Goal: Task Accomplishment & Management: Use online tool/utility

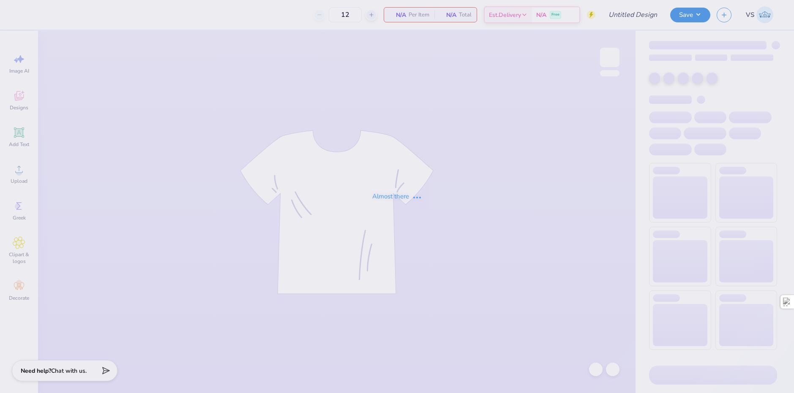
type input "chi o hoco merch???"
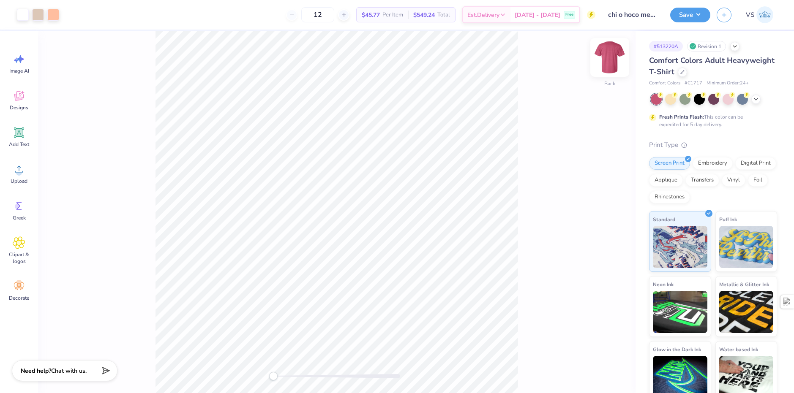
click at [606, 57] on img at bounding box center [610, 58] width 34 height 34
click at [606, 60] on img at bounding box center [610, 58] width 34 height 34
drag, startPoint x: 334, startPoint y: 20, endPoint x: 315, endPoint y: 18, distance: 19.6
click at [315, 18] on input "12" at bounding box center [317, 14] width 33 height 15
type input "25"
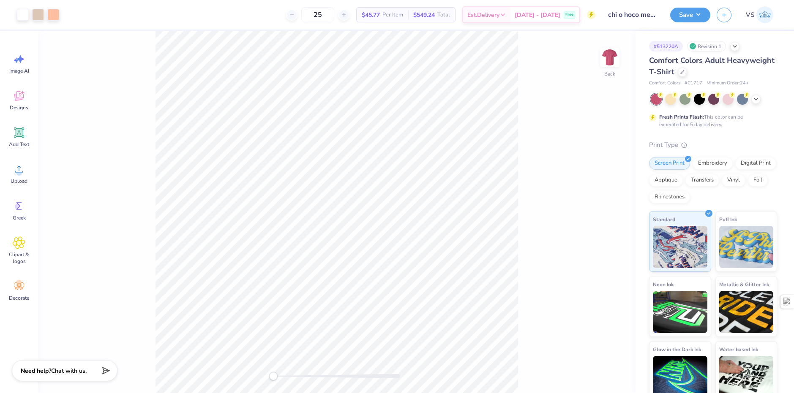
click at [235, 12] on div "25 $45.77 Per Item $549.24 Total Est. Delivery [DATE] - [DATE] Free" at bounding box center [331, 15] width 530 height 30
type input "7.14"
type input "1.77"
type input "6.37"
click at [756, 100] on icon at bounding box center [756, 98] width 7 height 7
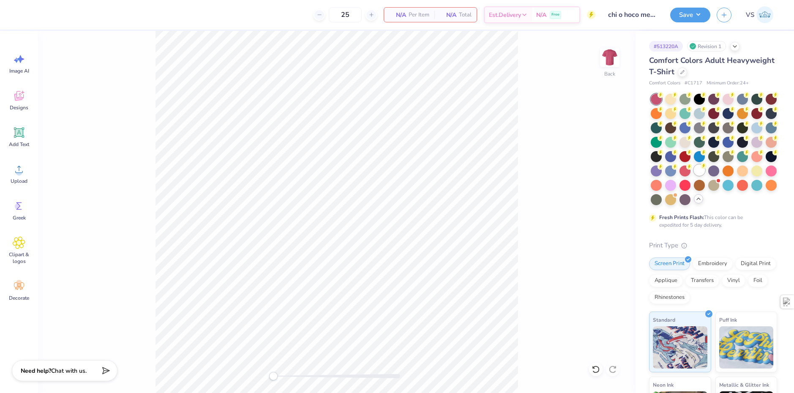
click at [694, 176] on div at bounding box center [699, 170] width 11 height 11
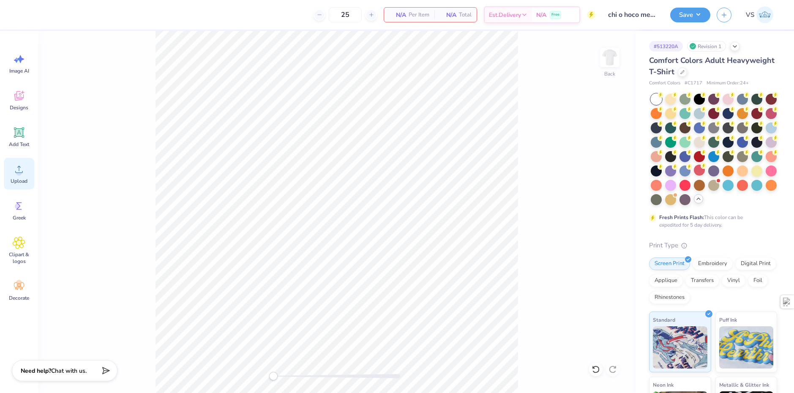
click at [10, 170] on div "Upload" at bounding box center [19, 174] width 30 height 32
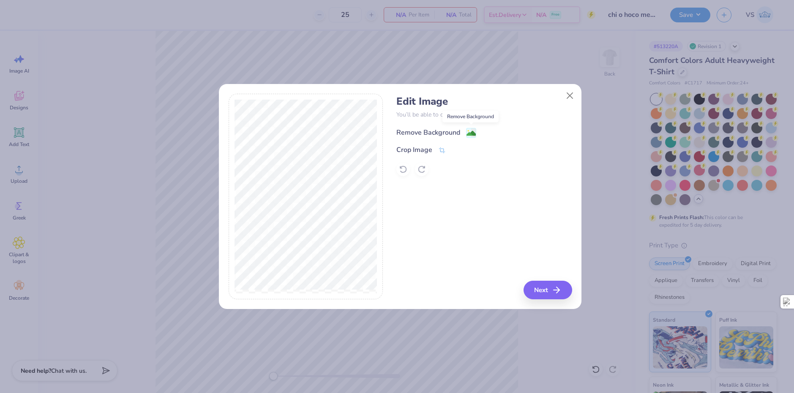
click at [466, 132] on icon at bounding box center [471, 133] width 10 height 10
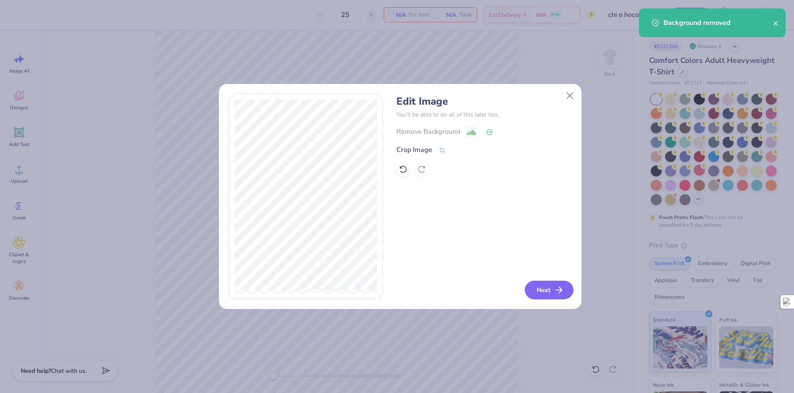
click at [542, 289] on button "Next" at bounding box center [549, 290] width 49 height 19
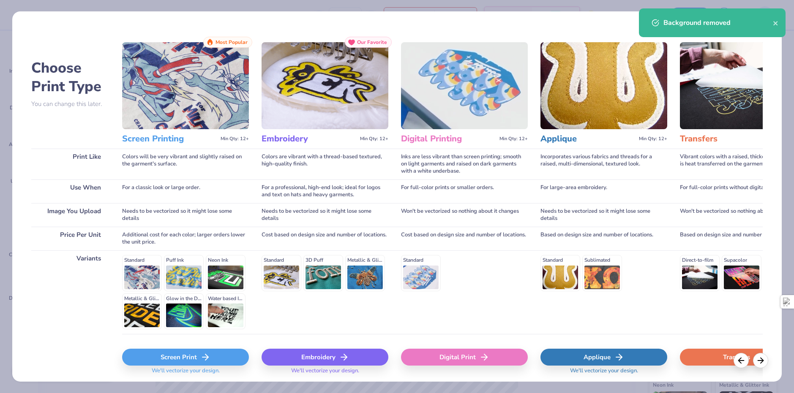
click at [227, 358] on div "Screen Print" at bounding box center [185, 357] width 127 height 17
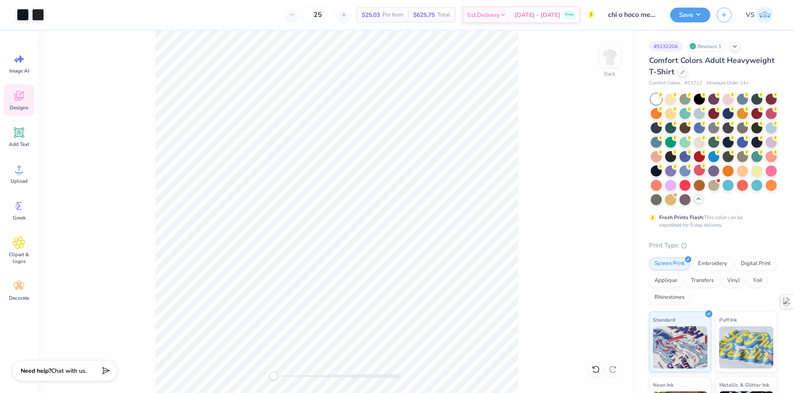
click at [18, 101] on icon at bounding box center [19, 96] width 13 height 13
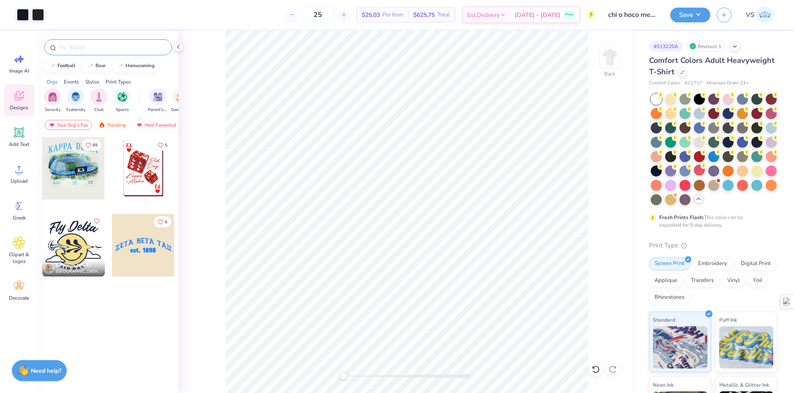
click at [87, 54] on div at bounding box center [108, 47] width 128 height 16
click at [90, 51] on input "text" at bounding box center [112, 47] width 108 height 8
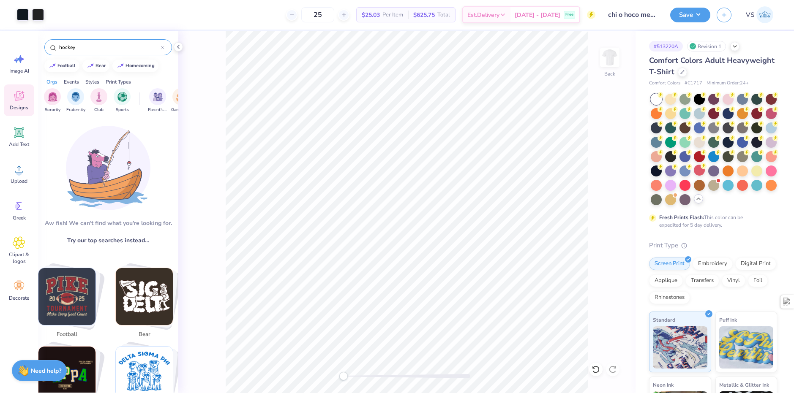
type input "hockey"
drag, startPoint x: 93, startPoint y: 49, endPoint x: 59, endPoint y: 54, distance: 34.7
click at [59, 54] on div "hockey" at bounding box center [108, 47] width 128 height 16
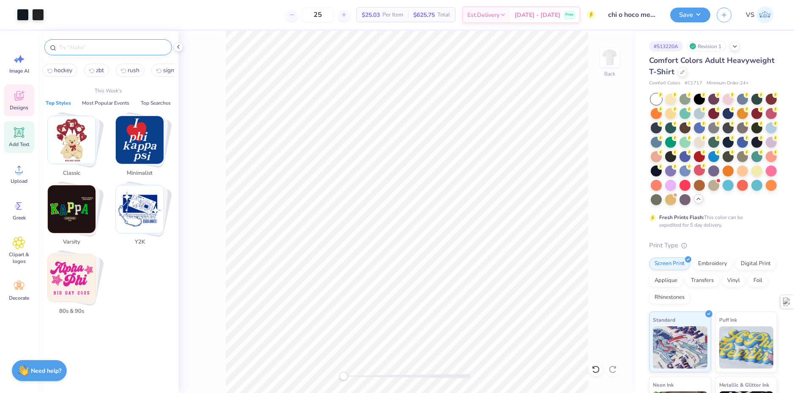
click at [19, 142] on span "Add Text" at bounding box center [19, 144] width 20 height 7
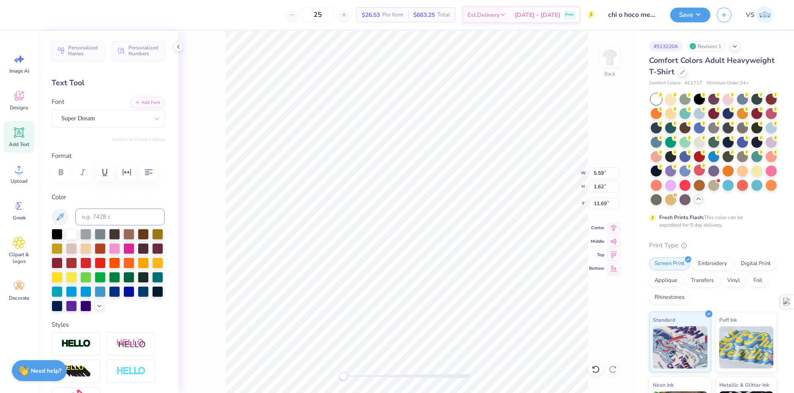
scroll to position [7, 2]
type textarea "Greeks Do Homecoming"
click at [96, 121] on div "Super Dream" at bounding box center [104, 118] width 89 height 13
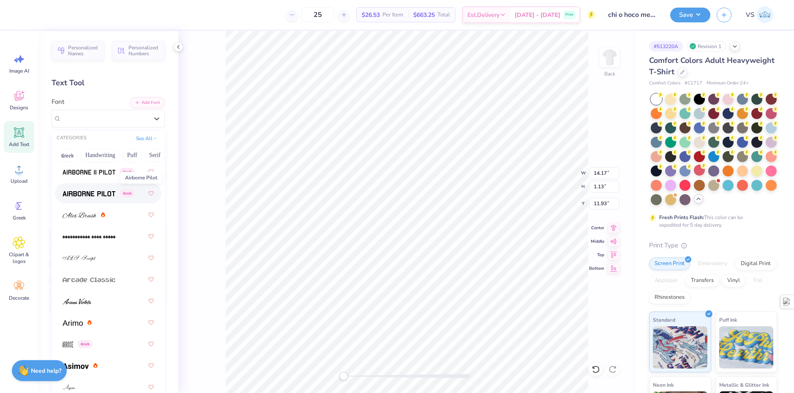
scroll to position [338, 0]
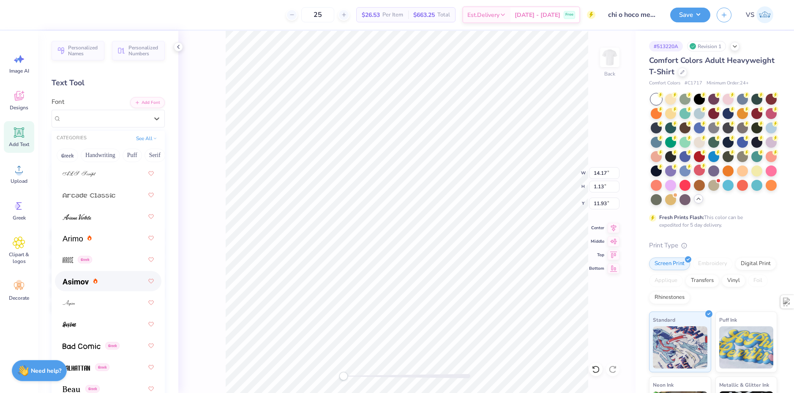
click at [82, 274] on div at bounding box center [108, 281] width 91 height 15
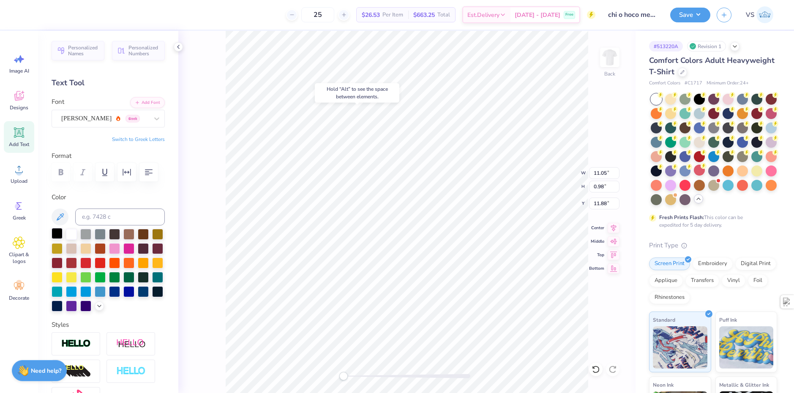
click at [57, 235] on div at bounding box center [57, 233] width 11 height 11
click at [138, 116] on div "Asimov Greek" at bounding box center [104, 118] width 89 height 13
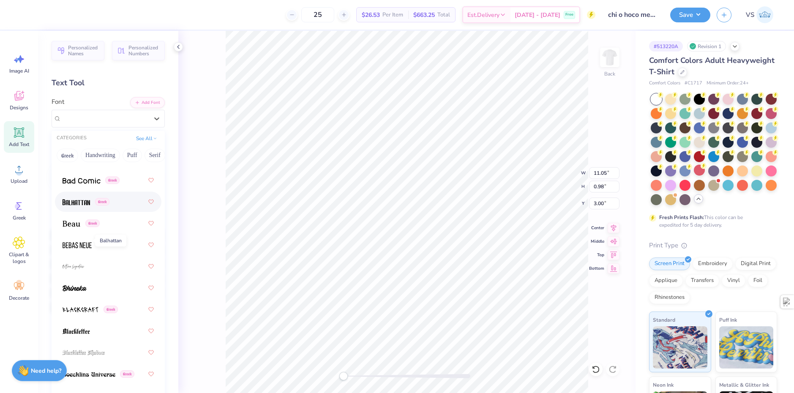
scroll to position [592, 0]
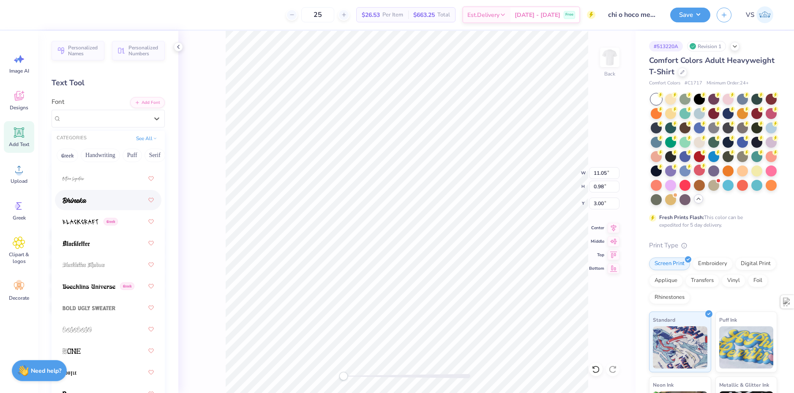
click at [80, 207] on div at bounding box center [108, 200] width 91 height 15
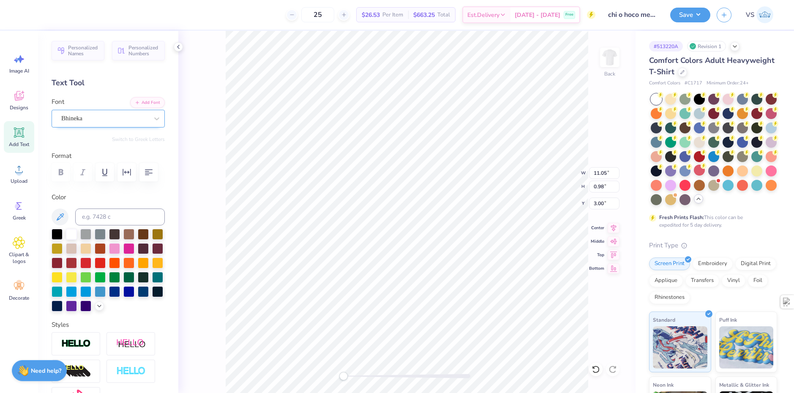
click at [120, 126] on div "Bhineka" at bounding box center [108, 119] width 113 height 18
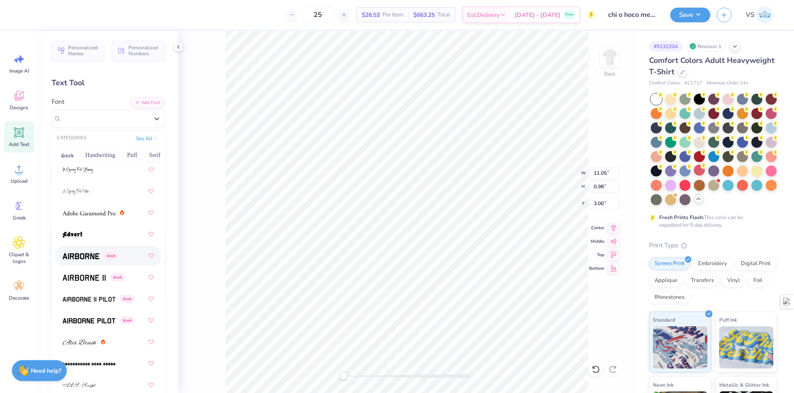
scroll to position [127, 0]
click at [87, 240] on div at bounding box center [108, 234] width 91 height 15
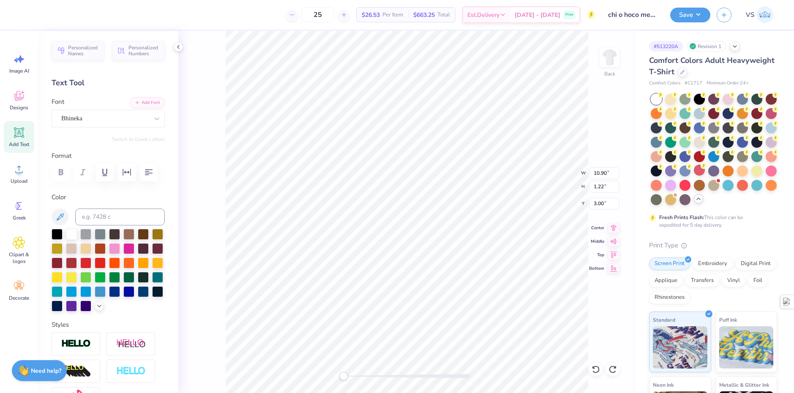
type input "10.90"
type input "1.22"
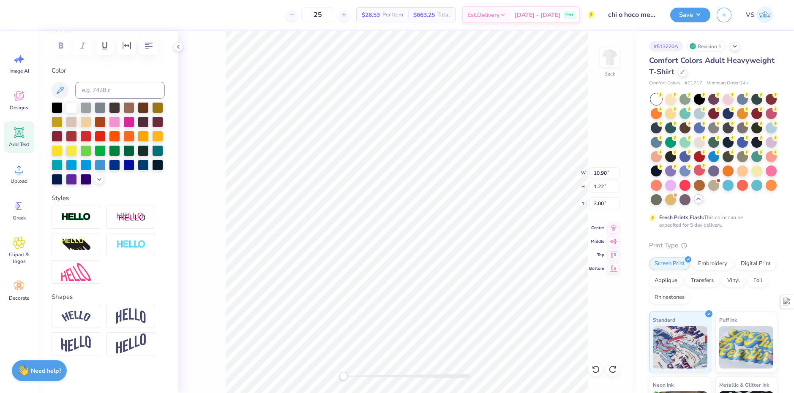
drag, startPoint x: 87, startPoint y: 324, endPoint x: 175, endPoint y: 259, distance: 108.5
click at [87, 324] on div at bounding box center [76, 316] width 49 height 23
click at [101, 309] on icon at bounding box center [98, 306] width 5 height 5
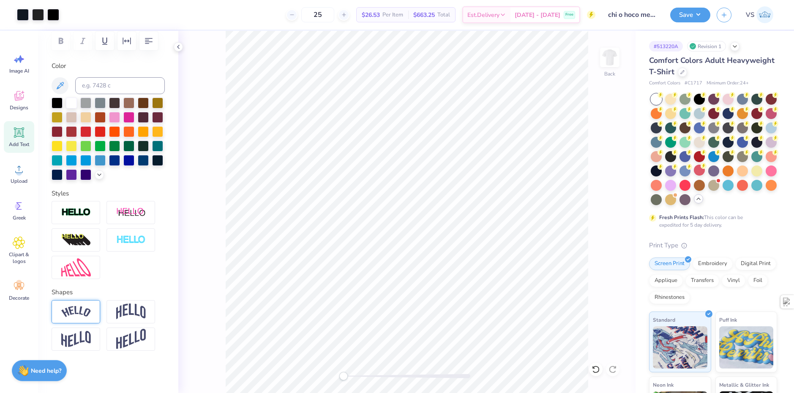
scroll to position [146, 0]
click at [90, 338] on img at bounding box center [76, 339] width 30 height 16
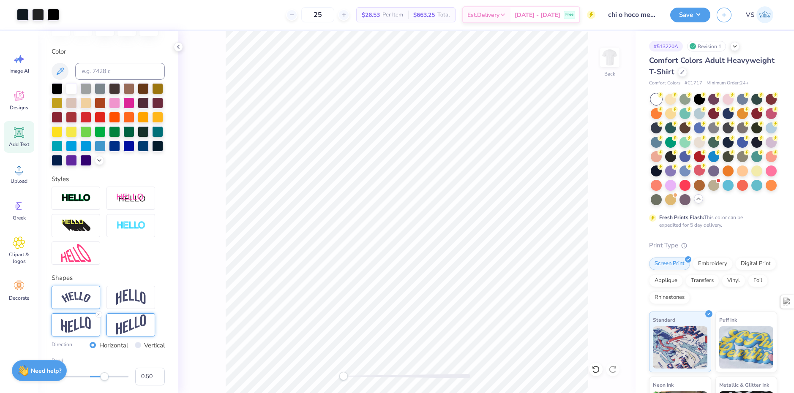
click at [126, 336] on img at bounding box center [131, 325] width 30 height 21
click at [79, 262] on img at bounding box center [76, 253] width 30 height 18
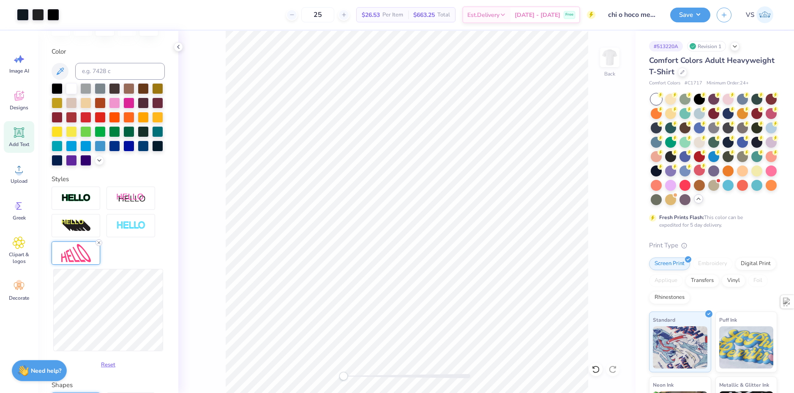
click at [99, 246] on icon at bounding box center [98, 242] width 5 height 5
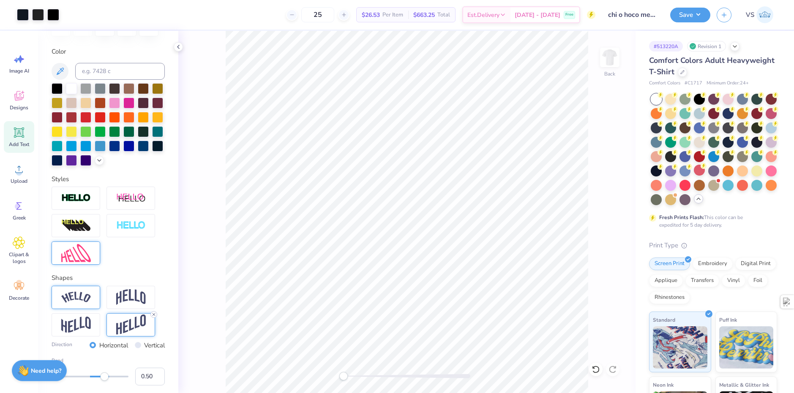
click at [153, 317] on icon at bounding box center [153, 314] width 5 height 5
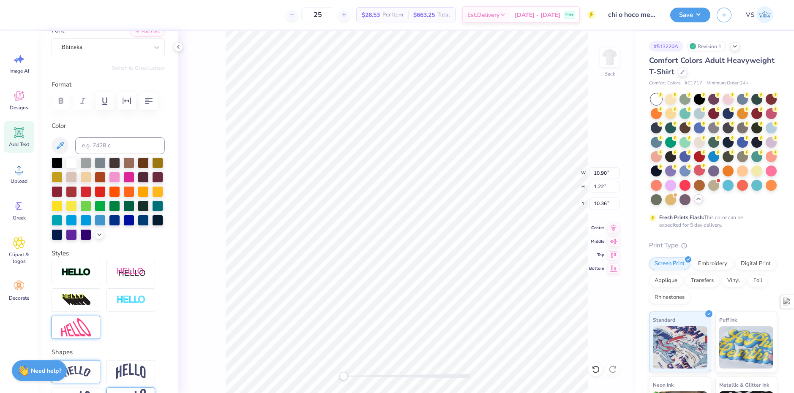
scroll to position [0, 0]
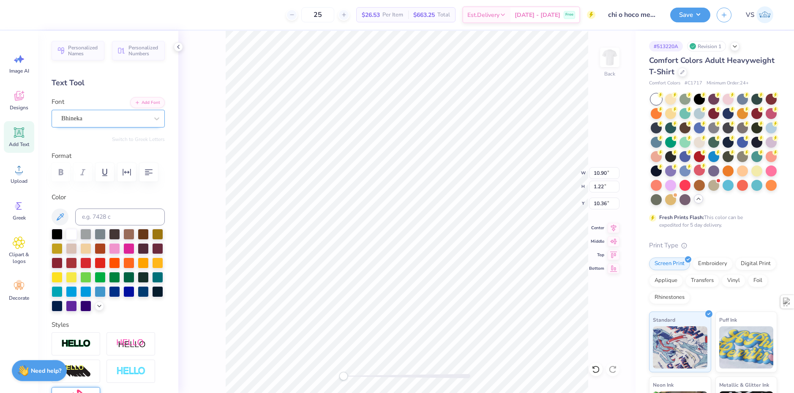
click at [97, 121] on div "Bhineka" at bounding box center [104, 118] width 89 height 13
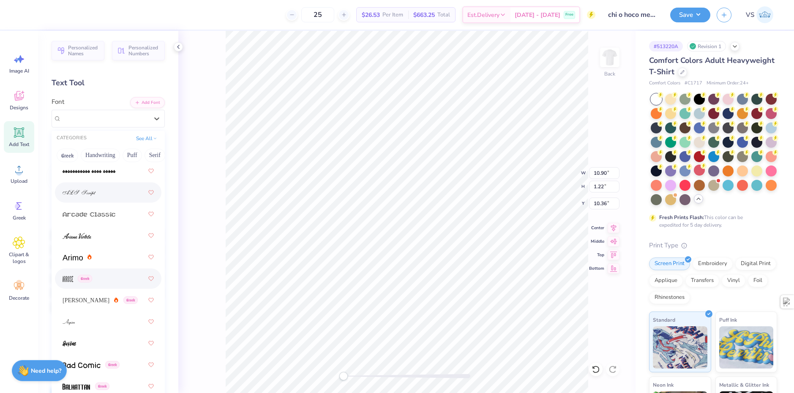
scroll to position [380, 0]
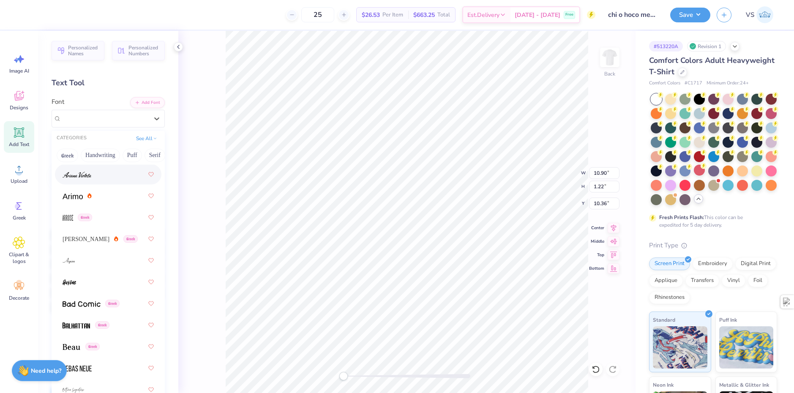
click at [81, 178] on span at bounding box center [77, 174] width 29 height 9
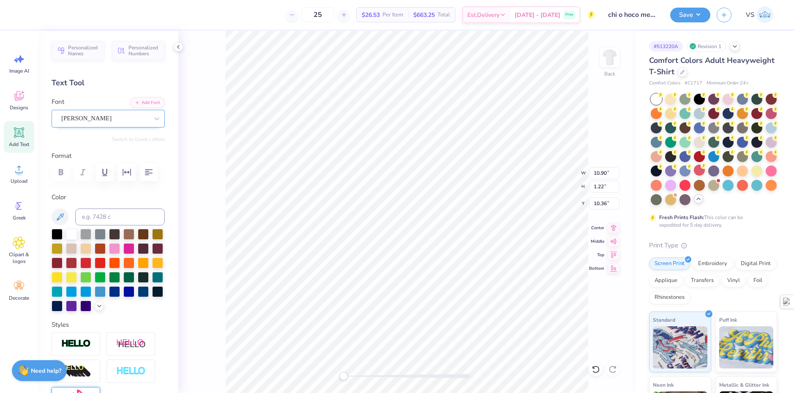
click at [101, 123] on div "Ariana Violeta" at bounding box center [104, 118] width 89 height 13
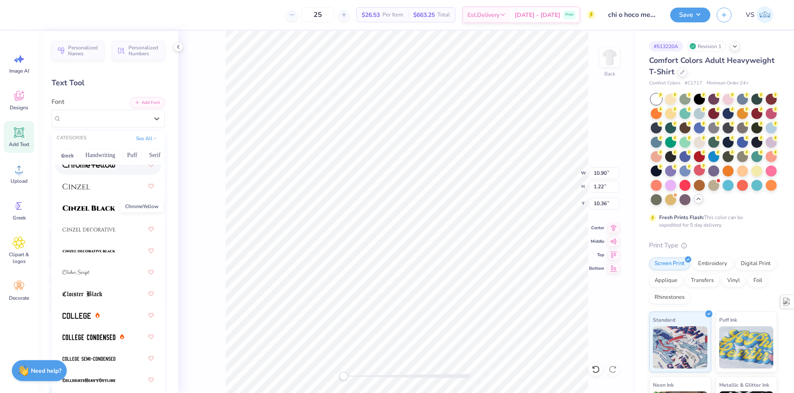
scroll to position [1437, 0]
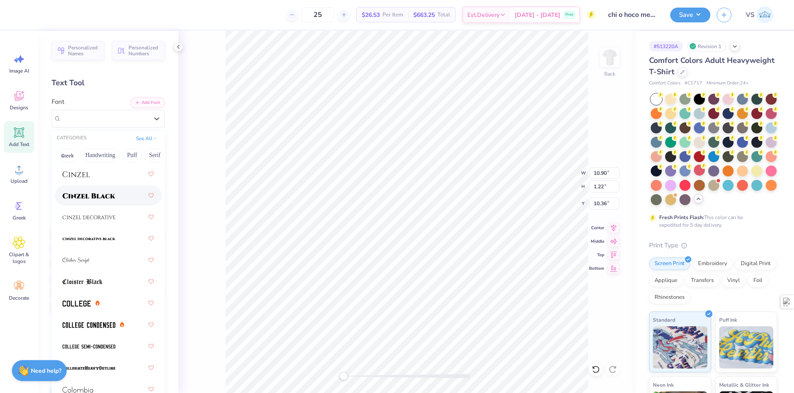
click at [82, 195] on img at bounding box center [89, 196] width 53 height 6
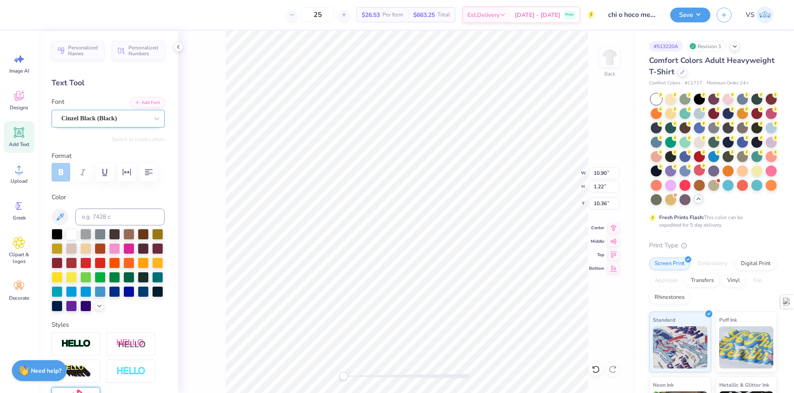
click at [93, 118] on div "Cinzel Black (Black)" at bounding box center [104, 118] width 89 height 13
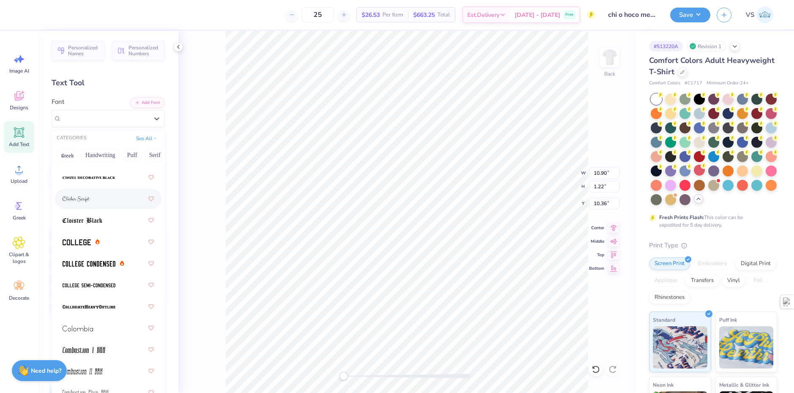
scroll to position [1564, 0]
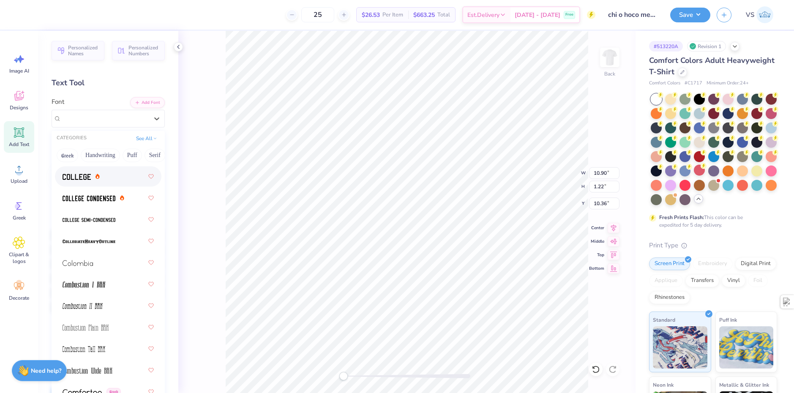
click at [74, 182] on div at bounding box center [108, 176] width 91 height 15
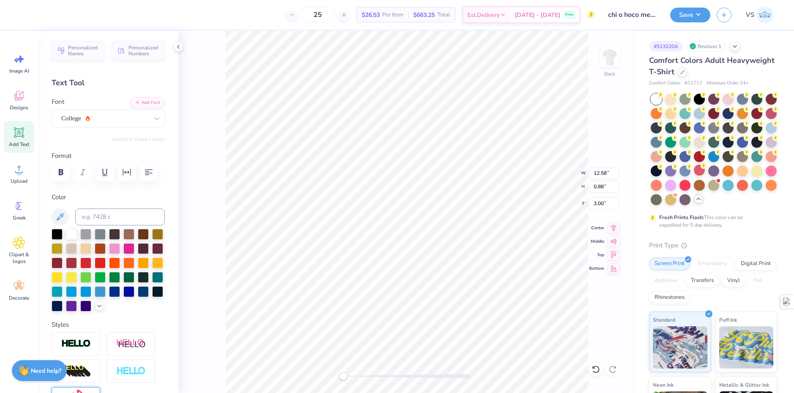
scroll to position [7, 2]
type textarea "Greeks"
drag, startPoint x: 214, startPoint y: 181, endPoint x: 209, endPoint y: 182, distance: 5.2
click at [210, 182] on div "Back W 4.33 4.33 " H 4.85 4.85 " Y 4.73 4.73 " Center Middle Top Bottom" at bounding box center [406, 212] width 457 height 363
click at [17, 171] on icon at bounding box center [19, 169] width 13 height 13
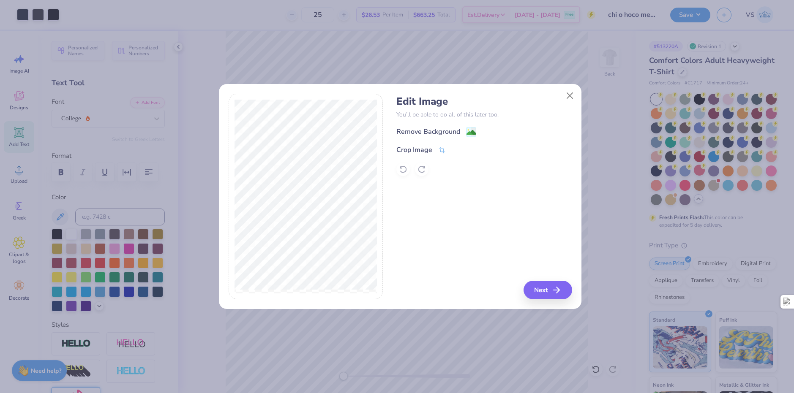
click at [438, 143] on div "Remove Background Crop Image" at bounding box center [483, 151] width 175 height 49
click at [437, 147] on div "Crop Image" at bounding box center [420, 151] width 49 height 10
click at [456, 150] on icon at bounding box center [456, 149] width 5 height 5
click at [471, 133] on image at bounding box center [471, 132] width 9 height 9
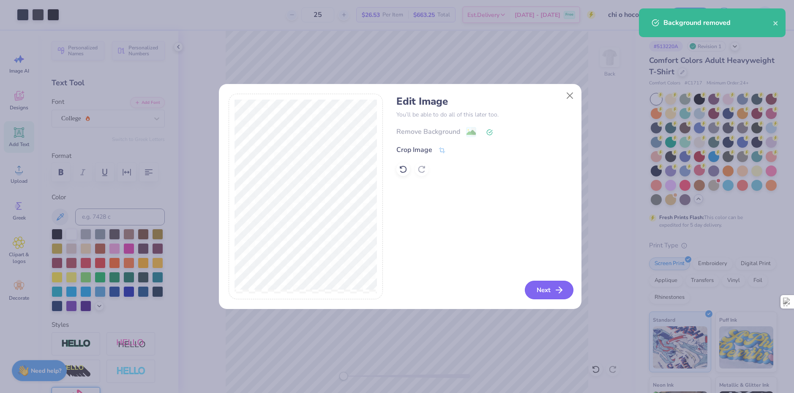
click at [533, 284] on button "Next" at bounding box center [549, 290] width 49 height 19
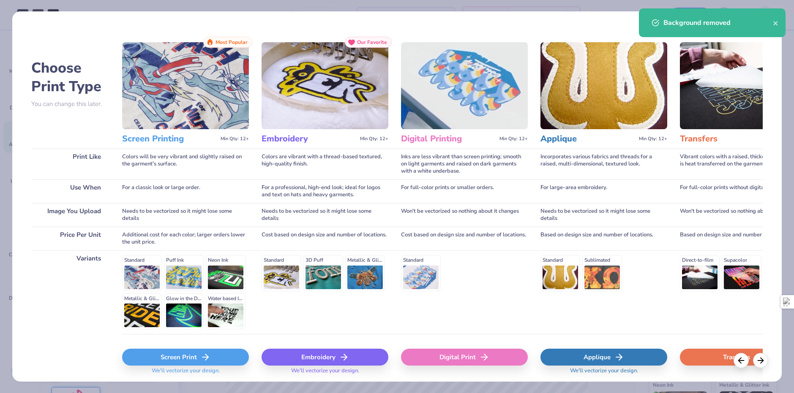
click at [203, 360] on icon at bounding box center [205, 357] width 10 height 10
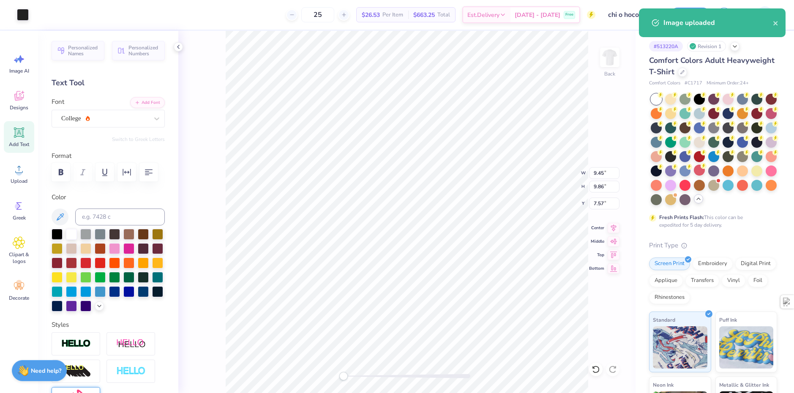
type input "9.70"
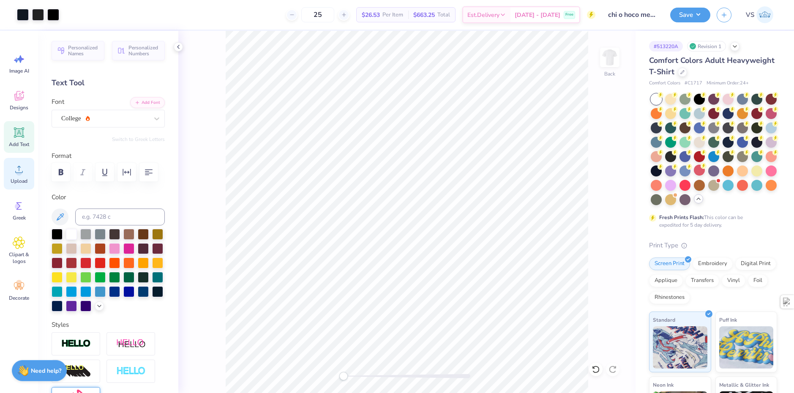
click at [21, 175] on icon at bounding box center [19, 169] width 13 height 13
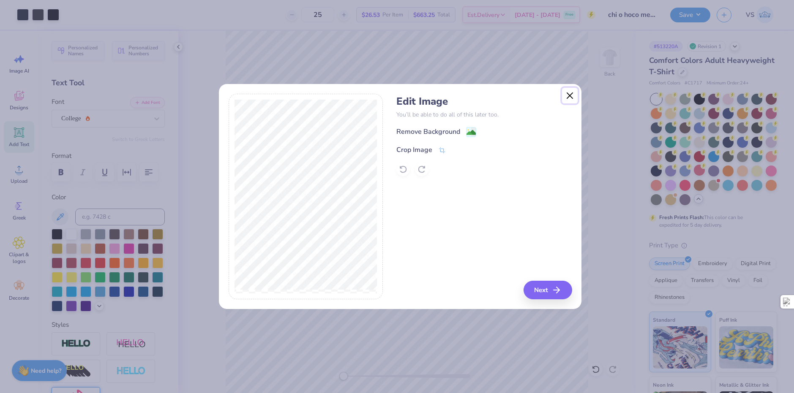
click at [571, 99] on button "Close" at bounding box center [570, 96] width 16 height 16
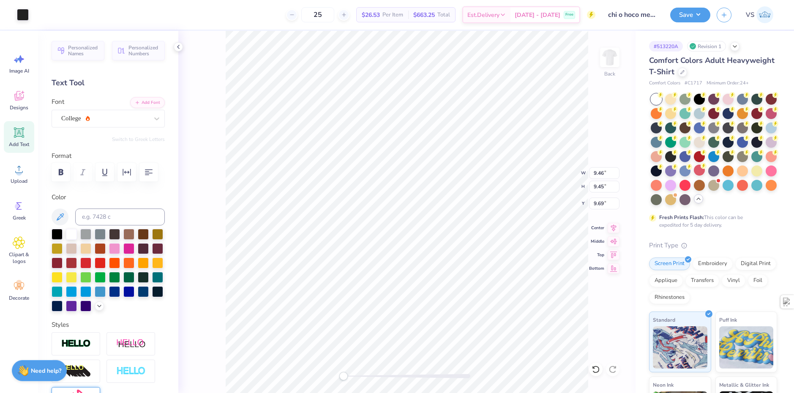
type input "9.46"
type input "9.45"
type input "9.69"
type input "4.91"
type input "5.65"
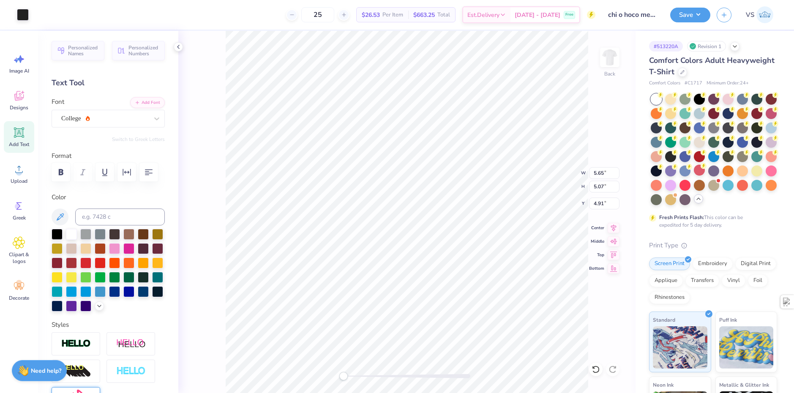
type input "5.07"
type input "11.16"
type input "9.70"
type input "5.80"
type input "5.22"
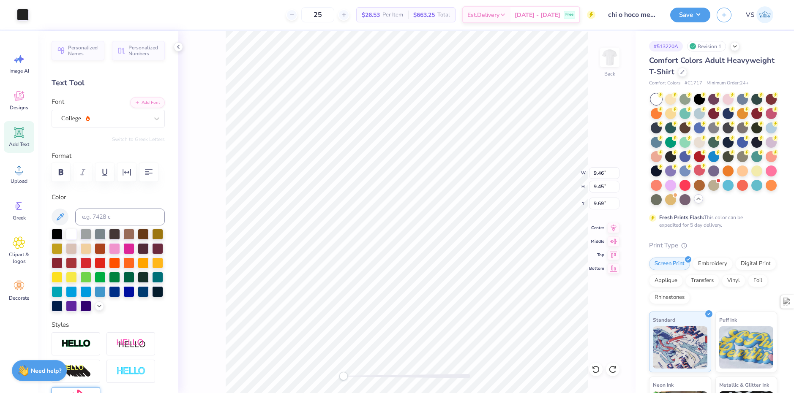
type input "10.40"
type input "7.24"
type input "6.82"
type input "10.21"
type input "7.82"
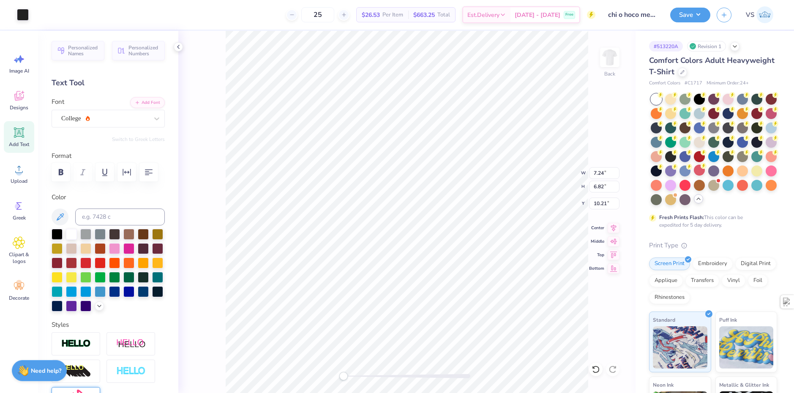
type input "7.49"
type input "10.06"
type input "7.09"
type input "6.65"
type input "10.23"
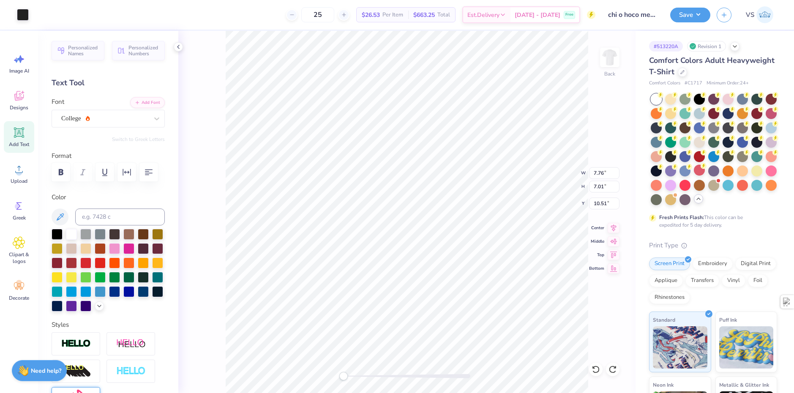
type input "7.76"
type input "7.01"
type input "10.51"
type input "9.45"
type input "9.44"
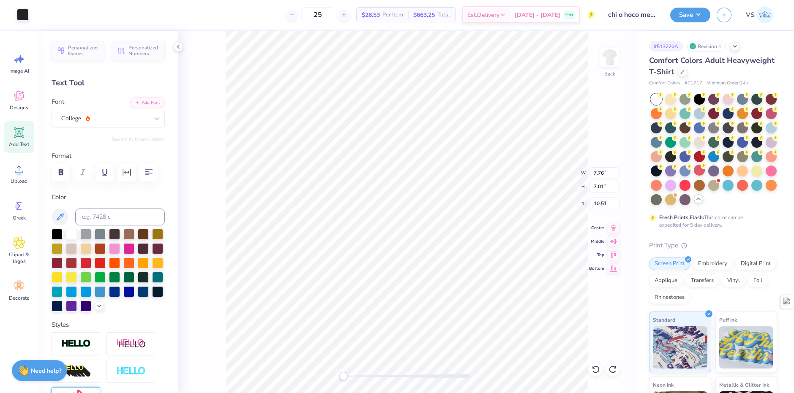
type input "9.70"
click at [13, 164] on icon at bounding box center [19, 169] width 13 height 13
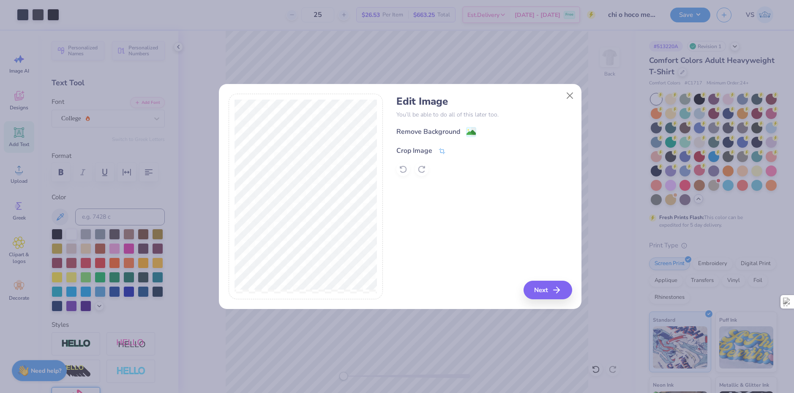
click at [438, 152] on icon at bounding box center [442, 151] width 8 height 8
click at [455, 150] on button at bounding box center [456, 149] width 9 height 9
click at [470, 134] on image at bounding box center [471, 133] width 9 height 9
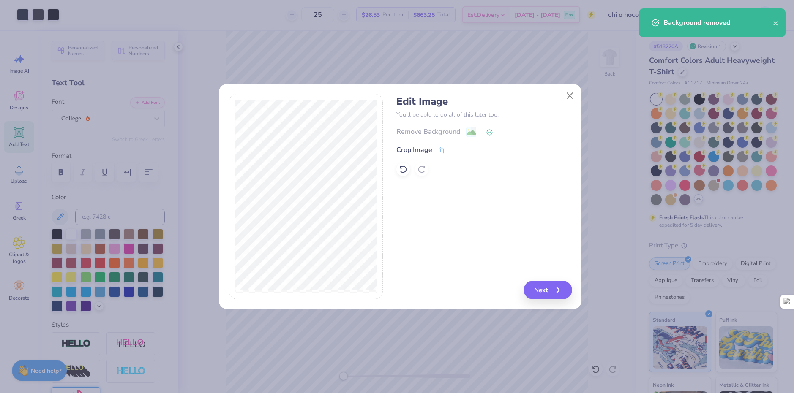
click at [553, 302] on div "Edit Image You’ll be able to do all of this later too. Remove Background Crop I…" at bounding box center [400, 202] width 363 height 216
click at [549, 296] on button "Next" at bounding box center [549, 290] width 49 height 19
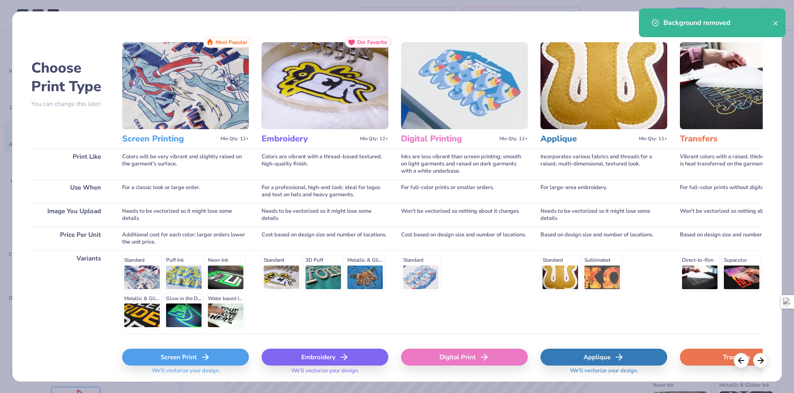
click at [220, 355] on div "Screen Print" at bounding box center [185, 357] width 127 height 17
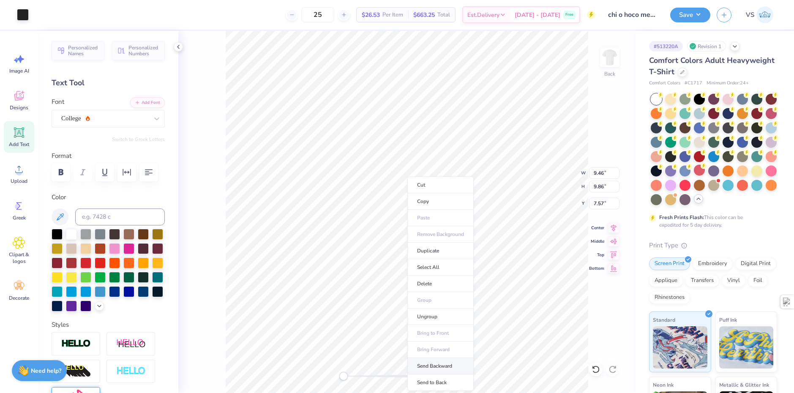
click at [448, 369] on li "Send Backward" at bounding box center [440, 366] width 66 height 16
type input "6.17"
type input "6.43"
type input "5.38"
click at [431, 380] on li "Send to Back" at bounding box center [437, 383] width 66 height 16
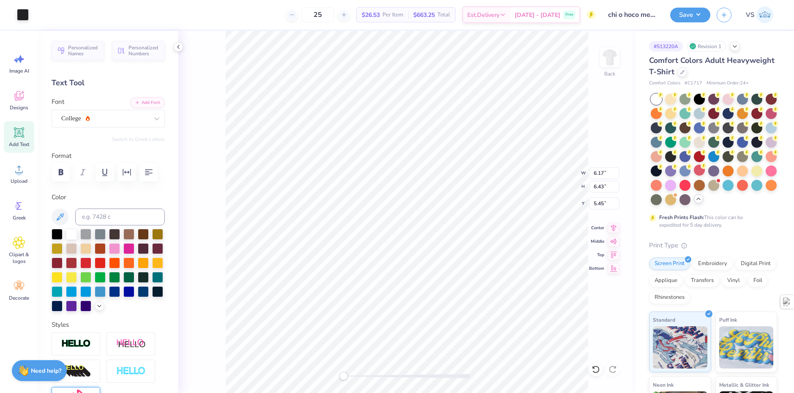
type input "5.45"
click at [434, 323] on li "Bring Forward" at bounding box center [437, 327] width 66 height 16
type input "6.24"
click at [28, 175] on div "Upload" at bounding box center [19, 174] width 30 height 32
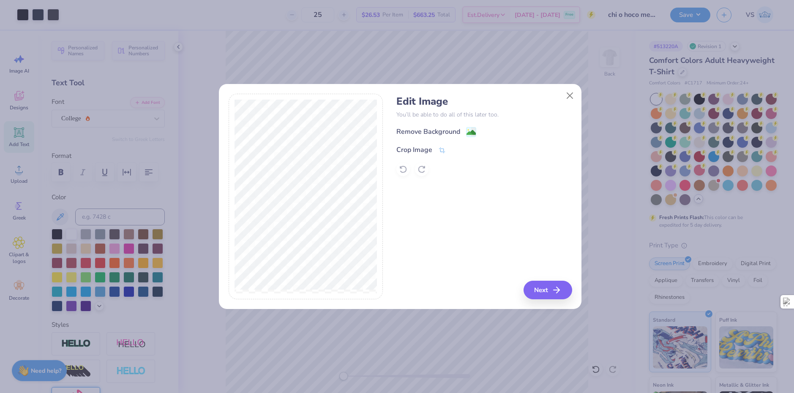
click at [461, 135] on div "Remove Background" at bounding box center [436, 132] width 80 height 11
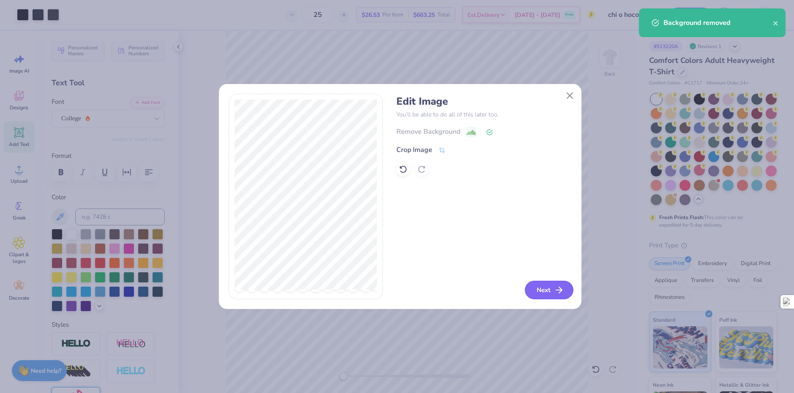
click at [528, 285] on button "Next" at bounding box center [549, 290] width 49 height 19
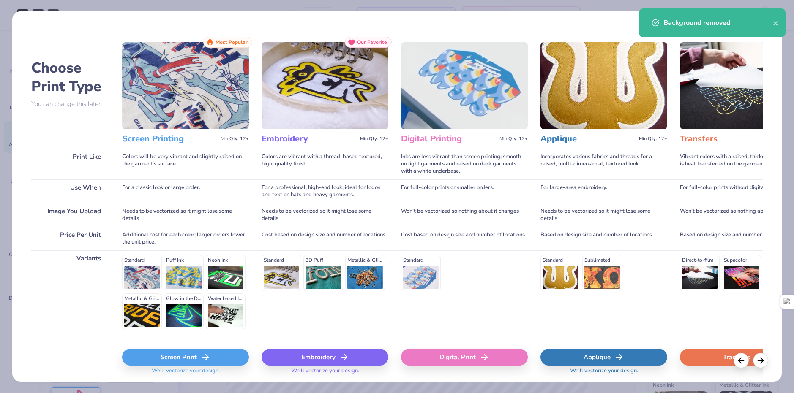
click at [221, 360] on div "Screen Print" at bounding box center [185, 357] width 127 height 17
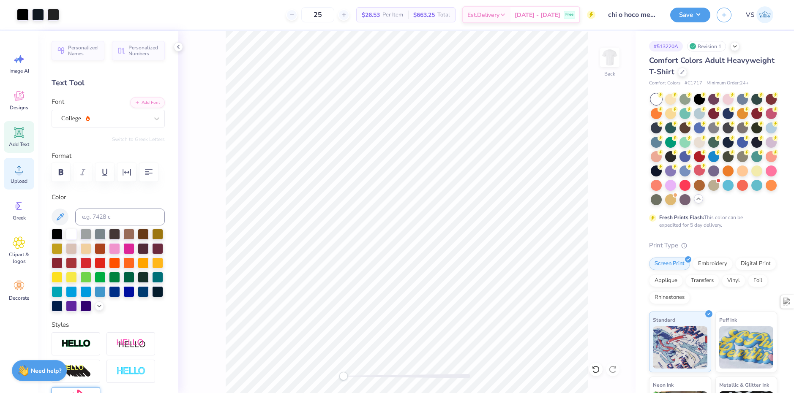
click at [26, 161] on div "Upload" at bounding box center [19, 174] width 30 height 32
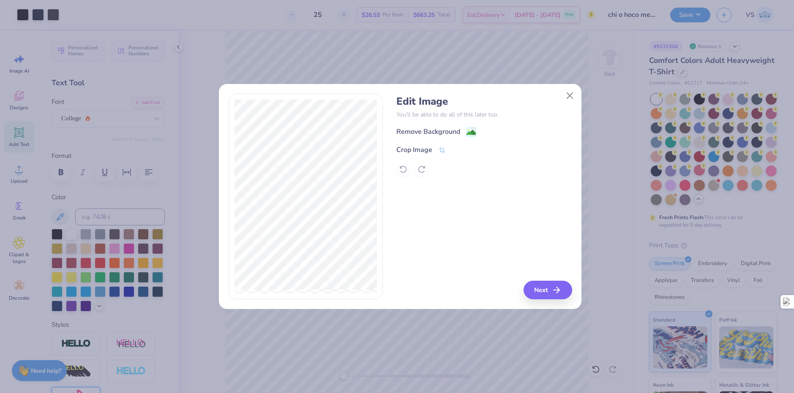
click at [456, 126] on div "Edit Image You’ll be able to do all of this later too. Remove Background Crop I…" at bounding box center [483, 136] width 175 height 81
click at [456, 127] on div "Remove Background" at bounding box center [436, 132] width 80 height 11
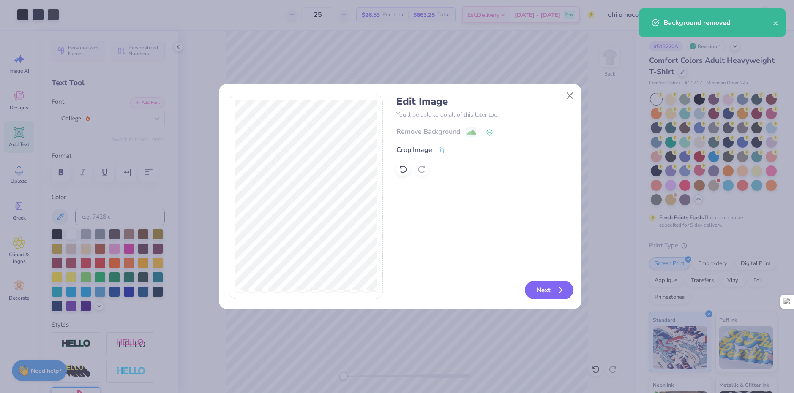
click at [548, 286] on button "Next" at bounding box center [549, 290] width 49 height 19
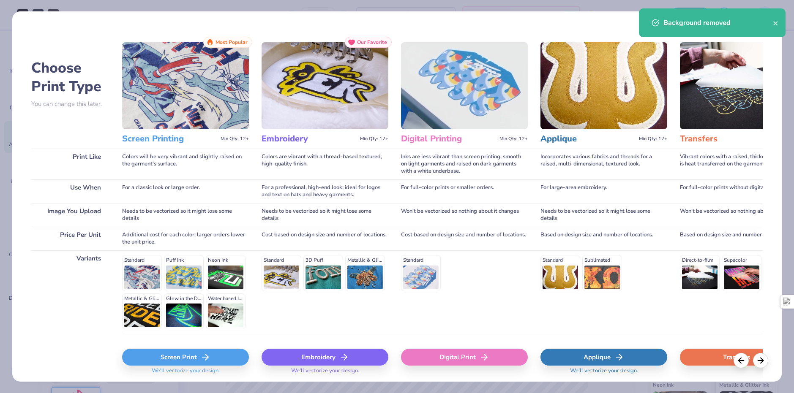
click at [198, 354] on div "Screen Print" at bounding box center [185, 357] width 127 height 17
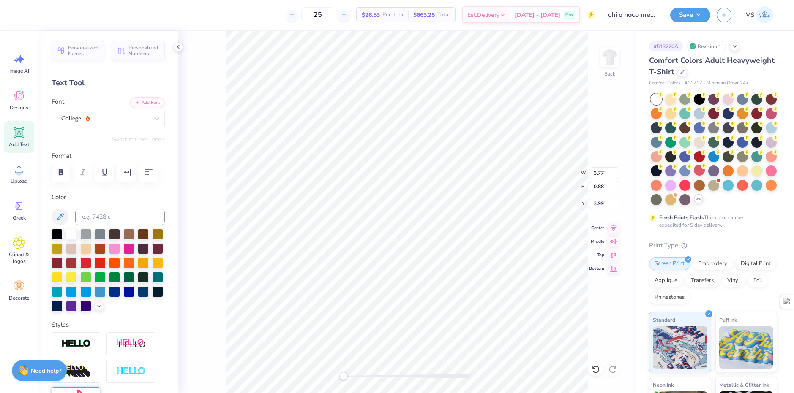
scroll to position [7, 5]
type textarea "Greeks Do Homecoming"
click at [106, 173] on icon "button" at bounding box center [105, 172] width 10 height 10
click at [104, 172] on icon "button" at bounding box center [105, 172] width 10 height 10
click at [131, 175] on icon "button" at bounding box center [127, 172] width 10 height 10
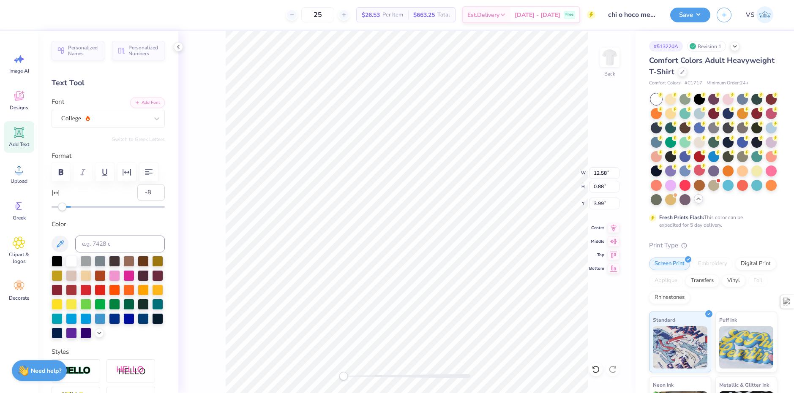
type input "-7"
drag, startPoint x: 69, startPoint y: 208, endPoint x: 63, endPoint y: 207, distance: 6.0
click at [63, 207] on div "Accessibility label" at bounding box center [63, 207] width 8 height 8
click at [93, 220] on label "Color" at bounding box center [108, 225] width 113 height 10
type input "1"
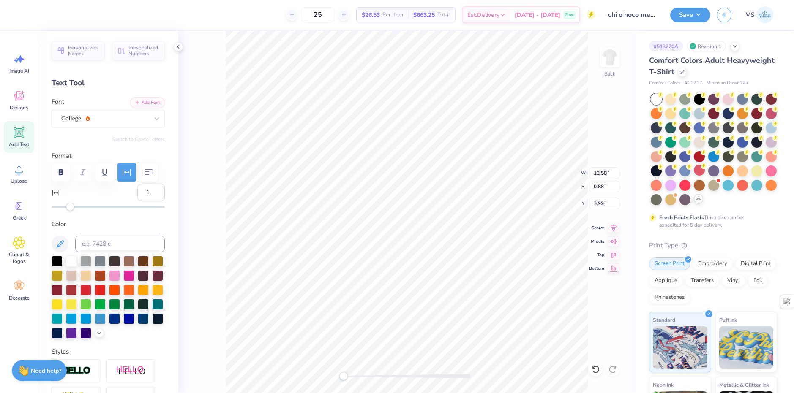
drag, startPoint x: 63, startPoint y: 208, endPoint x: 70, endPoint y: 208, distance: 6.8
click at [70, 208] on div "Accessibility label" at bounding box center [70, 207] width 8 height 8
type input "0"
click at [70, 206] on div "Accessibility label" at bounding box center [69, 207] width 8 height 8
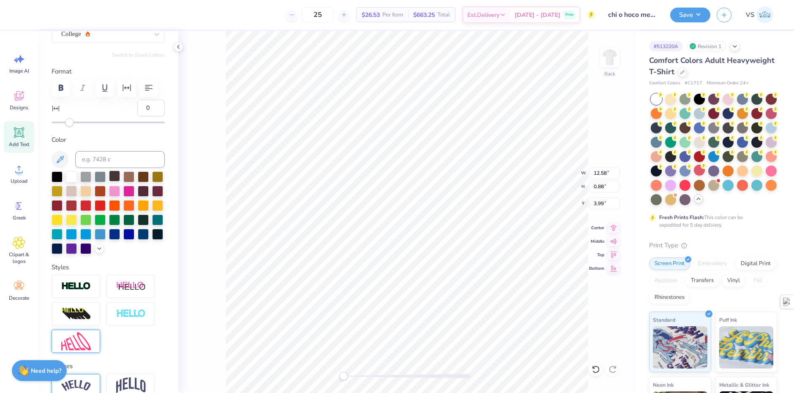
scroll to position [0, 0]
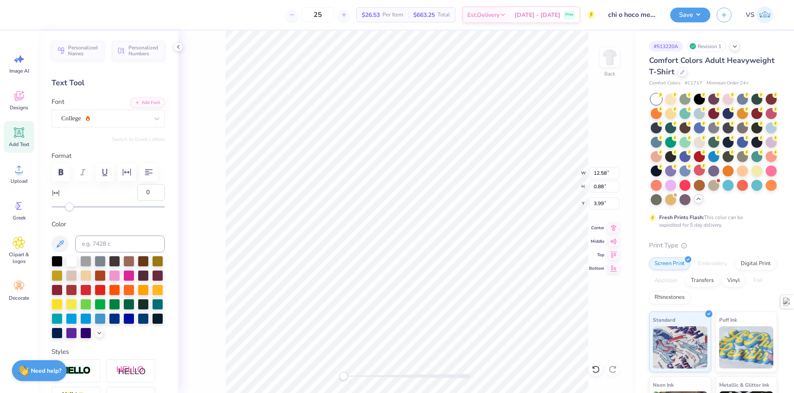
click at [213, 169] on div "Back W 12.58 12.58 " H 0.88 0.88 " Y 3.99 3.99 " Center Middle Top Bottom" at bounding box center [406, 212] width 457 height 363
type textarea "Greeks Do"
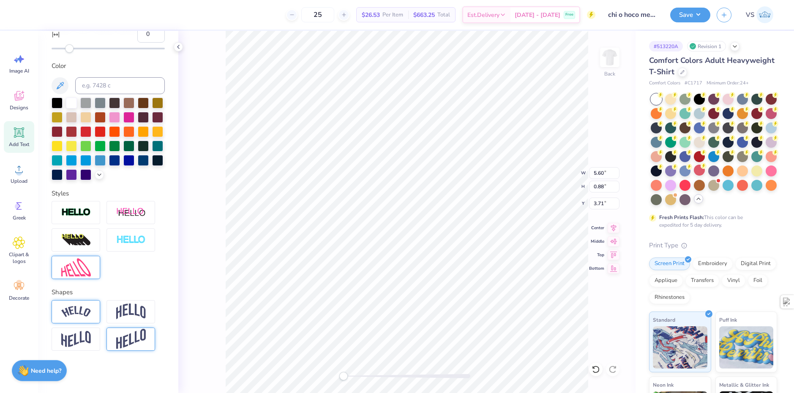
scroll to position [169, 0]
click at [74, 306] on div at bounding box center [76, 311] width 49 height 23
type textarea "Homecoming"
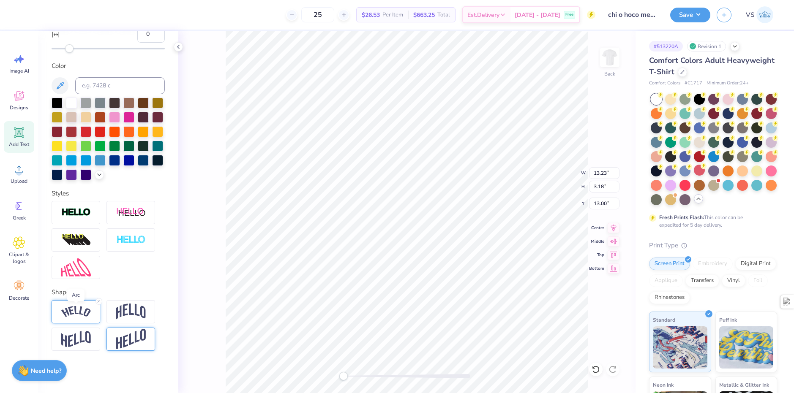
click at [85, 311] on img at bounding box center [76, 311] width 30 height 11
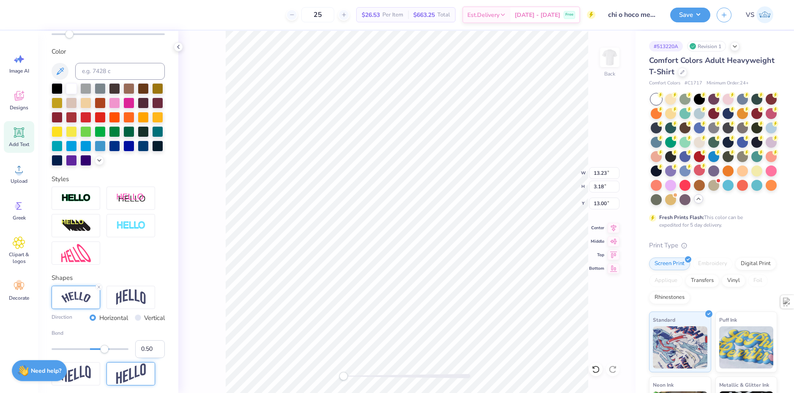
click at [135, 358] on input "0.50" at bounding box center [150, 350] width 30 height 18
type input "-0.50"
click at [135, 337] on label "Bend" at bounding box center [108, 334] width 113 height 8
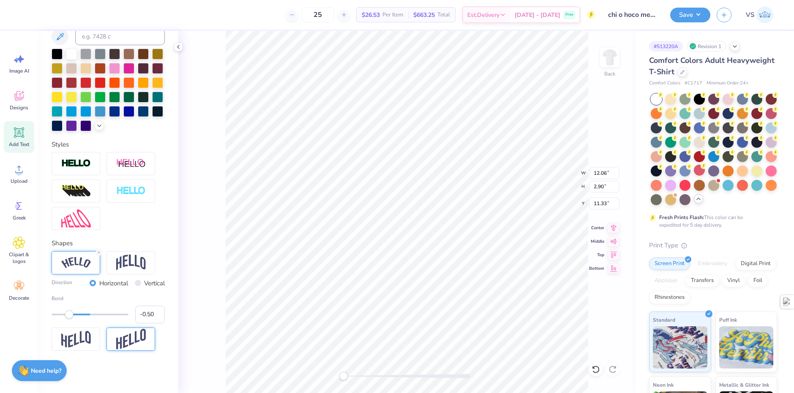
scroll to position [222, 0]
type input "-0.75"
drag, startPoint x: 71, startPoint y: 315, endPoint x: 60, endPoint y: 316, distance: 10.2
click at [60, 316] on div "Accessibility label" at bounding box center [60, 315] width 8 height 8
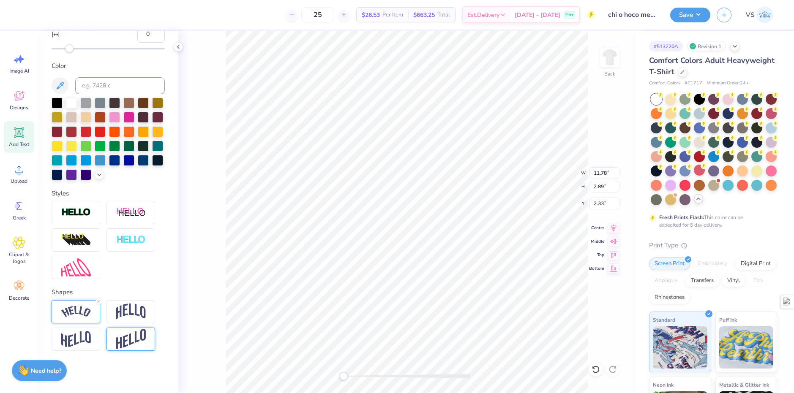
click at [77, 303] on div at bounding box center [76, 311] width 49 height 23
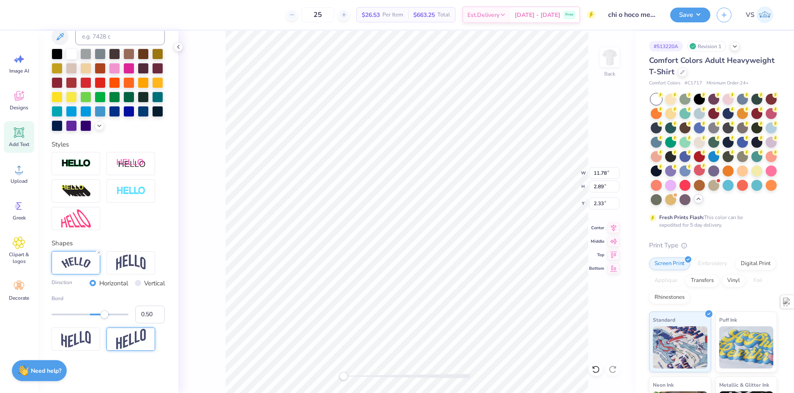
scroll to position [222, 0]
drag, startPoint x: 105, startPoint y: 319, endPoint x: 110, endPoint y: 319, distance: 5.1
click at [110, 319] on div "Bend 0.50" at bounding box center [108, 309] width 113 height 29
type input "0.75"
drag, startPoint x: 104, startPoint y: 316, endPoint x: 113, endPoint y: 316, distance: 9.7
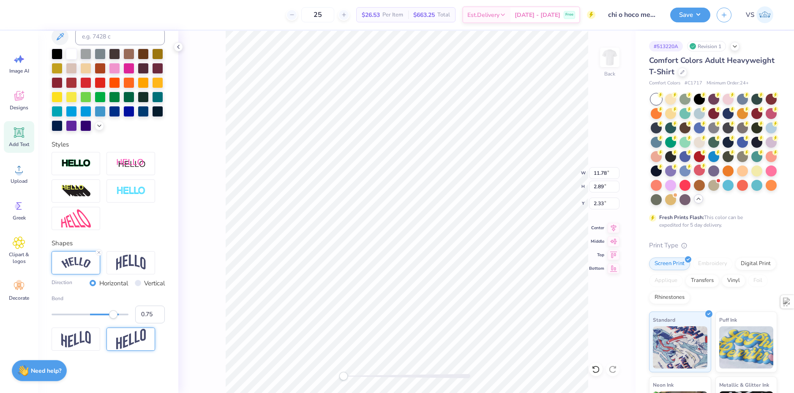
click at [113, 316] on div "Accessibility label" at bounding box center [113, 315] width 8 height 8
type input "-0.02"
click at [86, 315] on div at bounding box center [90, 315] width 77 height 2
click at [80, 261] on img at bounding box center [76, 262] width 30 height 11
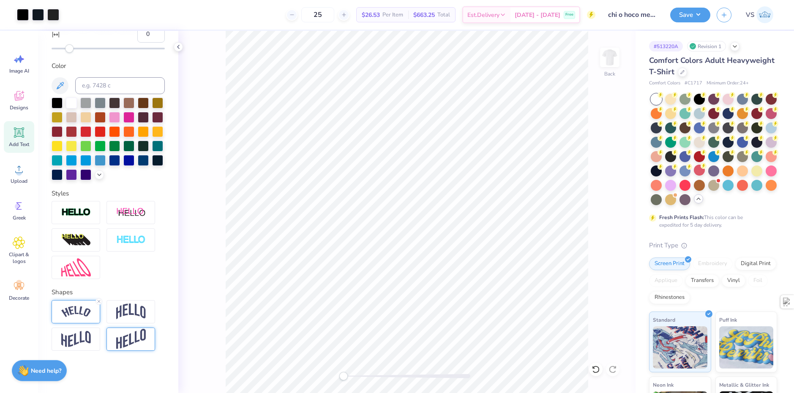
click at [78, 318] on div at bounding box center [76, 311] width 49 height 23
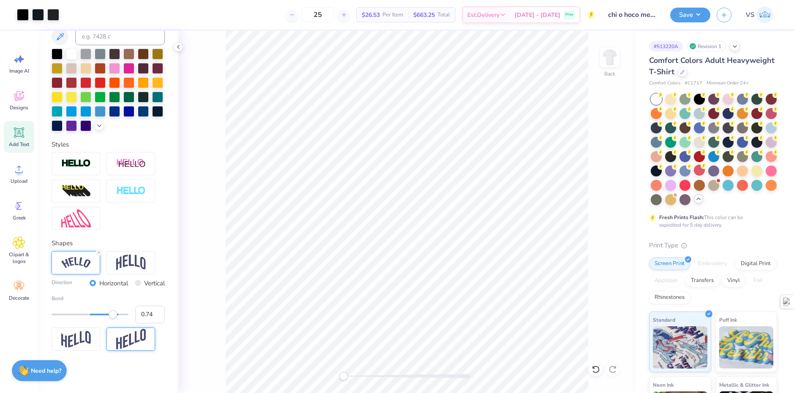
type input "0.75"
drag, startPoint x: 90, startPoint y: 317, endPoint x: 113, endPoint y: 318, distance: 23.3
click at [113, 318] on div at bounding box center [90, 315] width 77 height 8
click at [210, 261] on div "Back" at bounding box center [406, 212] width 457 height 363
click at [207, 166] on div "Back W 12.47 12.47 " H 4.50 4.50 " Y 1.52 1.52 " Center Middle Top Bottom" at bounding box center [406, 212] width 457 height 363
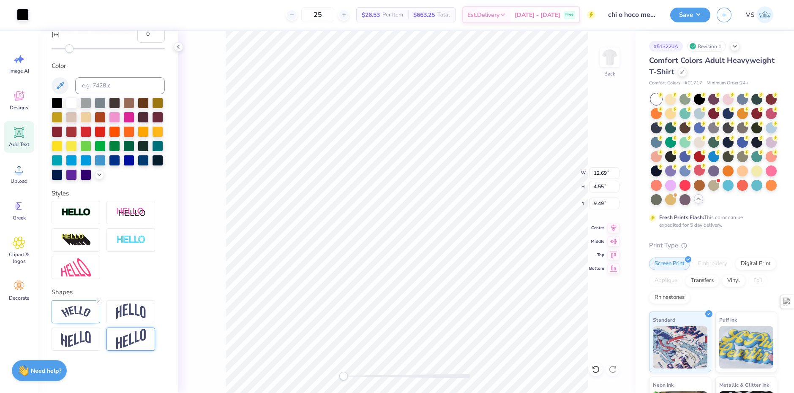
scroll to position [173, 0]
type input "3.01"
type input "6.65"
type input "5.35"
type input "3.43"
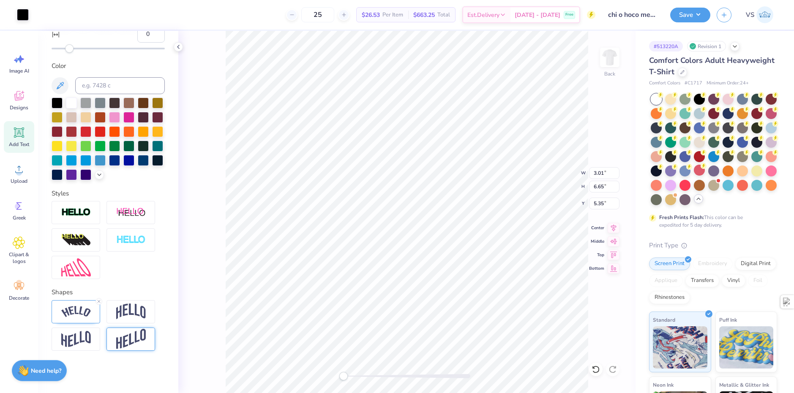
type input "2.67"
type input "8.16"
click at [41, 18] on div at bounding box center [38, 14] width 12 height 12
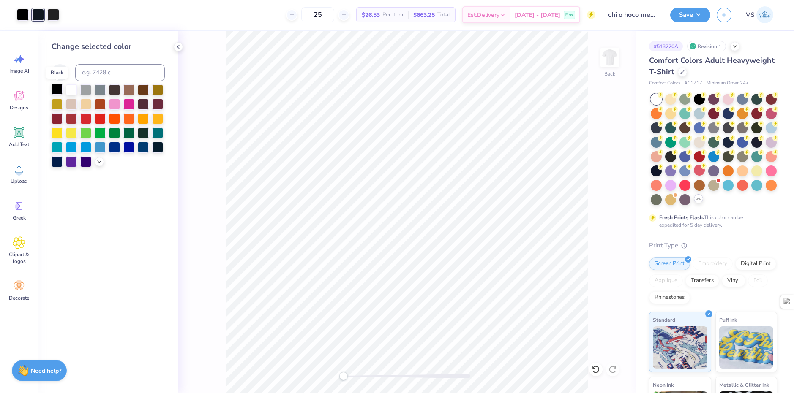
click at [58, 90] on div at bounding box center [57, 89] width 11 height 11
click at [39, 19] on div at bounding box center [38, 14] width 12 height 12
click at [56, 86] on div at bounding box center [57, 90] width 11 height 11
click at [212, 78] on div "Back" at bounding box center [406, 212] width 457 height 363
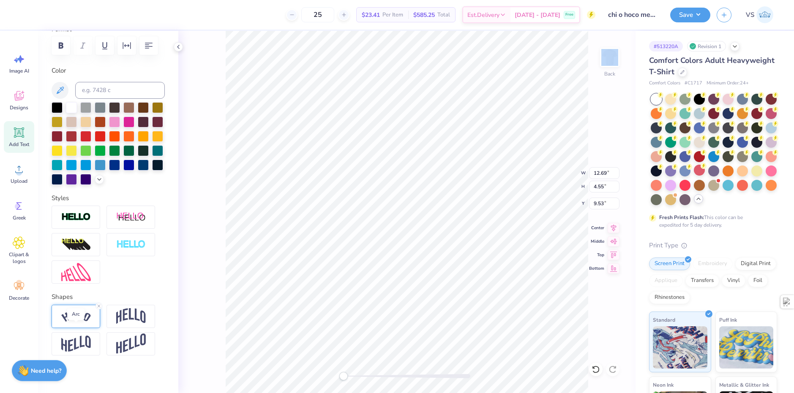
click at [80, 322] on img at bounding box center [76, 316] width 30 height 11
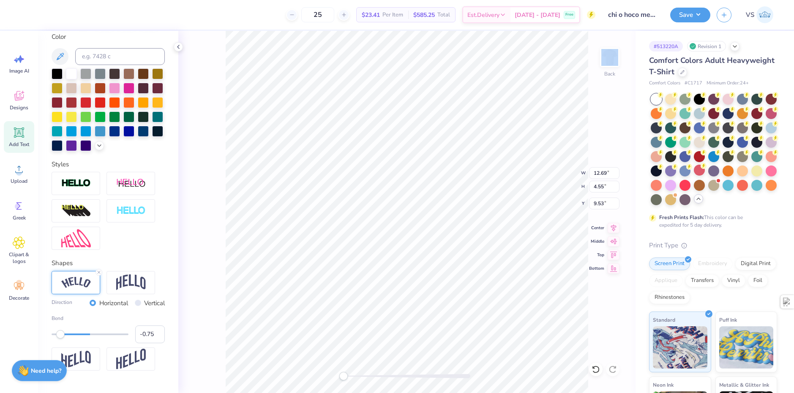
scroll to position [195, 0]
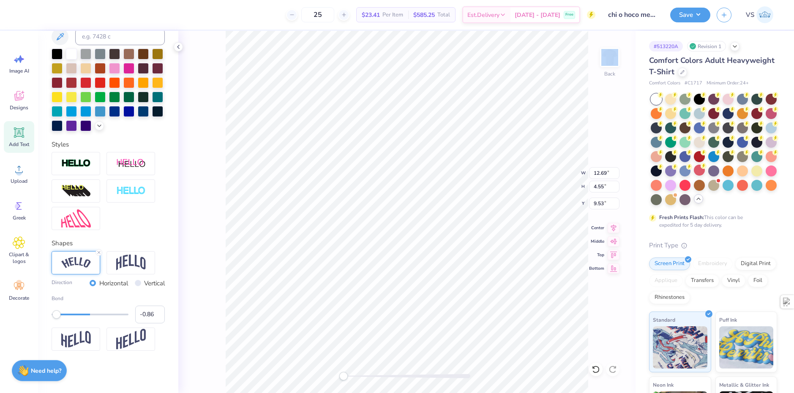
type input "-0.84"
click at [57, 316] on div "Accessibility label" at bounding box center [57, 315] width 8 height 8
type input "6.25"
type input "6.99"
type input "4.50"
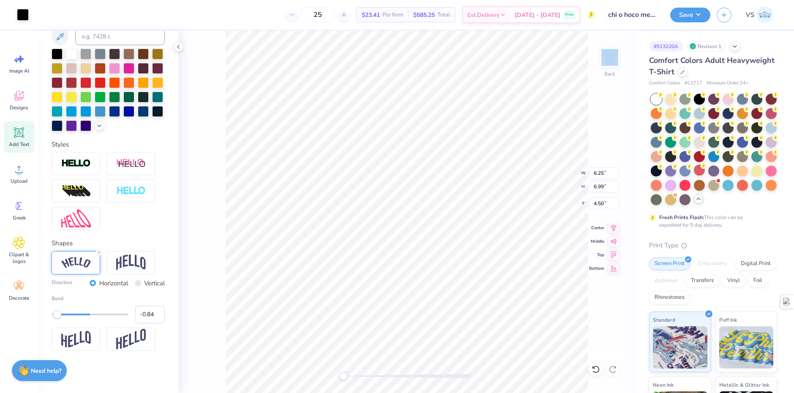
type input "12.37"
type input "5.05"
type input "8.97"
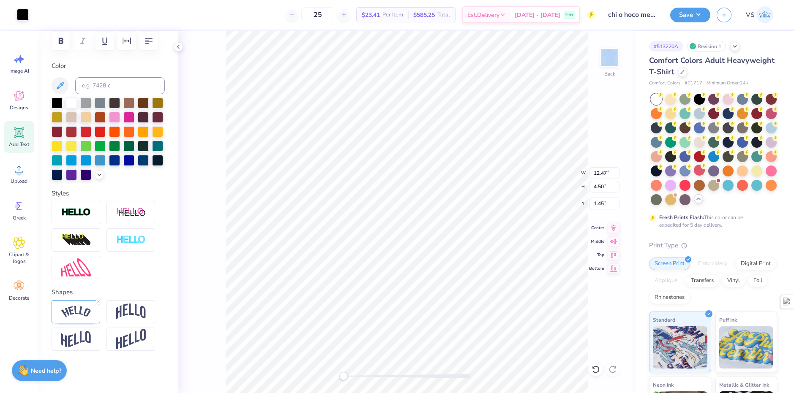
scroll to position [146, 0]
type input "6.25"
type input "6.99"
type input "4.18"
click at [23, 174] on icon at bounding box center [19, 169] width 13 height 13
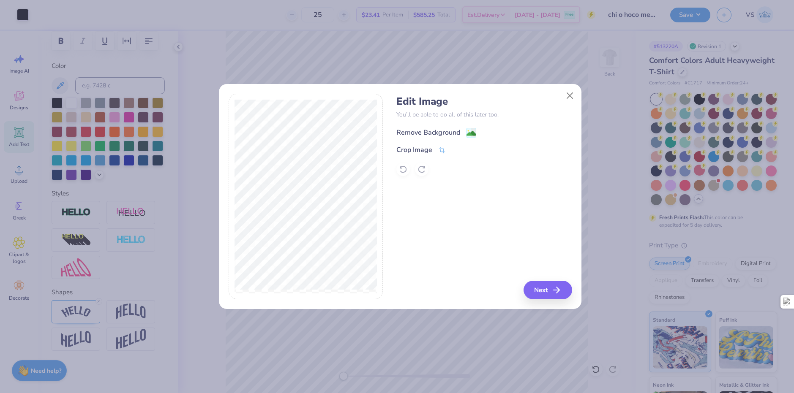
click at [453, 137] on div "Remove Background" at bounding box center [428, 133] width 64 height 10
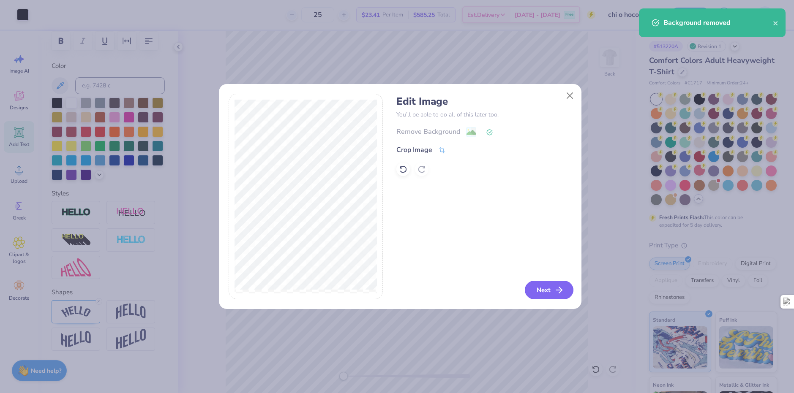
click at [556, 292] on icon "button" at bounding box center [559, 290] width 10 height 10
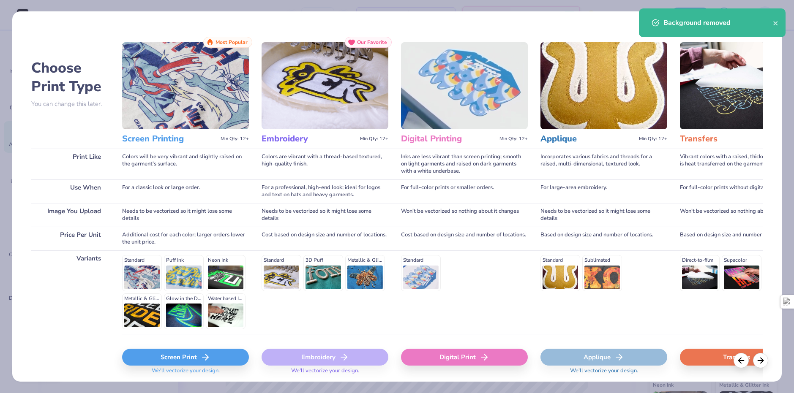
click at [226, 352] on div "Screen Print" at bounding box center [185, 357] width 127 height 17
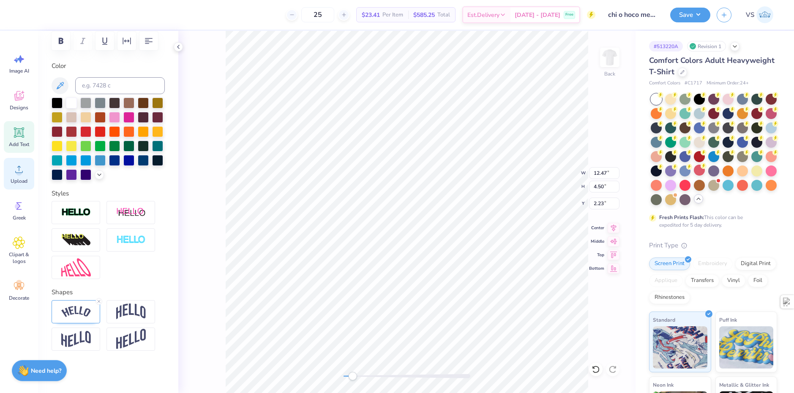
click at [11, 186] on div "Upload" at bounding box center [19, 174] width 30 height 32
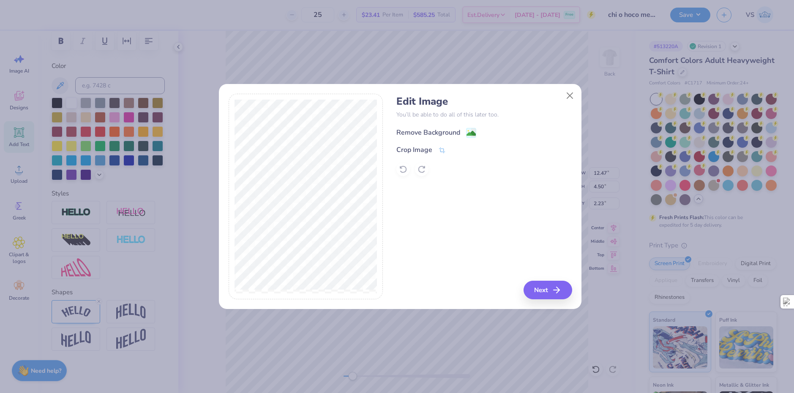
click at [433, 133] on div "Remove Background" at bounding box center [428, 133] width 64 height 10
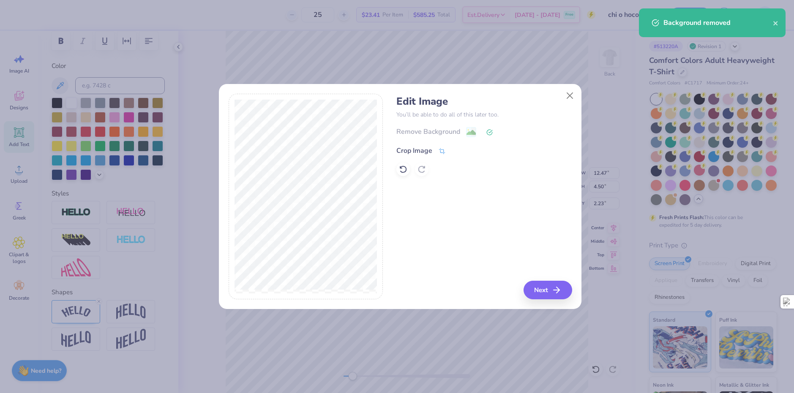
click at [431, 151] on div "Crop Image" at bounding box center [414, 151] width 36 height 10
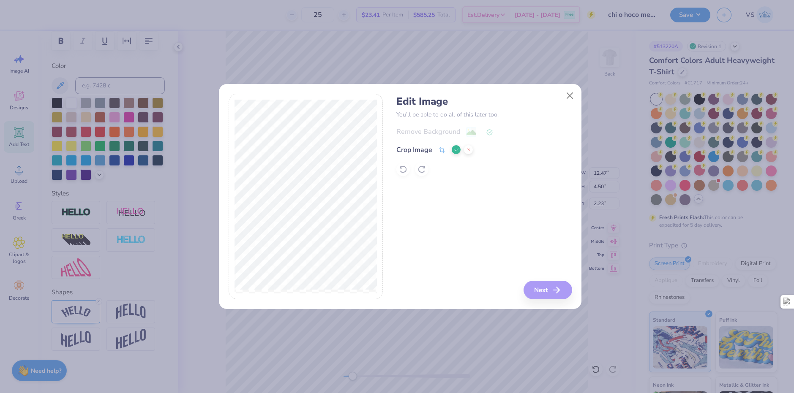
click at [232, 172] on div at bounding box center [306, 197] width 155 height 206
click at [453, 150] on button at bounding box center [456, 149] width 9 height 9
click at [550, 285] on button "Next" at bounding box center [549, 290] width 49 height 19
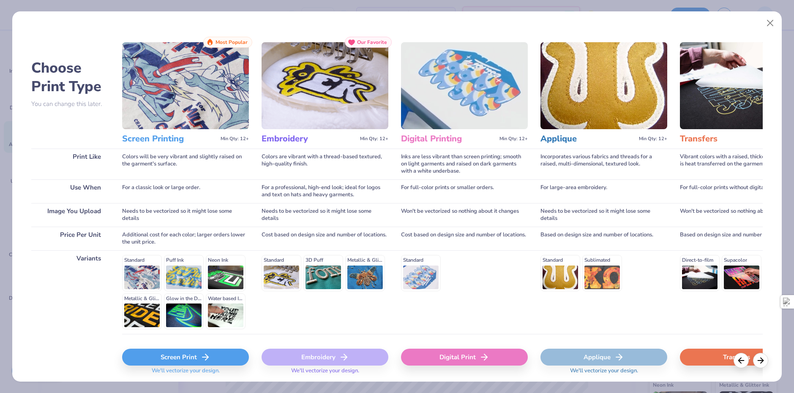
click at [224, 352] on div "Screen Print" at bounding box center [185, 357] width 127 height 17
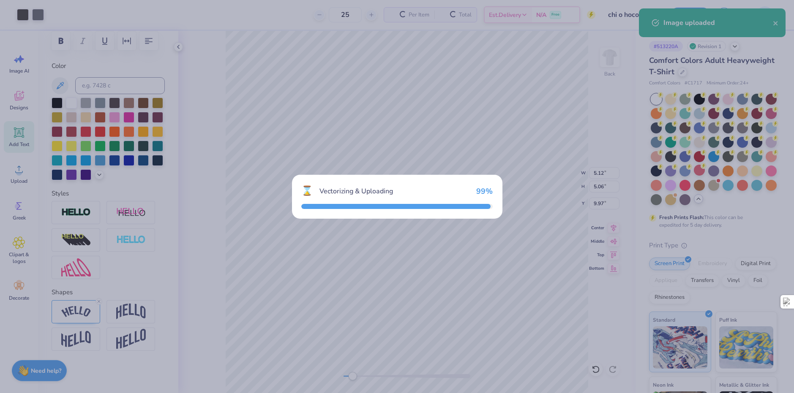
type input "5.12"
type input "5.06"
type input "9.97"
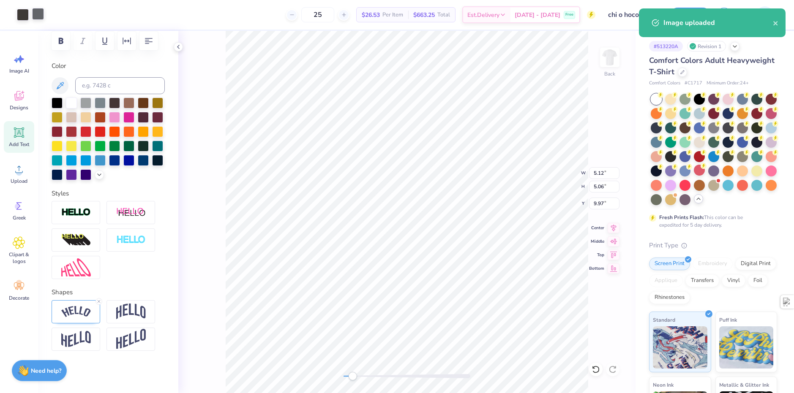
click at [43, 16] on div at bounding box center [38, 14] width 12 height 12
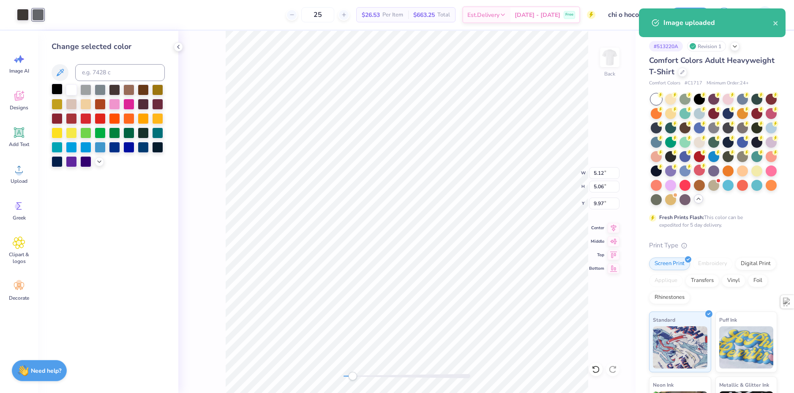
click at [60, 87] on div at bounding box center [57, 89] width 11 height 11
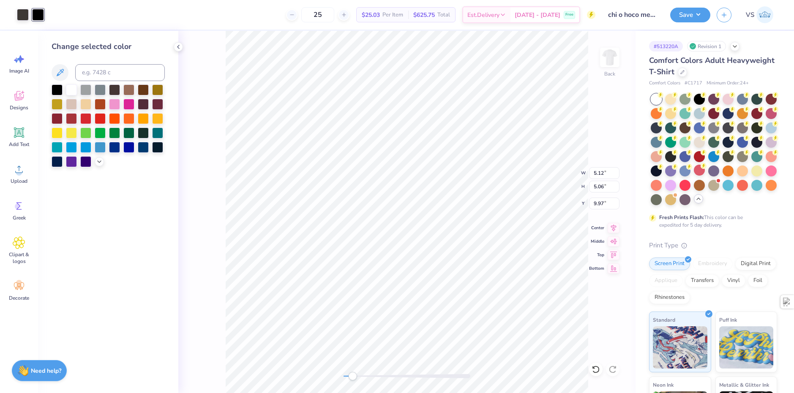
click at [16, 9] on div "Art colors" at bounding box center [22, 15] width 44 height 30
click at [25, 18] on div at bounding box center [23, 14] width 12 height 12
click at [53, 88] on div at bounding box center [57, 89] width 11 height 11
type input "1.57"
type input "1.55"
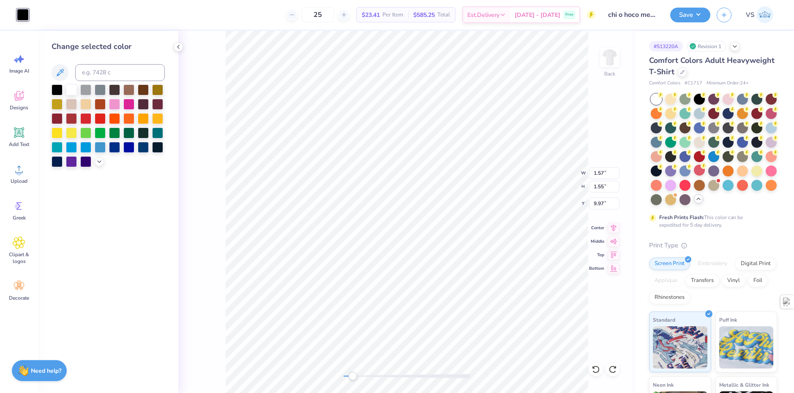
type input "5.12"
type input "5.06"
click at [24, 16] on div at bounding box center [23, 14] width 12 height 12
click at [83, 92] on div at bounding box center [85, 89] width 11 height 11
click at [38, 19] on div at bounding box center [38, 14] width 12 height 12
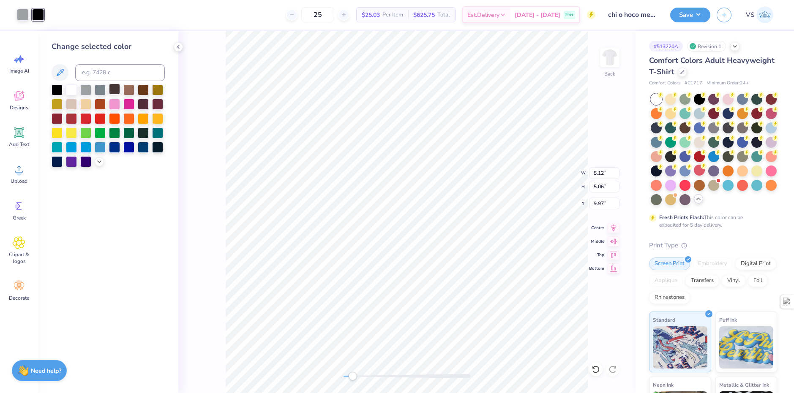
click at [111, 90] on div at bounding box center [114, 89] width 11 height 11
click at [28, 18] on div at bounding box center [23, 14] width 12 height 12
click at [56, 93] on div at bounding box center [57, 89] width 11 height 11
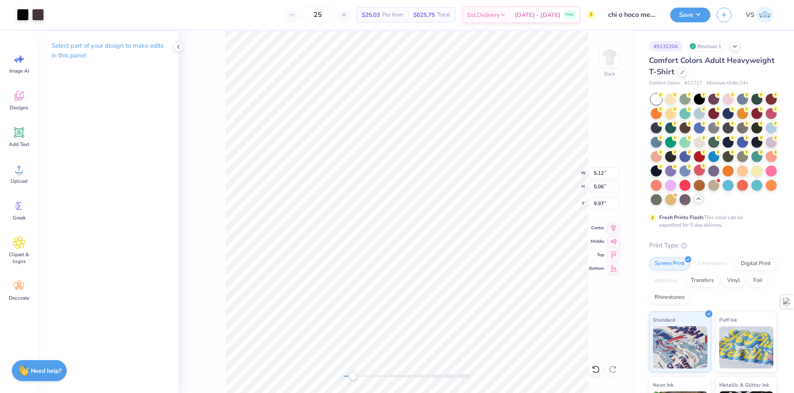
type input "12.47"
type input "4.50"
type input "2.23"
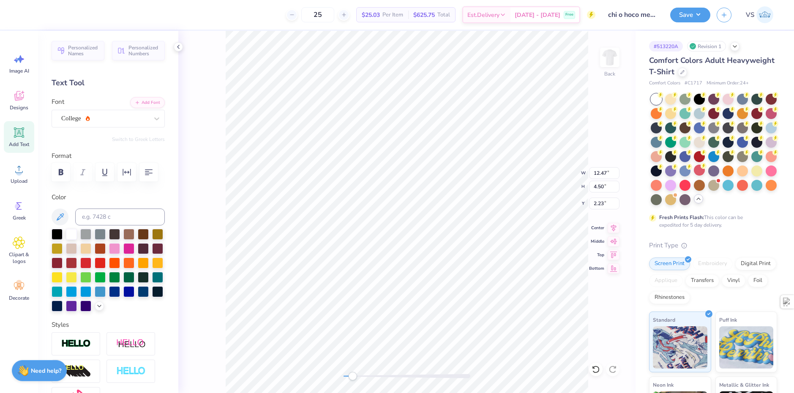
scroll to position [7, 2]
type textarea "Greeks D"
type textarea "H mec ming"
type input "1.26"
type input "1.25"
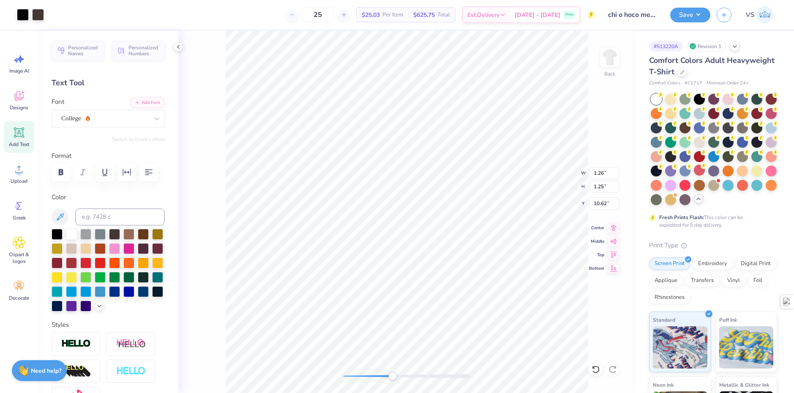
type input "12.61"
type textarea "Greeks D"
type input "11.69"
type input "4.78"
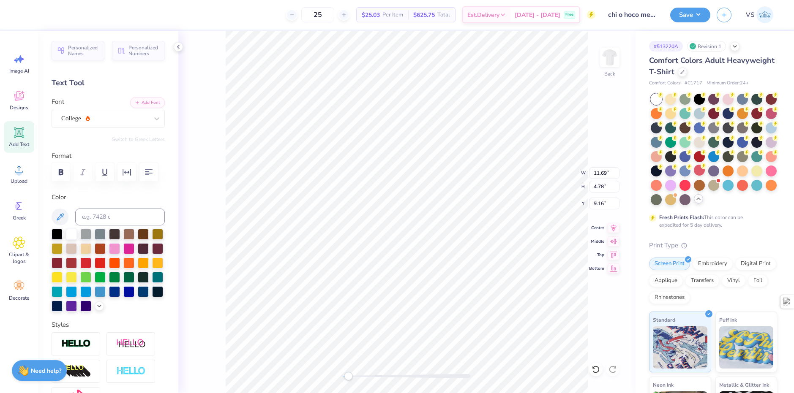
type input "9.16"
type input "11.35"
type input "4.18"
type input "2.40"
type input "1.26"
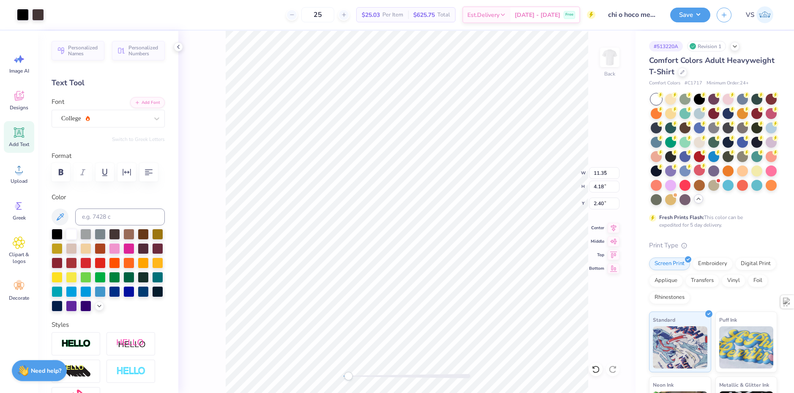
type input "1.25"
type input "6.57"
click at [541, 186] on div "Back W 1.26 H 1.25 Y 6.57 Center Middle Top Bottom" at bounding box center [406, 212] width 457 height 363
type textarea "Greeks D."
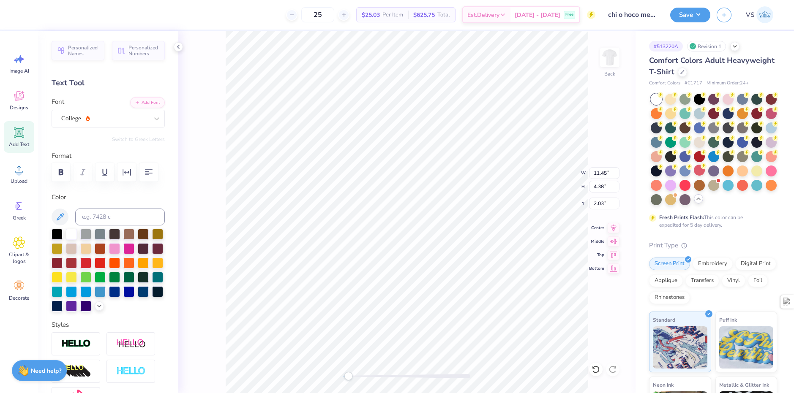
scroll to position [7, 3]
type textarea "Greeks D.."
type input "1.26"
type input "1.25"
type input "6.31"
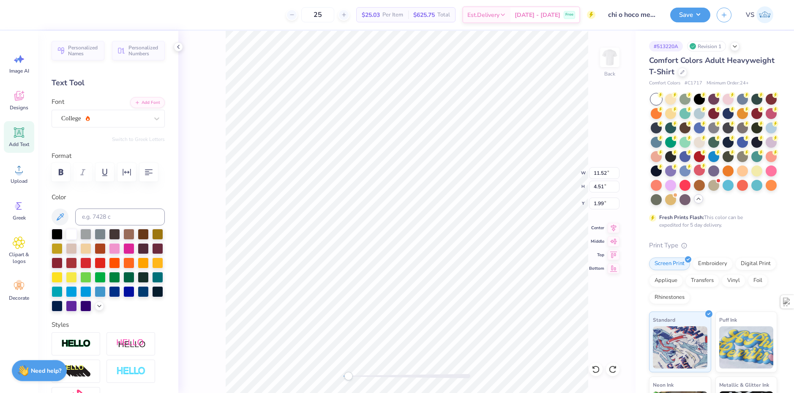
scroll to position [7, 2]
type textarea "Greeks Do"
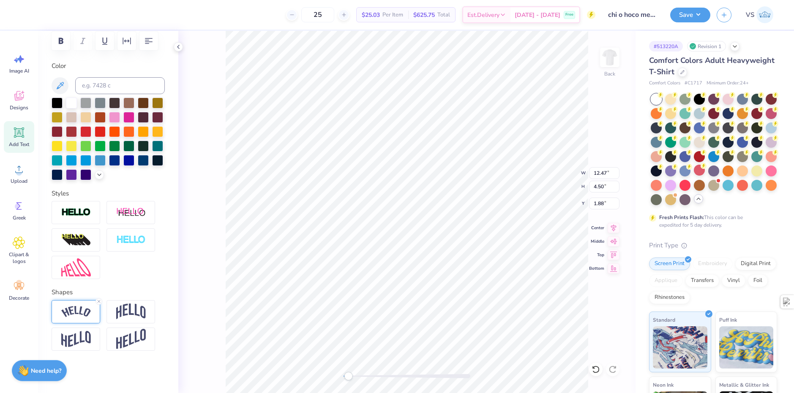
click at [79, 318] on div at bounding box center [76, 311] width 49 height 23
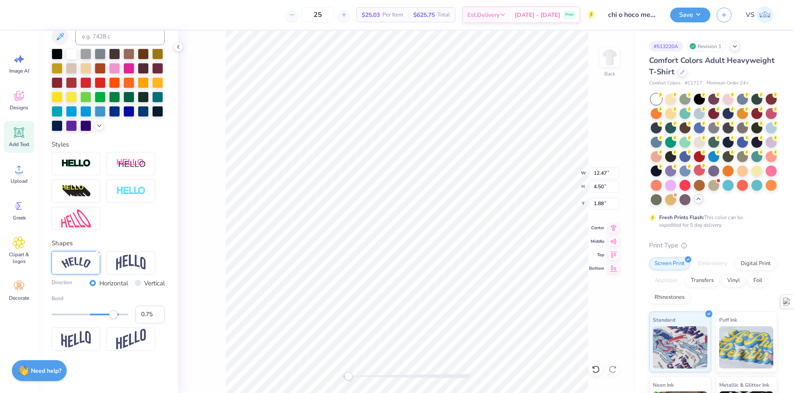
scroll to position [195, 0]
type input "0.86"
click at [117, 314] on div "Accessibility label" at bounding box center [117, 315] width 8 height 8
type input "4.68"
type input "6.75"
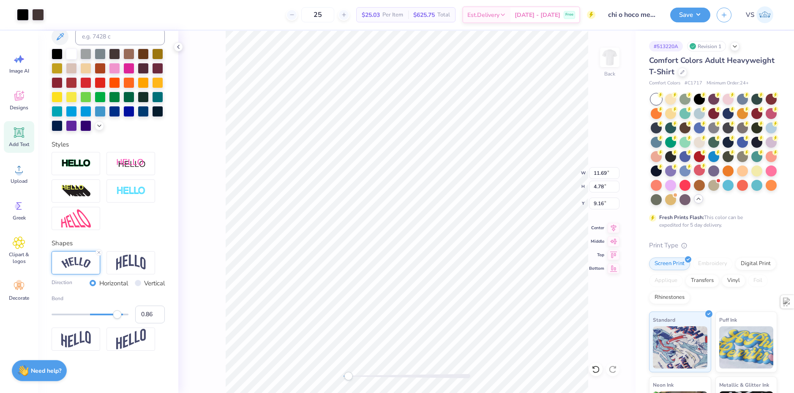
type input "4.80"
click at [295, 16] on icon at bounding box center [292, 15] width 6 height 6
click at [347, 17] on icon at bounding box center [344, 15] width 6 height 6
type input "25"
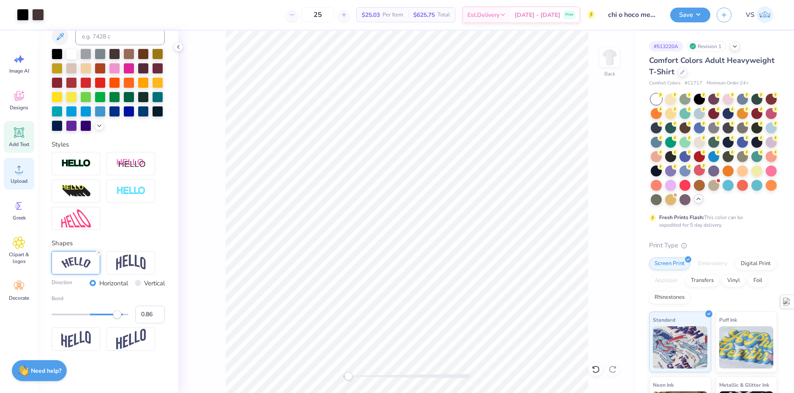
click at [12, 175] on div "Upload" at bounding box center [19, 174] width 30 height 32
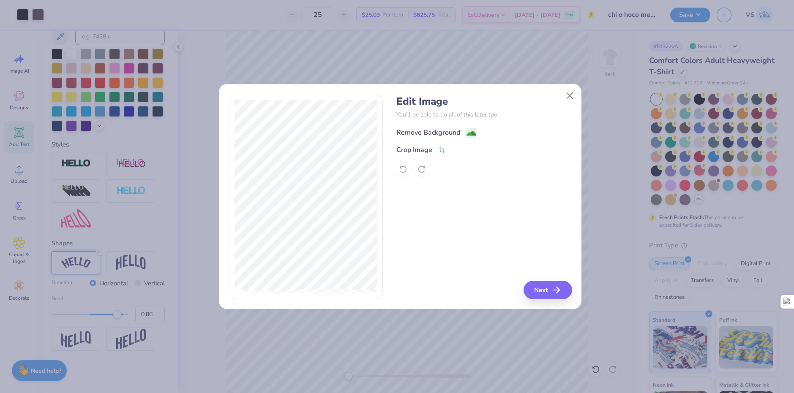
click at [445, 131] on div "Remove Background" at bounding box center [428, 133] width 64 height 10
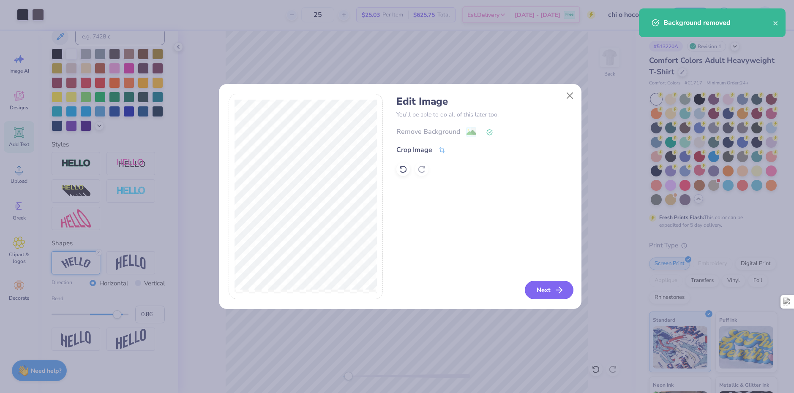
click at [543, 288] on button "Next" at bounding box center [549, 290] width 49 height 19
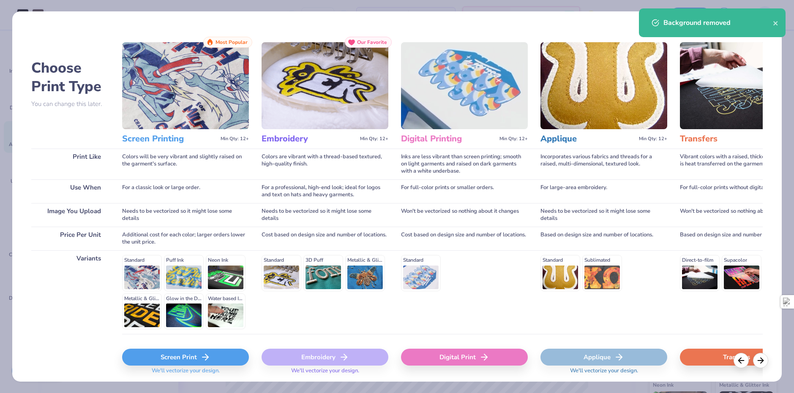
click at [185, 363] on div "Screen Print" at bounding box center [185, 357] width 127 height 17
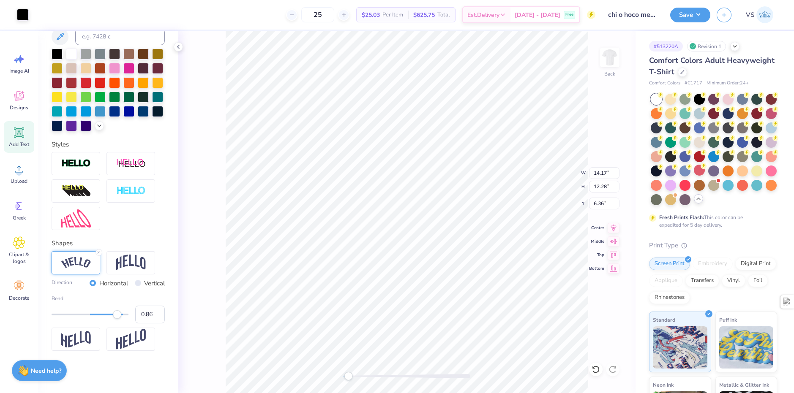
type input "11.69"
type input "4.78"
type input "9.16"
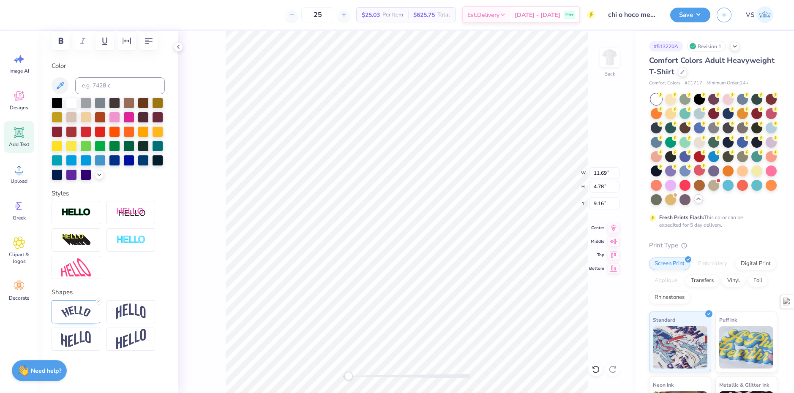
scroll to position [7, 3]
type textarea "H mec m ng"
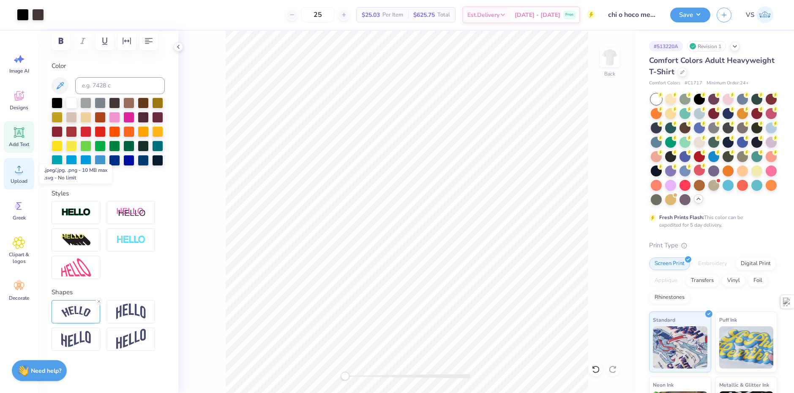
click at [14, 175] on icon at bounding box center [19, 169] width 13 height 13
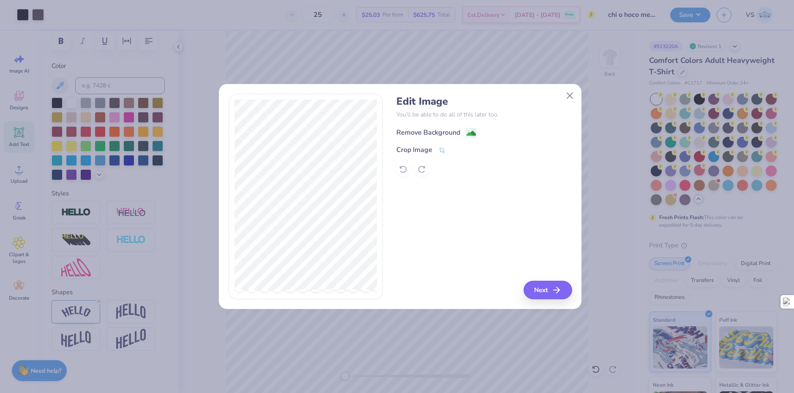
click at [419, 129] on div "Remove Background" at bounding box center [428, 133] width 64 height 10
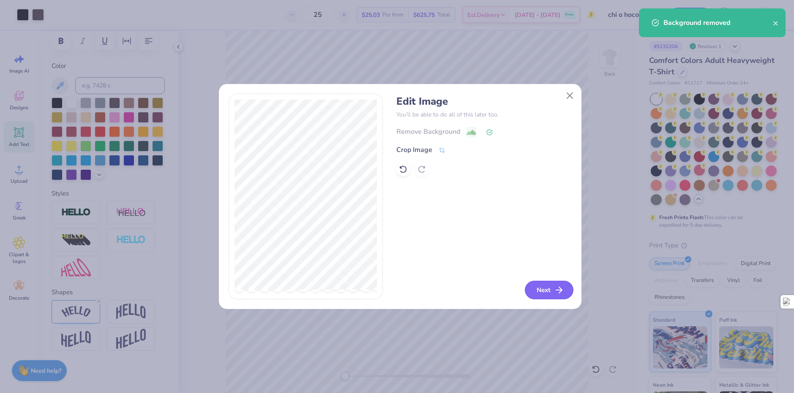
click at [532, 289] on button "Next" at bounding box center [549, 290] width 49 height 19
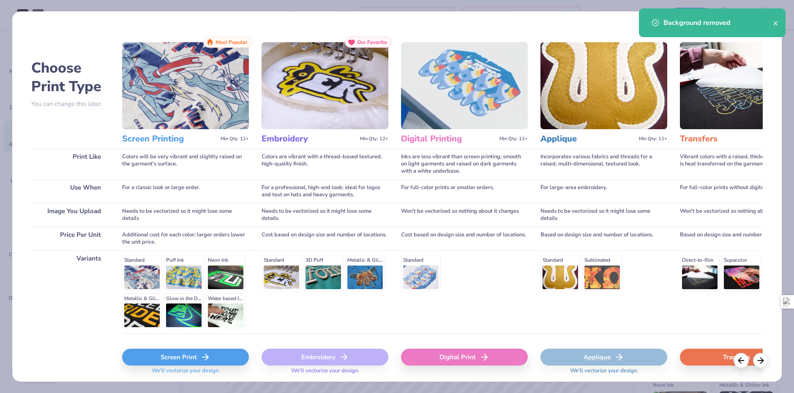
click at [213, 363] on div "Screen Print" at bounding box center [185, 357] width 127 height 17
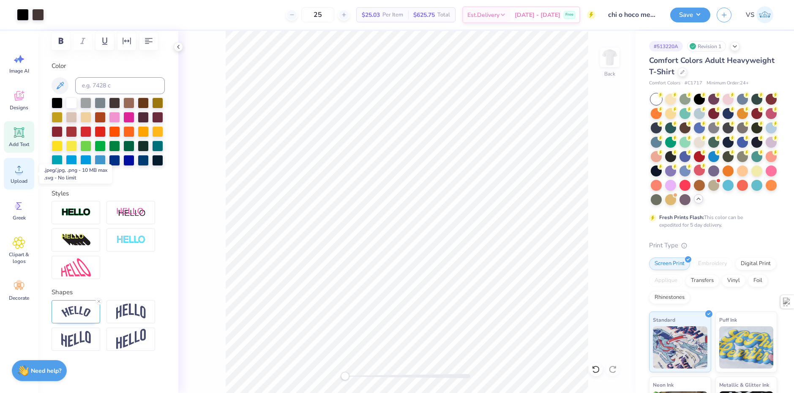
click at [20, 181] on span "Upload" at bounding box center [19, 181] width 17 height 7
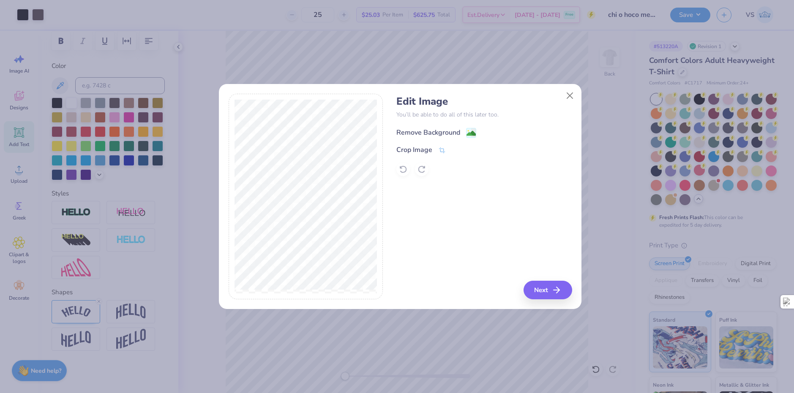
click at [426, 131] on div "Remove Background" at bounding box center [428, 133] width 64 height 10
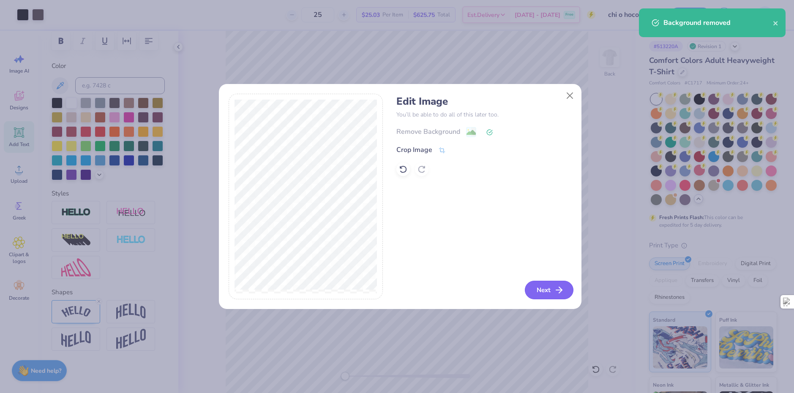
click at [557, 288] on icon "button" at bounding box center [559, 290] width 10 height 10
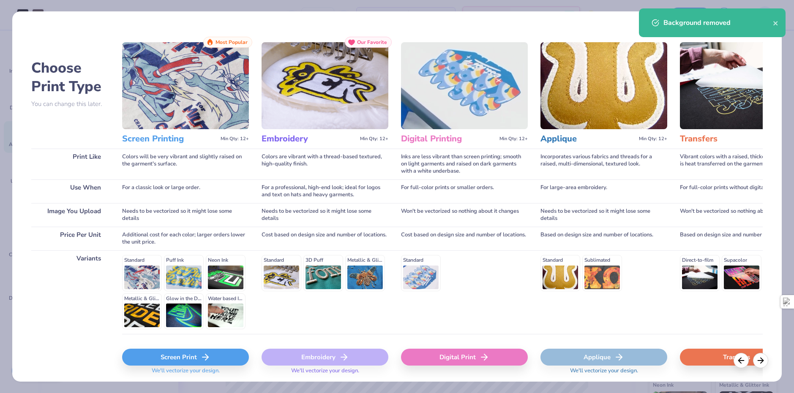
click at [212, 358] on div "Screen Print" at bounding box center [185, 357] width 127 height 17
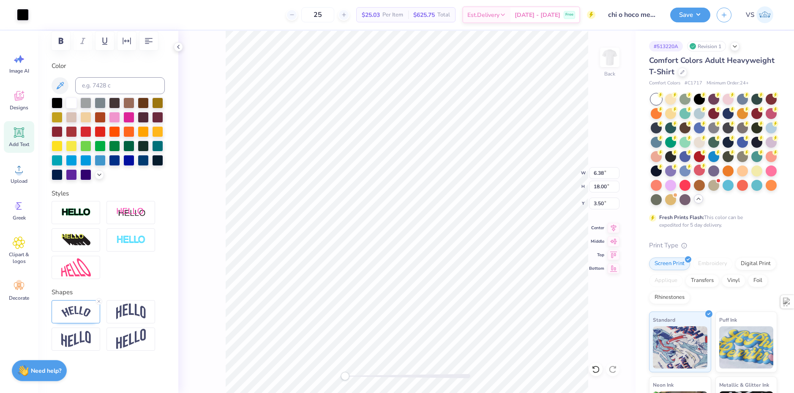
type input "12.07"
type input "4.92"
type input "9.09"
type input "11.71"
type input "11.69"
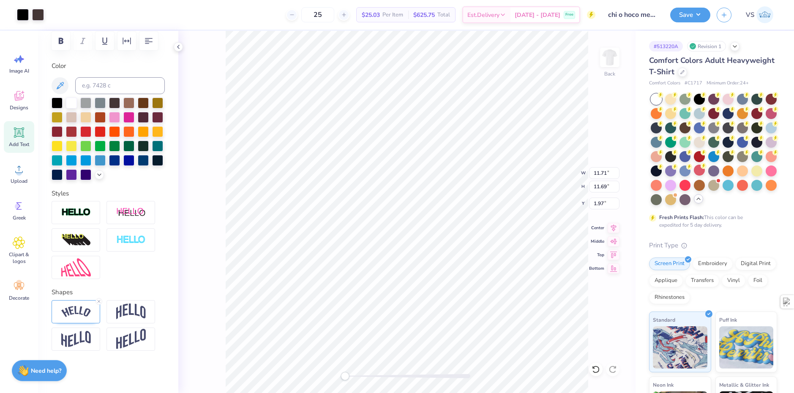
type input "2.07"
type input "11.99"
type input "11.81"
type input "1.91"
type input "12.28"
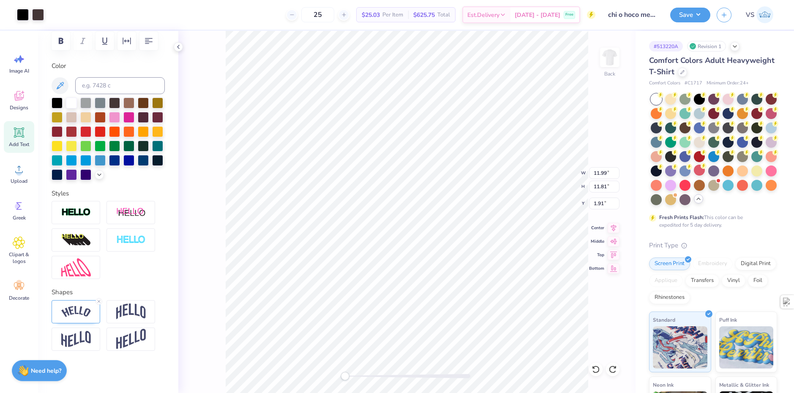
type input "12.10"
type input "12.07"
type input "4.92"
type input "9.09"
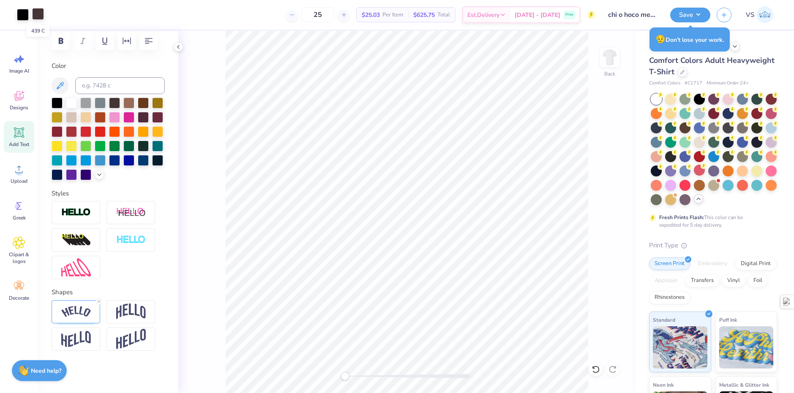
click at [38, 16] on div at bounding box center [38, 14] width 12 height 12
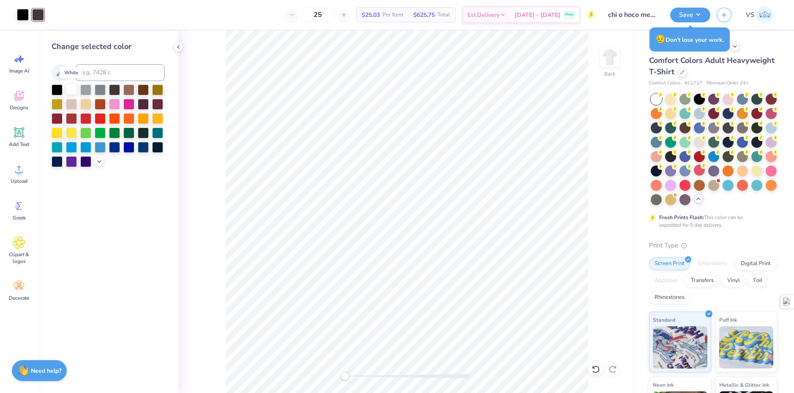
click at [70, 90] on div at bounding box center [71, 89] width 11 height 11
click at [98, 150] on div at bounding box center [100, 146] width 11 height 11
click at [98, 85] on div at bounding box center [100, 89] width 11 height 11
click at [57, 88] on div at bounding box center [57, 89] width 11 height 11
click at [219, 65] on div "Back" at bounding box center [406, 212] width 457 height 363
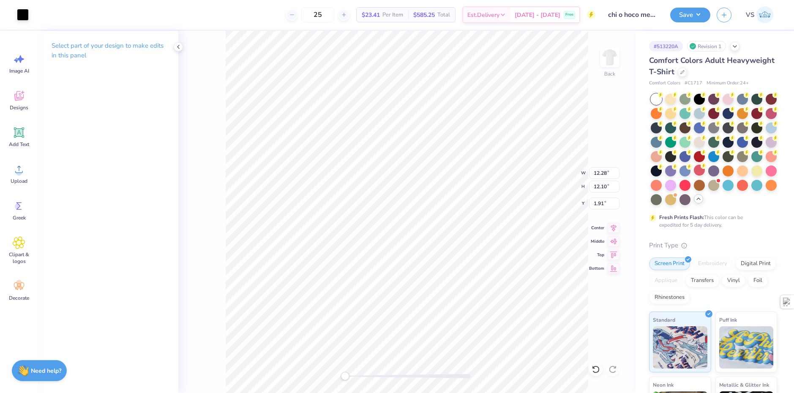
type input "11.47"
type input "11.53"
type input "1.97"
type input "11.28"
type input "4.60"
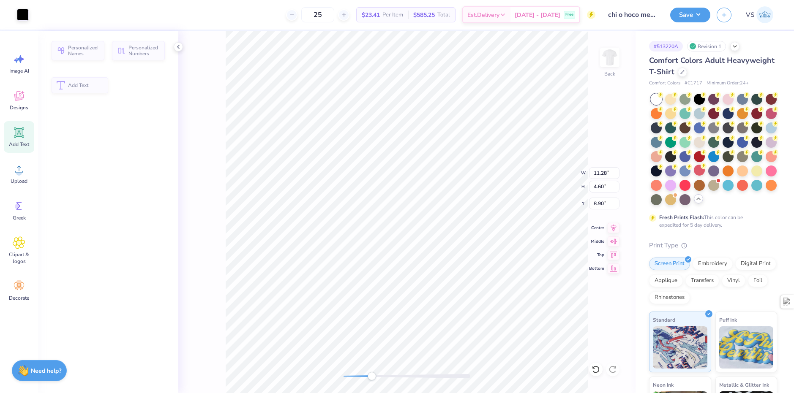
type input "8.90"
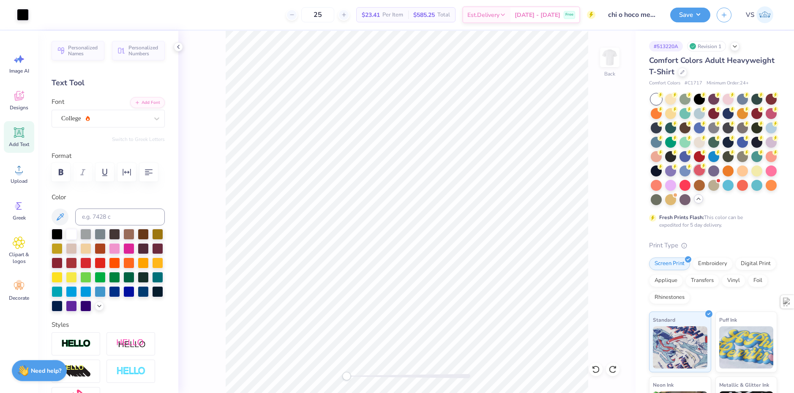
click at [694, 176] on div at bounding box center [699, 170] width 11 height 11
click at [766, 104] on div at bounding box center [771, 98] width 11 height 11
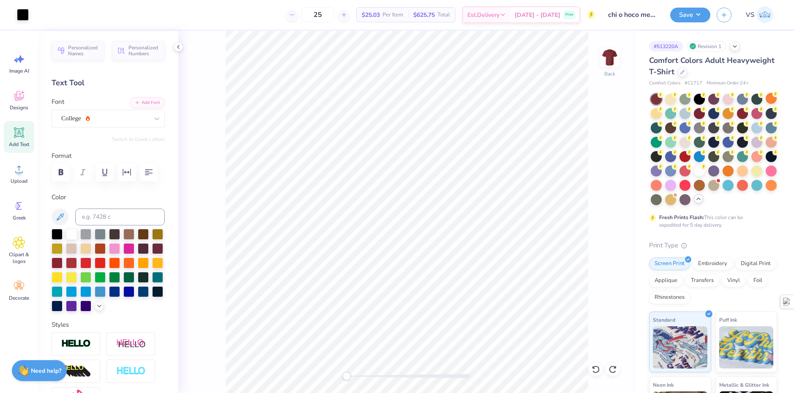
drag, startPoint x: 657, startPoint y: 181, endPoint x: 606, endPoint y: 259, distance: 92.8
click at [694, 177] on div at bounding box center [699, 171] width 11 height 11
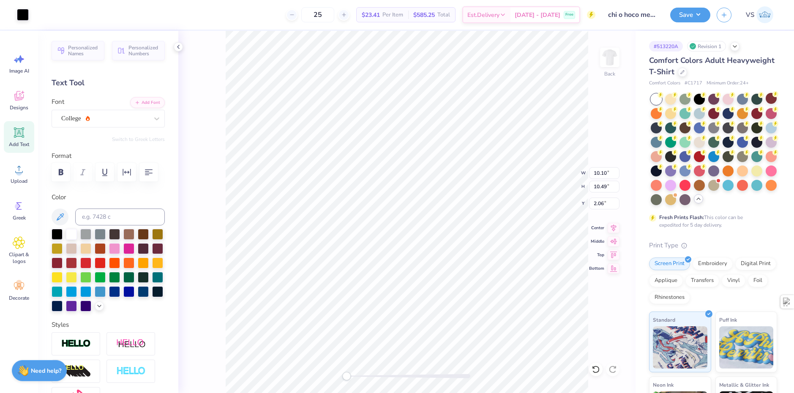
type input "10.10"
type input "10.49"
type input "2.06"
type input "11.87"
type input "11.69"
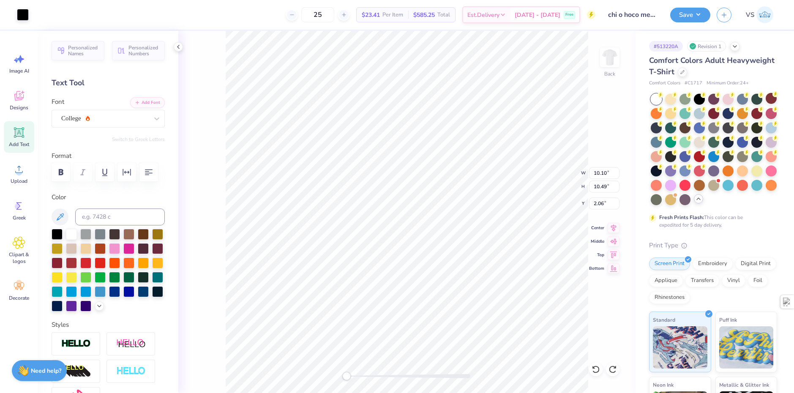
type input "1.88"
click at [455, 302] on li "Group" at bounding box center [456, 300] width 66 height 16
click at [686, 13] on button "Save" at bounding box center [690, 13] width 40 height 15
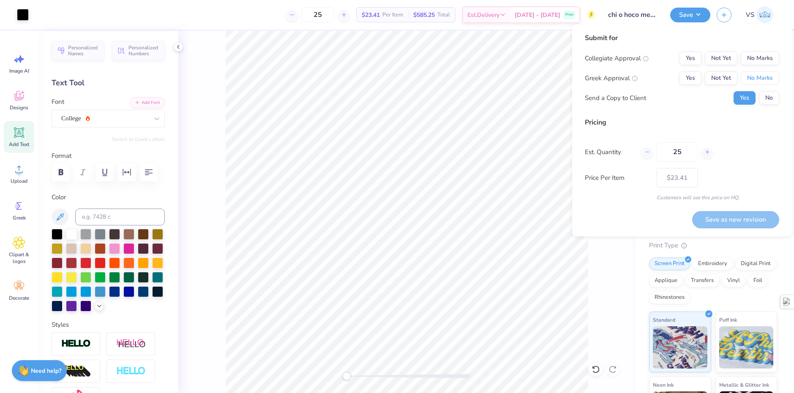
drag, startPoint x: 764, startPoint y: 74, endPoint x: 761, endPoint y: 71, distance: 4.5
click at [762, 75] on button "No Marks" at bounding box center [760, 78] width 38 height 14
click at [759, 59] on button "No Marks" at bounding box center [760, 59] width 38 height 14
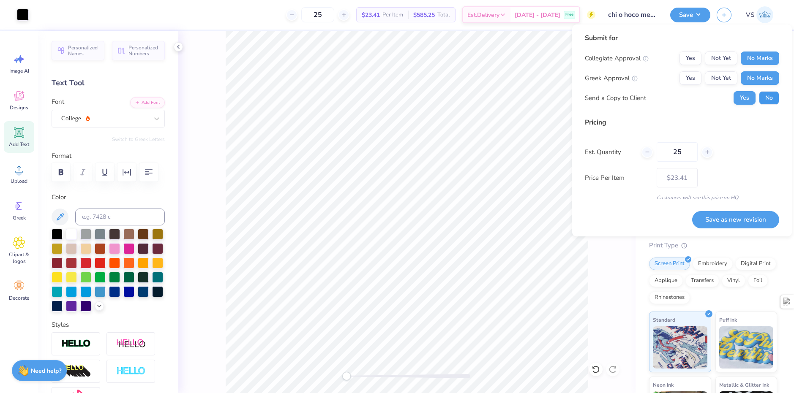
click at [763, 96] on button "No" at bounding box center [769, 98] width 20 height 14
drag, startPoint x: 689, startPoint y: 152, endPoint x: 661, endPoint y: 151, distance: 28.8
click at [661, 151] on input "25" at bounding box center [677, 151] width 41 height 19
type input "3"
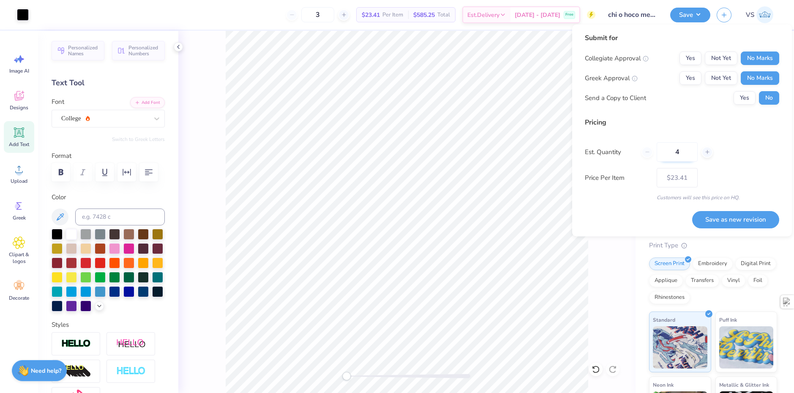
type input "40"
type input "$21.16"
type input "40"
click at [639, 208] on div "Submit for Collegiate Approval Yes Not Yet No Marks Greek Approval Yes Not Yet …" at bounding box center [682, 130] width 194 height 195
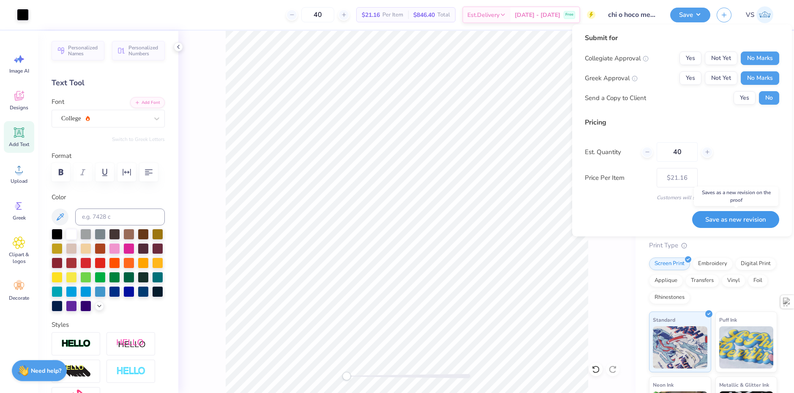
click at [727, 218] on button "Save as new revision" at bounding box center [735, 219] width 87 height 17
type input "$21.16"
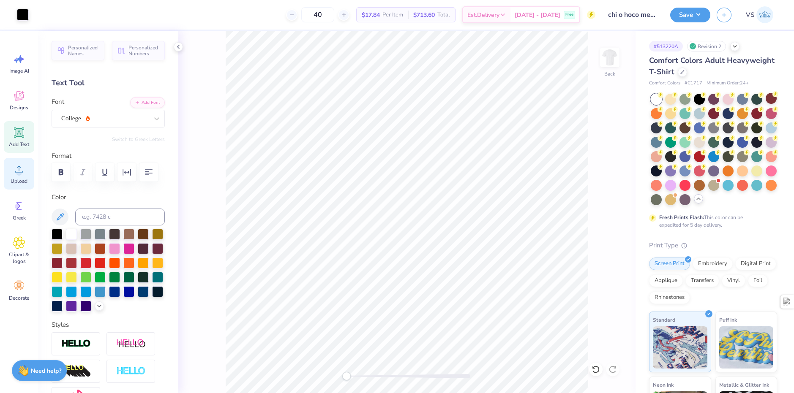
click at [26, 181] on span "Upload" at bounding box center [19, 181] width 17 height 7
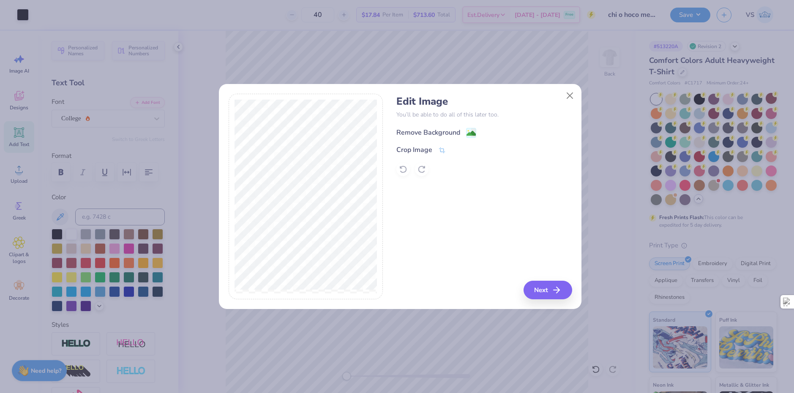
click at [463, 133] on div "Remove Background" at bounding box center [436, 133] width 80 height 11
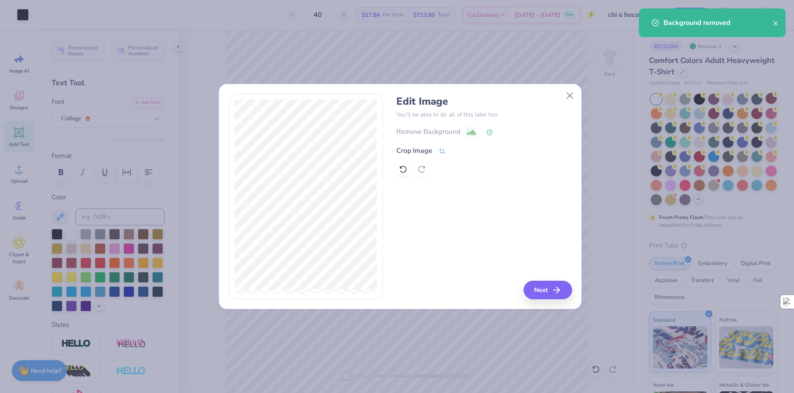
click at [434, 149] on div "Crop Image" at bounding box center [420, 151] width 49 height 10
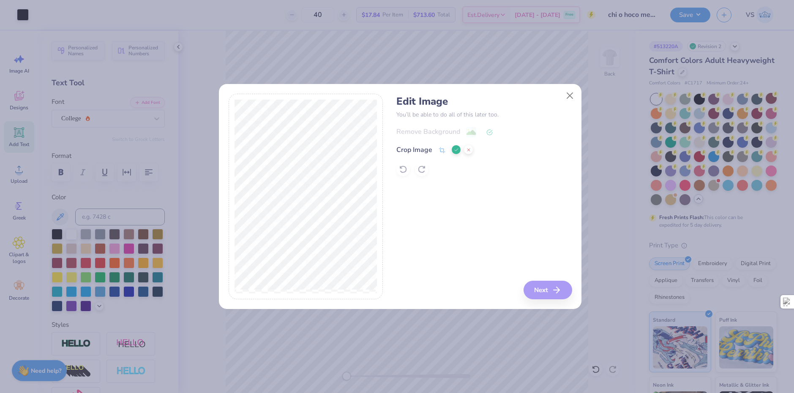
click at [455, 147] on button at bounding box center [456, 149] width 9 height 9
click at [550, 296] on button "Next" at bounding box center [549, 290] width 49 height 19
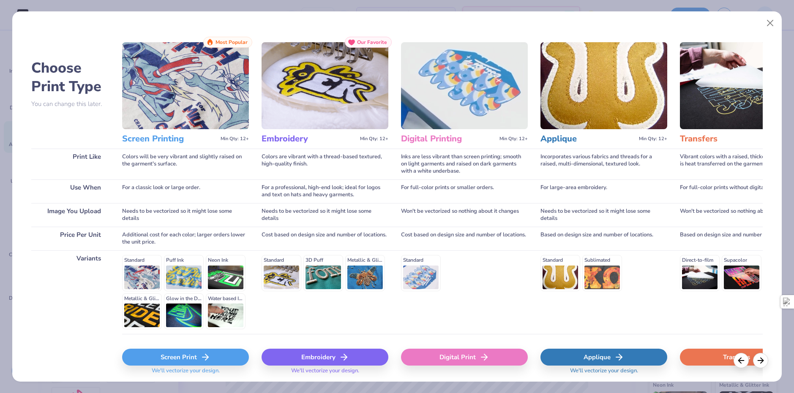
click at [211, 352] on div "Screen Print" at bounding box center [185, 357] width 127 height 17
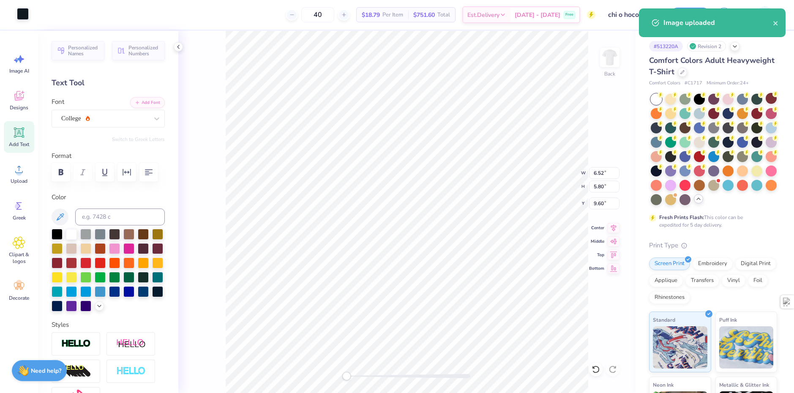
click at [21, 16] on div at bounding box center [23, 14] width 12 height 12
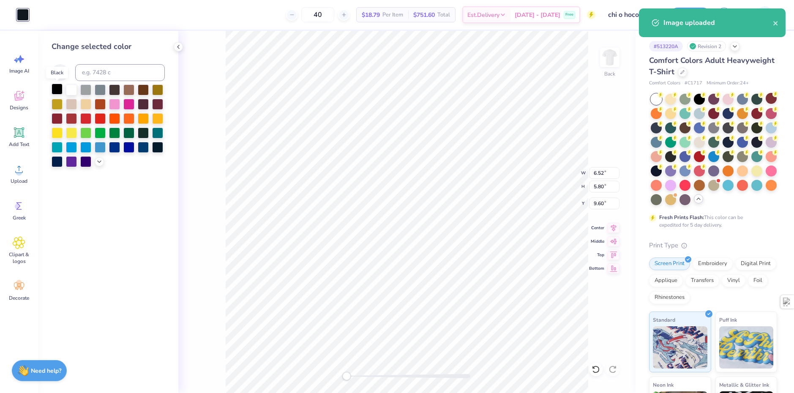
click at [60, 93] on div at bounding box center [57, 89] width 11 height 11
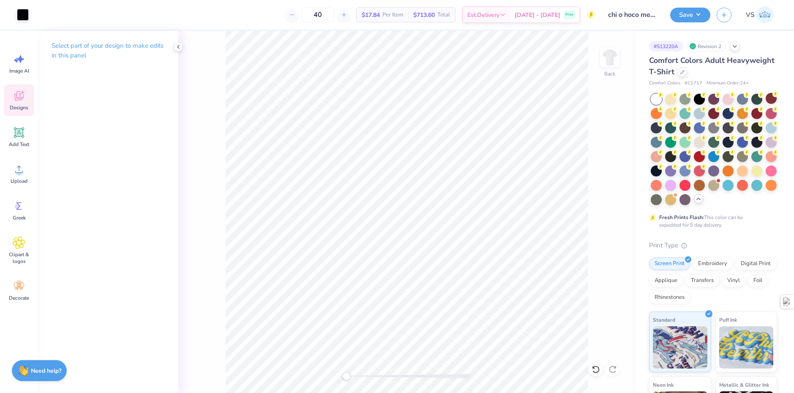
click at [27, 103] on div "Designs" at bounding box center [19, 101] width 30 height 32
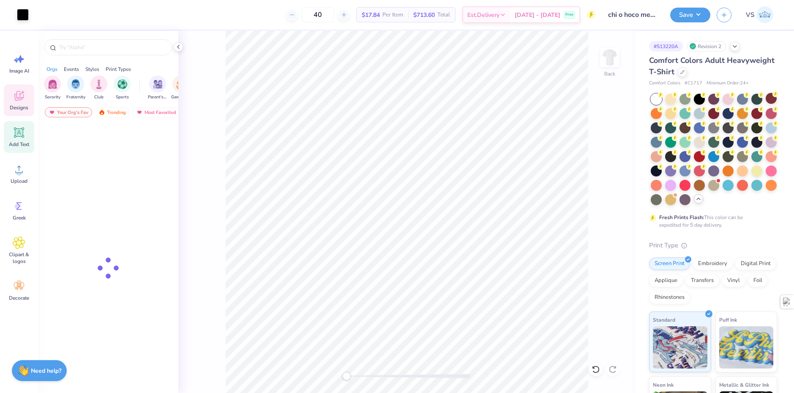
click at [30, 130] on div "Add Text" at bounding box center [19, 137] width 30 height 32
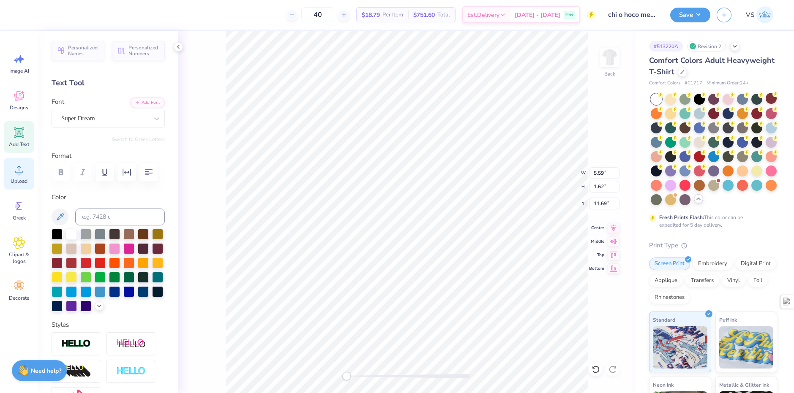
click at [27, 172] on div "Upload" at bounding box center [19, 174] width 30 height 32
click at [25, 178] on span "Upload" at bounding box center [19, 181] width 17 height 7
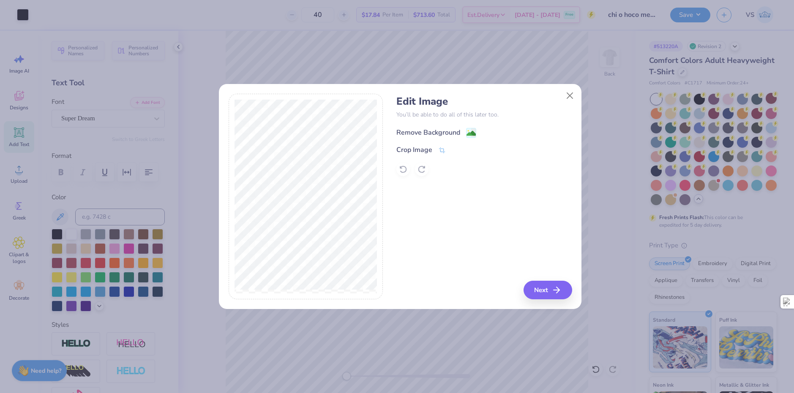
click at [426, 137] on div "Remove Background" at bounding box center [428, 133] width 64 height 10
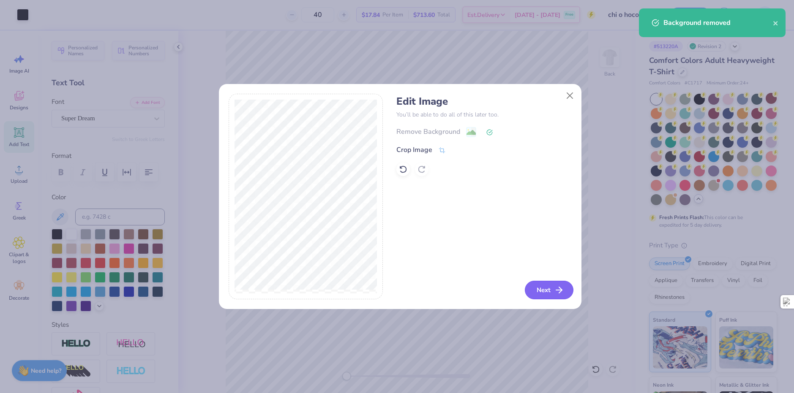
click at [557, 284] on button "Next" at bounding box center [549, 290] width 49 height 19
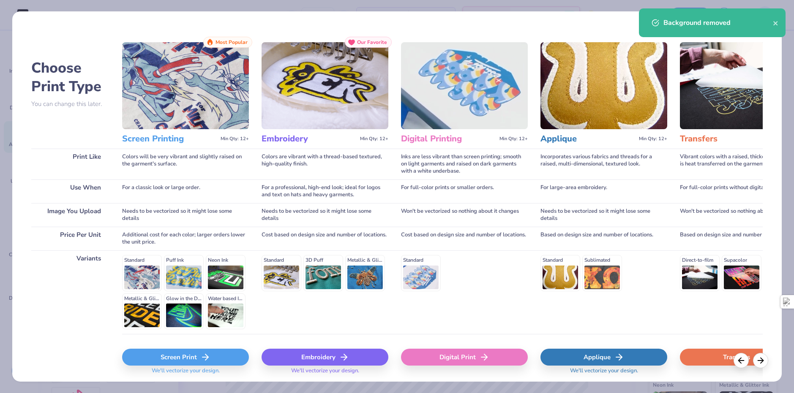
click at [205, 356] on icon at bounding box center [205, 357] width 10 height 10
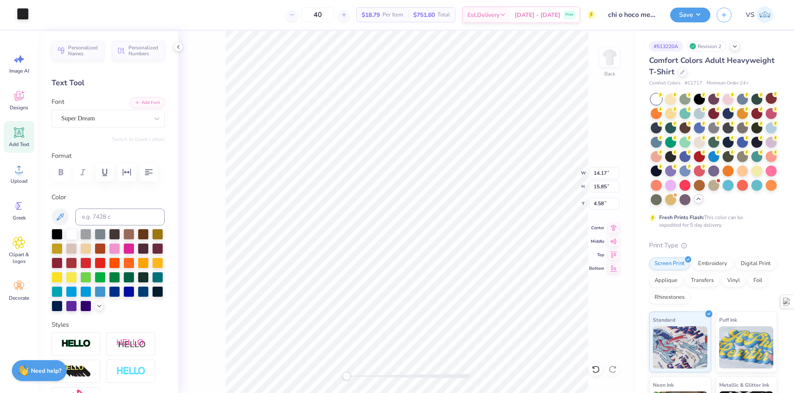
click at [22, 13] on div at bounding box center [23, 14] width 12 height 12
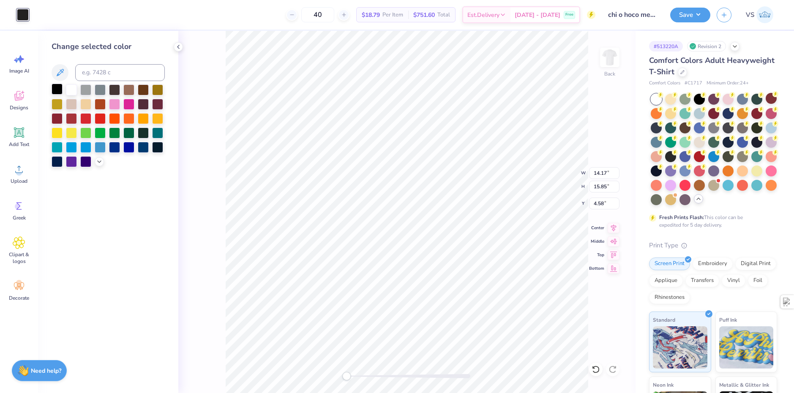
click at [57, 91] on div at bounding box center [57, 89] width 11 height 11
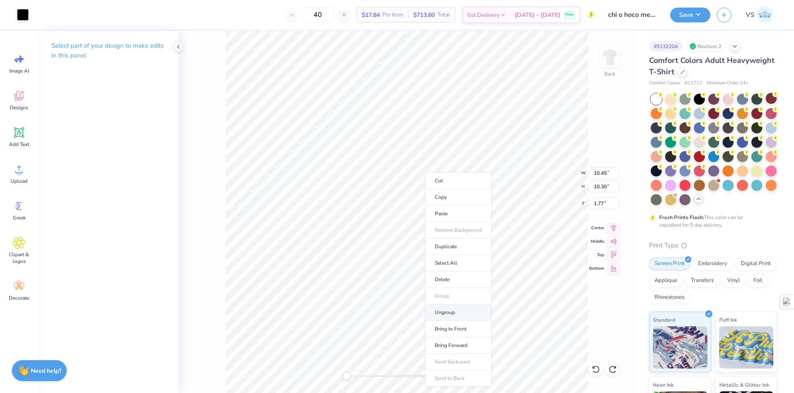
click at [462, 313] on li "Ungroup" at bounding box center [458, 313] width 66 height 16
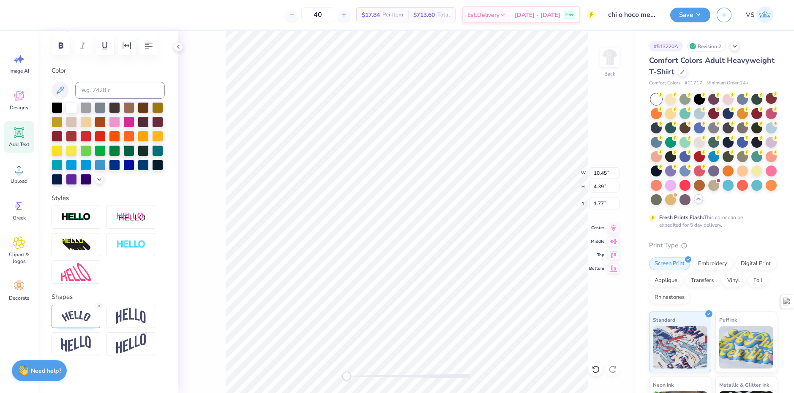
scroll to position [146, 0]
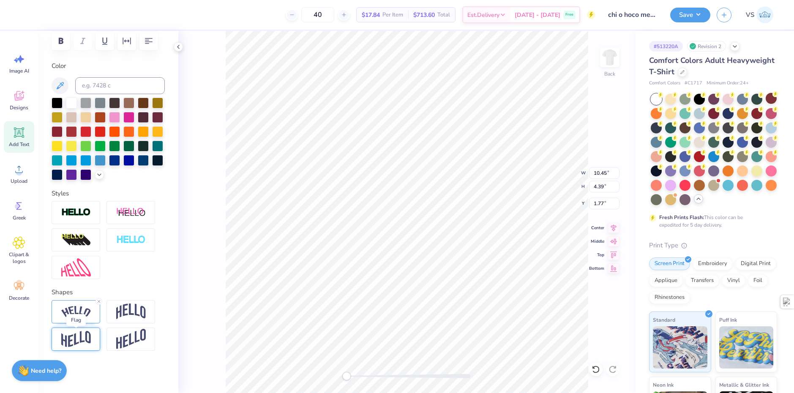
click at [87, 342] on img at bounding box center [76, 339] width 30 height 16
click at [100, 303] on icon at bounding box center [98, 301] width 5 height 5
type textarea "Homecoming"
click at [101, 329] on icon at bounding box center [98, 329] width 5 height 5
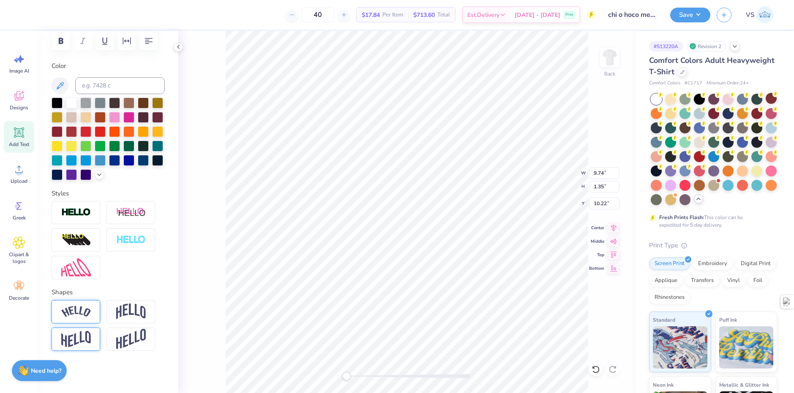
type input "8.09"
type input "1.27"
type input "2.13"
click at [16, 170] on icon at bounding box center [19, 169] width 13 height 13
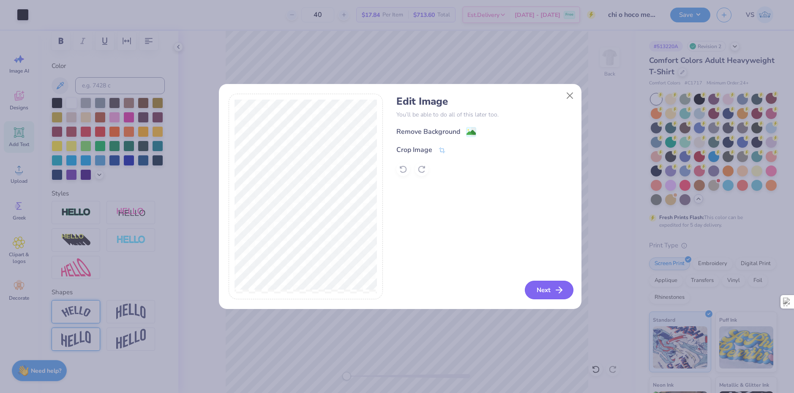
click at [557, 288] on icon "button" at bounding box center [559, 290] width 10 height 10
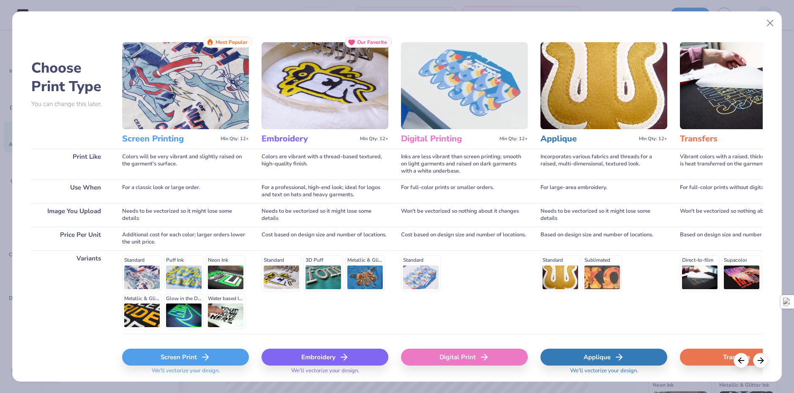
click at [238, 354] on div "Screen Print" at bounding box center [185, 357] width 127 height 17
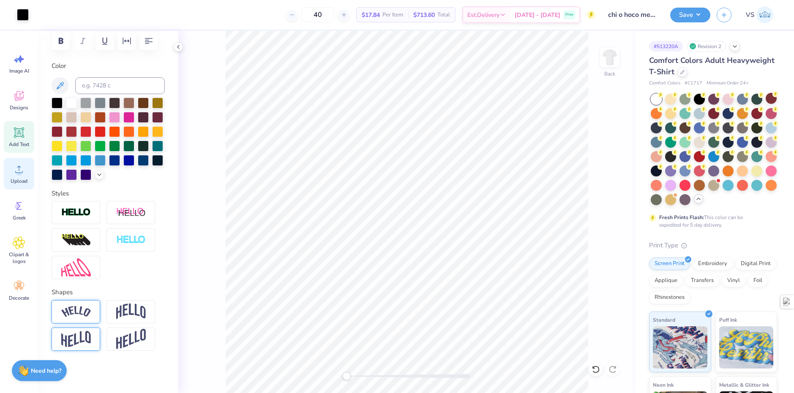
click at [22, 179] on span "Upload" at bounding box center [19, 181] width 17 height 7
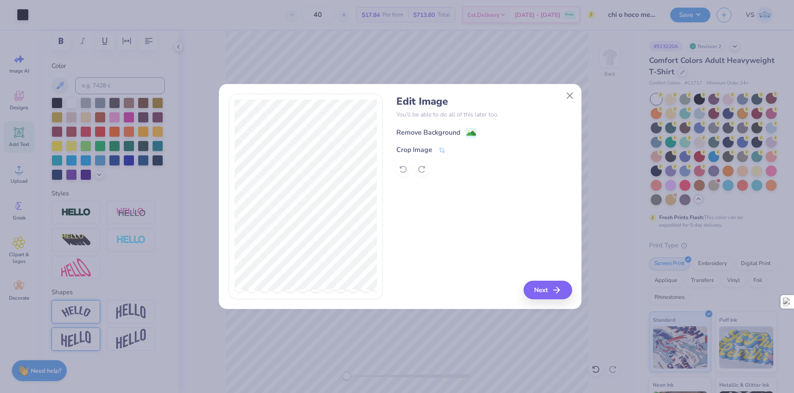
click at [441, 128] on div "Remove Background" at bounding box center [428, 133] width 64 height 10
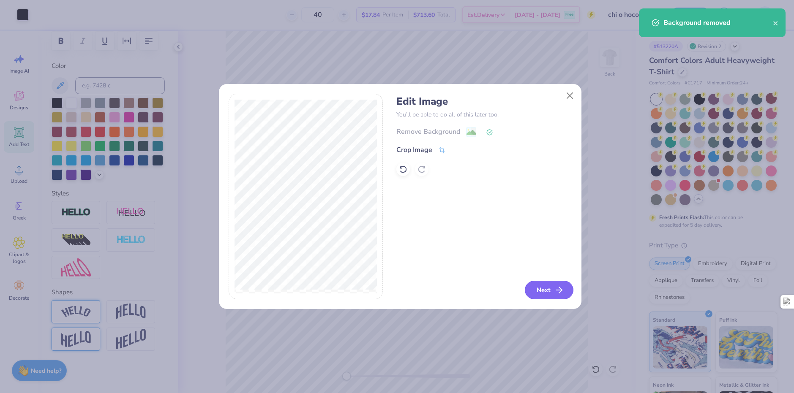
click at [533, 283] on button "Next" at bounding box center [549, 290] width 49 height 19
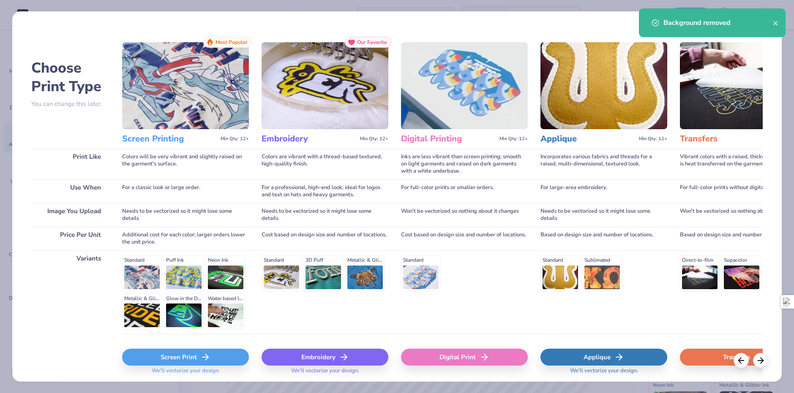
click at [185, 357] on div "Screen Print" at bounding box center [185, 357] width 127 height 17
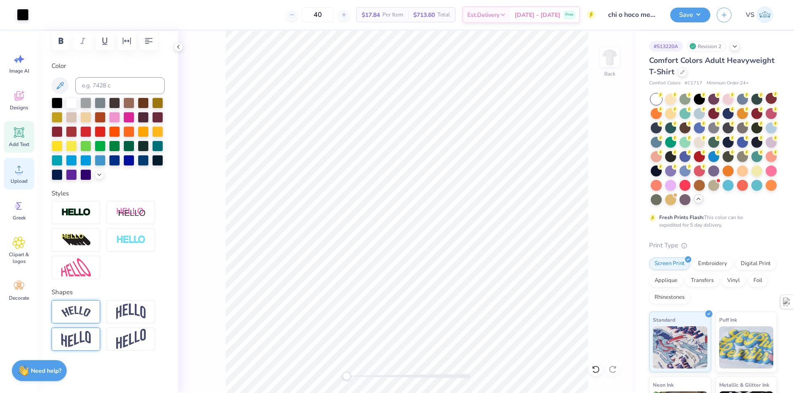
click at [16, 181] on span "Upload" at bounding box center [19, 181] width 17 height 7
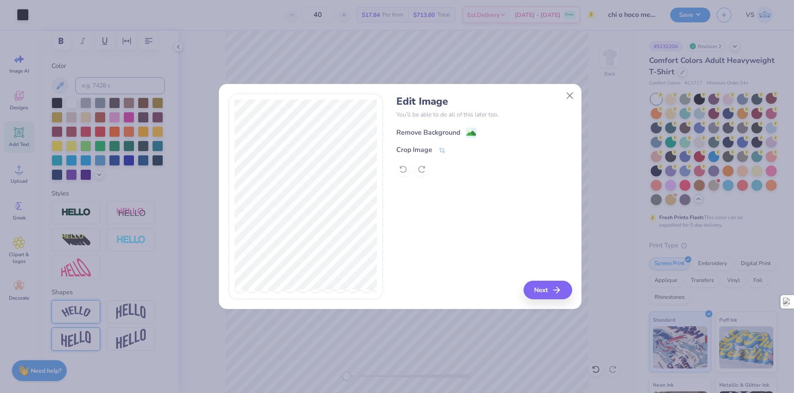
click at [449, 132] on div "Remove Background" at bounding box center [428, 133] width 64 height 10
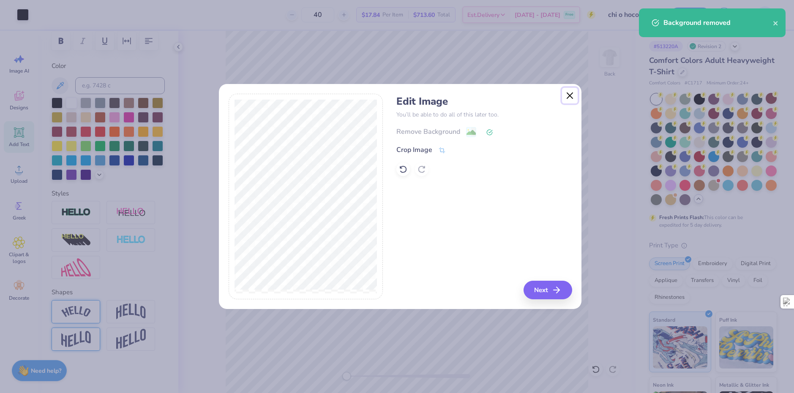
click at [565, 97] on button "Close" at bounding box center [570, 96] width 16 height 16
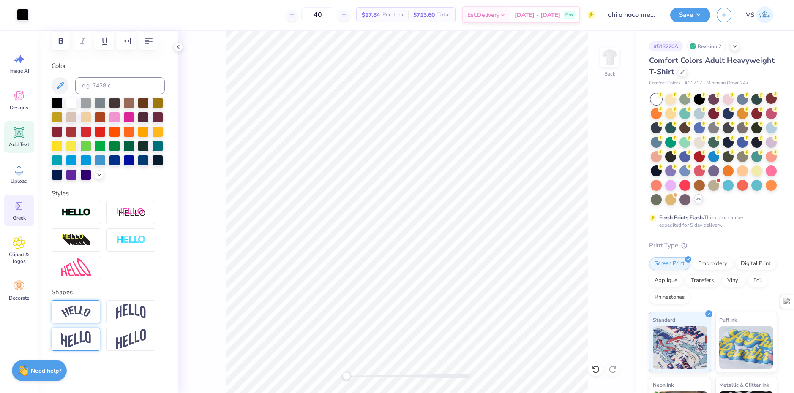
click at [21, 209] on icon at bounding box center [19, 206] width 13 height 13
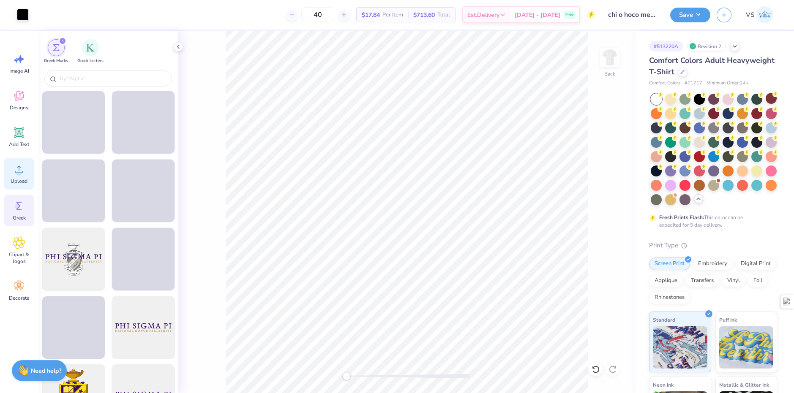
click at [12, 184] on span "Upload" at bounding box center [19, 181] width 17 height 7
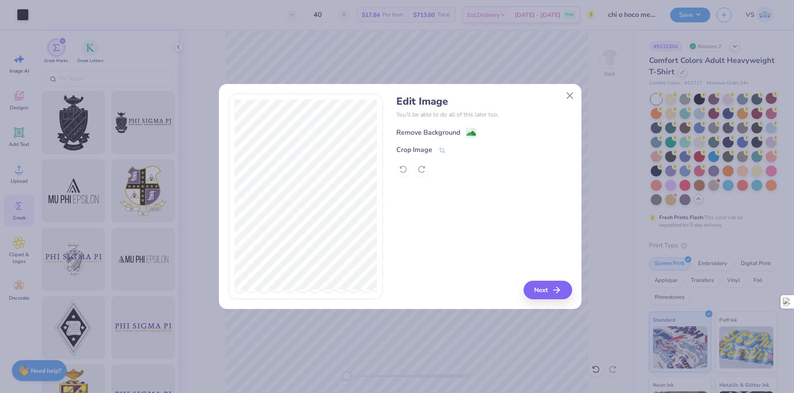
click at [418, 133] on div "Remove Background" at bounding box center [428, 133] width 64 height 10
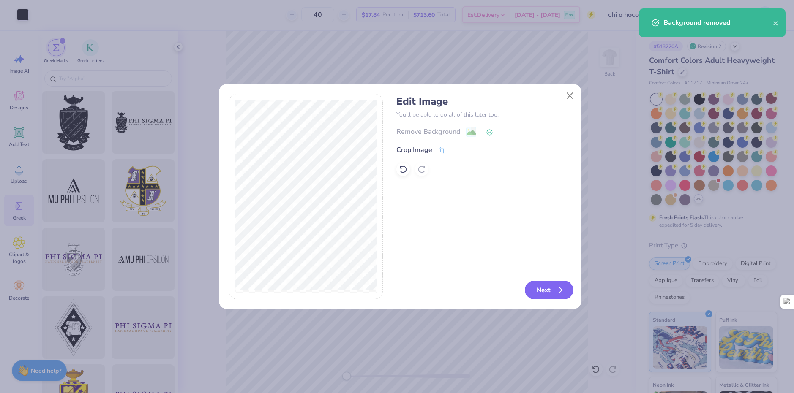
click at [539, 291] on button "Next" at bounding box center [549, 290] width 49 height 19
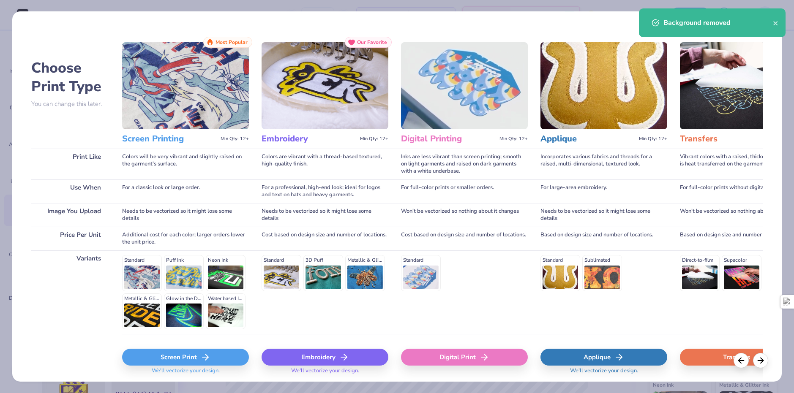
click at [208, 358] on polyline at bounding box center [206, 358] width 3 height 6
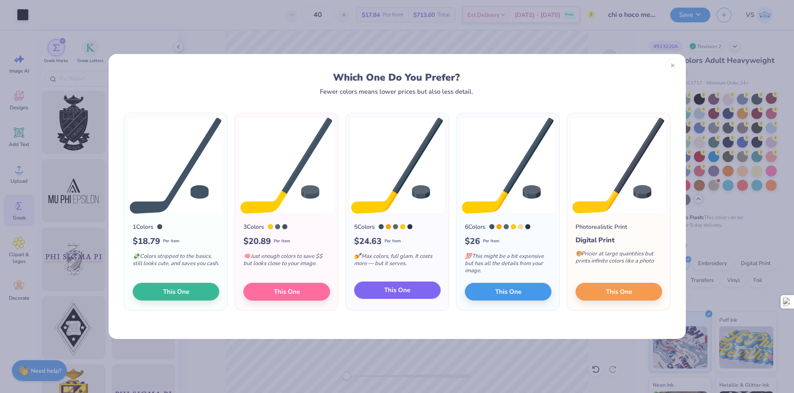
click at [388, 295] on button "This One" at bounding box center [397, 291] width 87 height 18
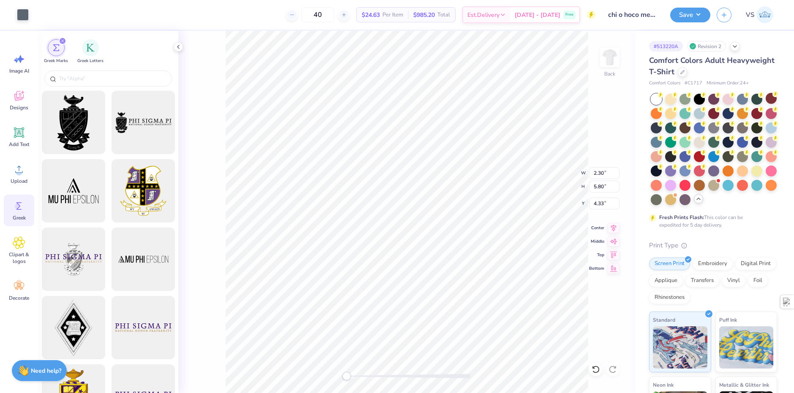
type input "0.66"
type input "0.77"
type input "6.99"
click at [25, 16] on div at bounding box center [23, 14] width 12 height 12
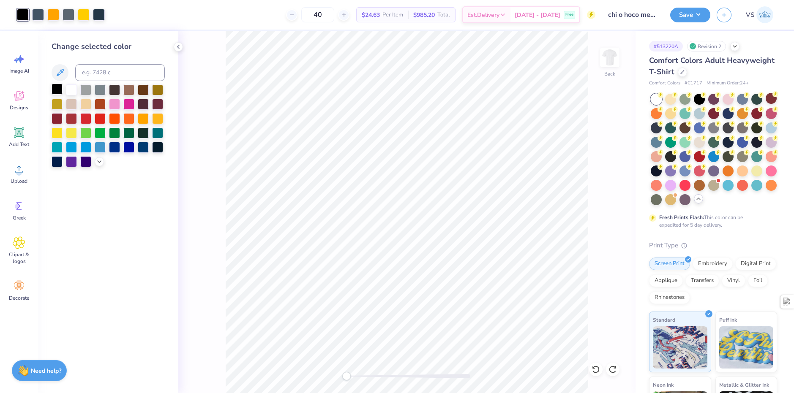
click at [57, 92] on div at bounding box center [57, 89] width 11 height 11
click at [38, 19] on div at bounding box center [38, 14] width 12 height 12
click at [58, 87] on div at bounding box center [57, 89] width 11 height 11
click at [35, 16] on div at bounding box center [38, 14] width 12 height 12
click at [59, 90] on div at bounding box center [57, 89] width 11 height 11
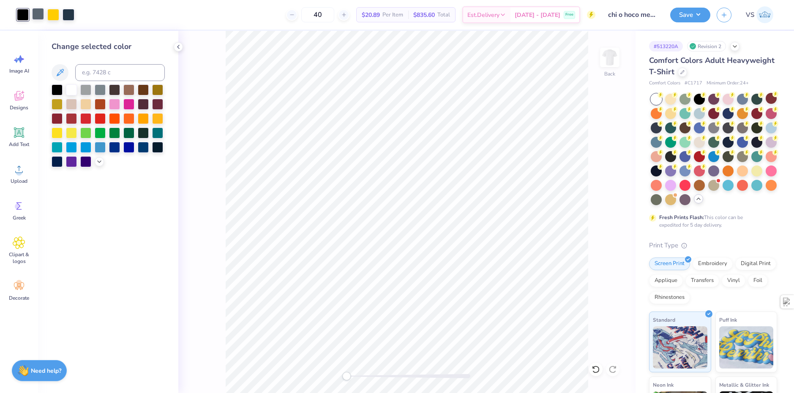
click at [41, 17] on div at bounding box center [38, 14] width 12 height 12
click at [58, 87] on div at bounding box center [57, 89] width 11 height 11
click at [37, 20] on div at bounding box center [38, 14] width 12 height 12
click at [58, 88] on div at bounding box center [57, 89] width 11 height 11
click at [41, 16] on div at bounding box center [38, 14] width 12 height 12
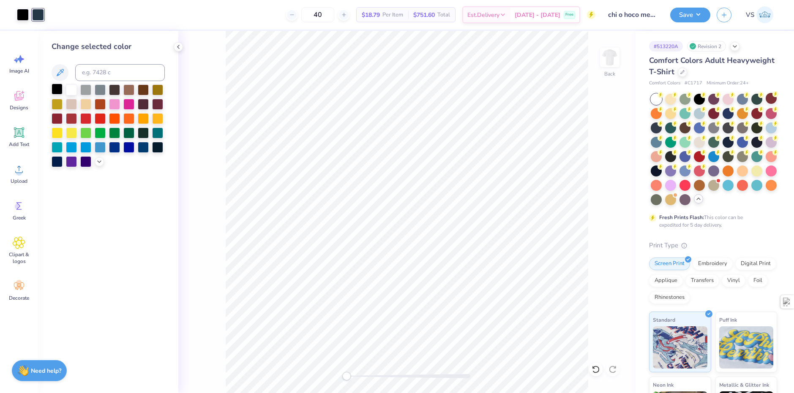
click at [57, 88] on div at bounding box center [57, 89] width 11 height 11
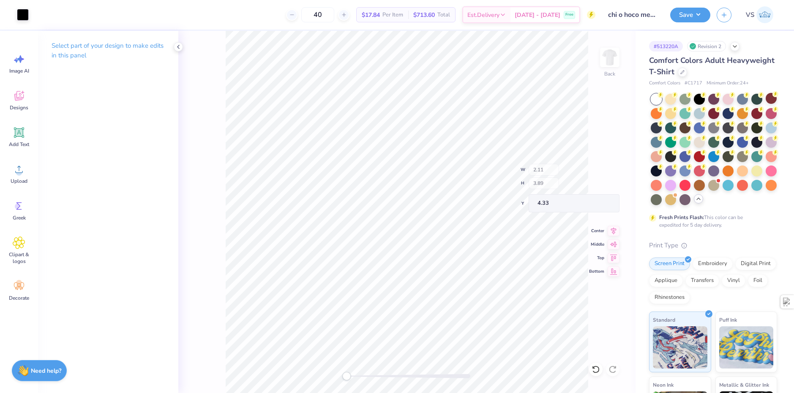
type input "2.11"
type input "3.89"
type input "4.33"
click at [22, 174] on icon at bounding box center [19, 169] width 13 height 13
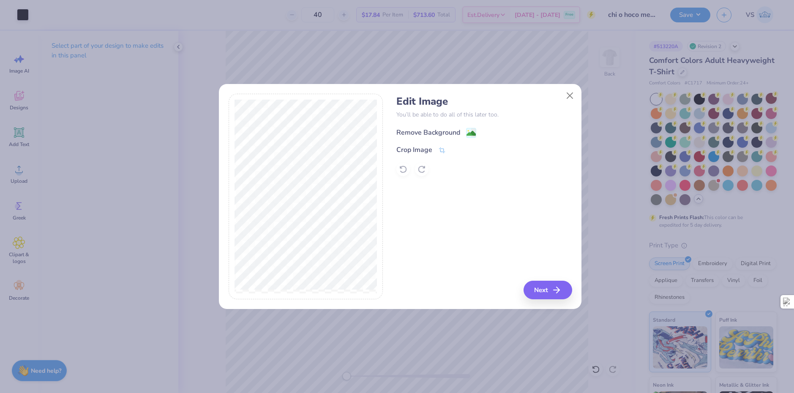
click at [456, 134] on div "Remove Background" at bounding box center [428, 133] width 64 height 10
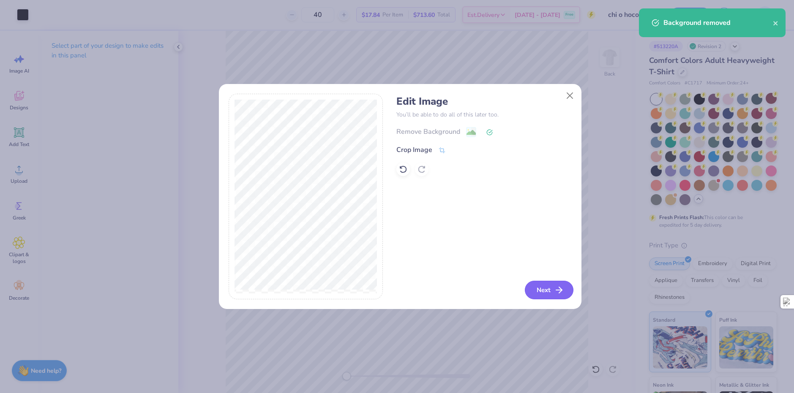
click at [546, 299] on button "Next" at bounding box center [549, 290] width 49 height 19
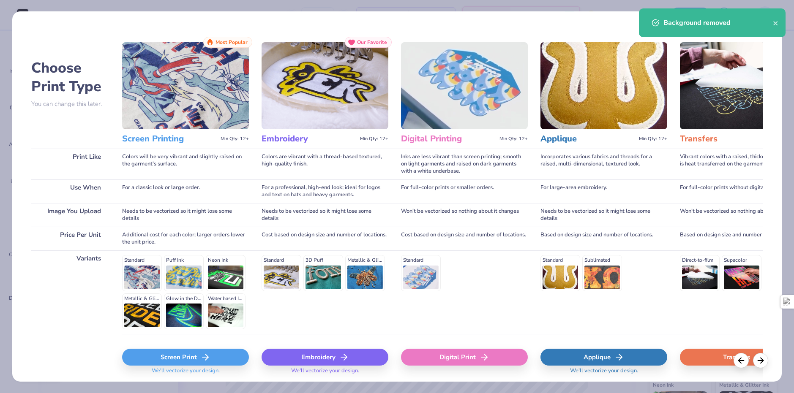
click at [202, 360] on icon at bounding box center [205, 357] width 10 height 10
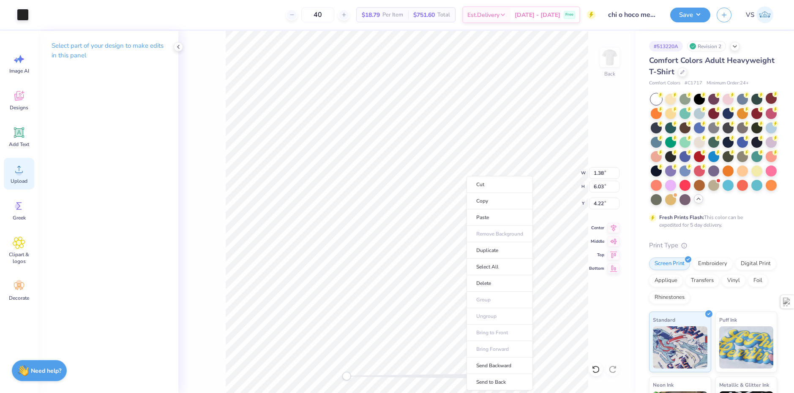
click at [20, 175] on circle at bounding box center [19, 173] width 6 height 6
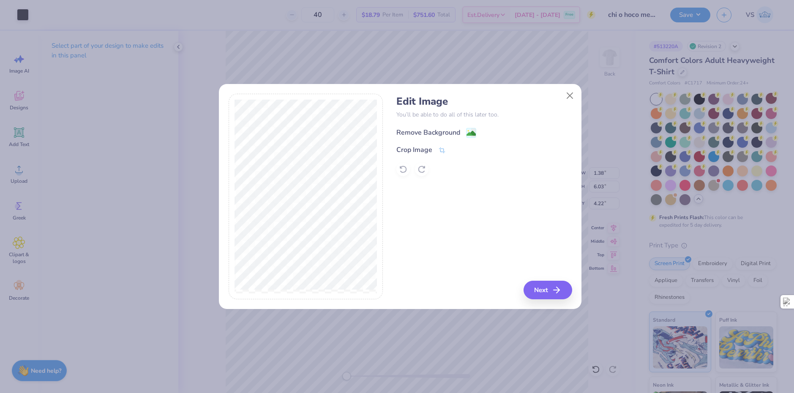
click at [454, 132] on div "Remove Background" at bounding box center [428, 133] width 64 height 10
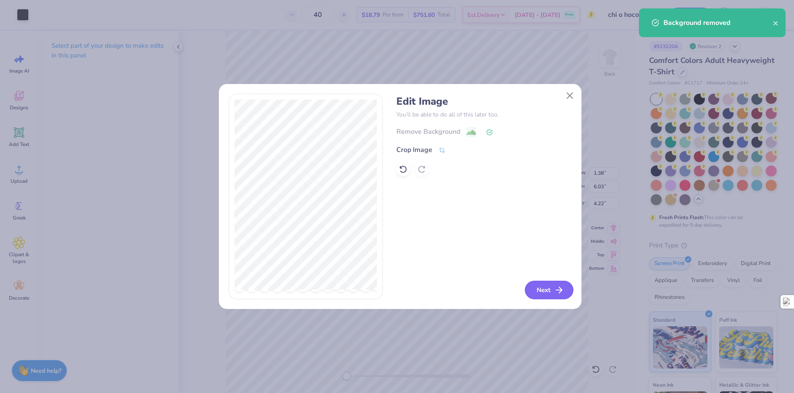
click at [550, 293] on button "Next" at bounding box center [549, 290] width 49 height 19
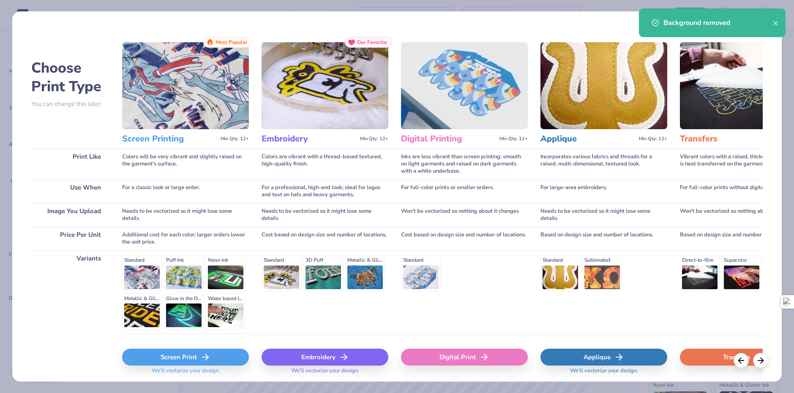
click at [231, 360] on div "Screen Print" at bounding box center [185, 357] width 127 height 17
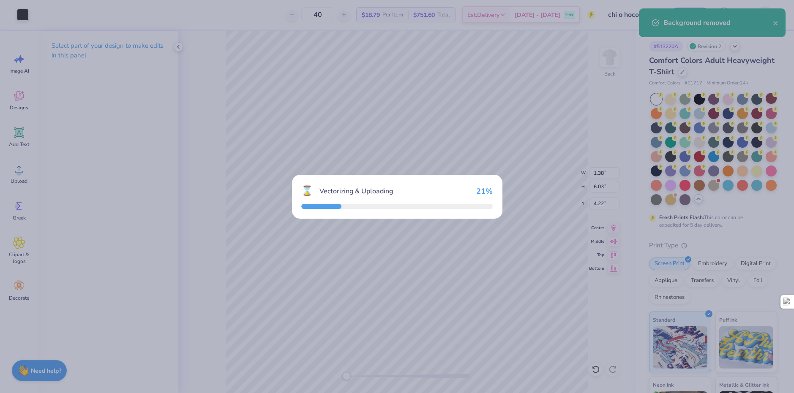
type input "4.13"
type input "18.00"
type input "3.50"
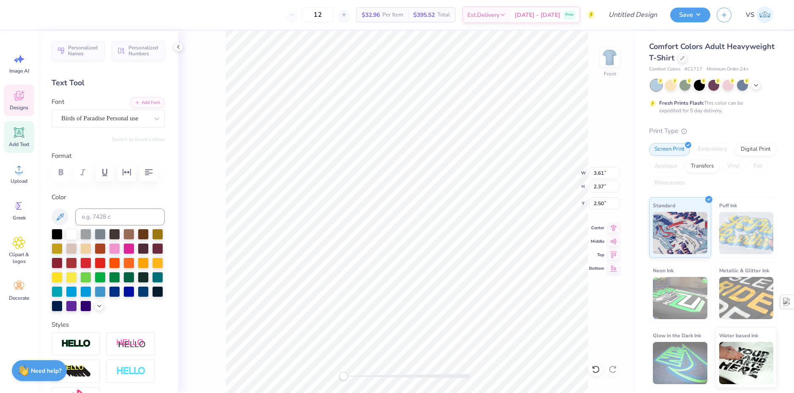
scroll to position [7, 1]
type textarea "Grreks"
click at [217, 136] on div "Front W 3.61 3.61 " H 2.37 2.37 " Y 2.50 2.50 " Center Middle Top Bottom" at bounding box center [406, 212] width 457 height 363
type input "3.61"
type input "2.37"
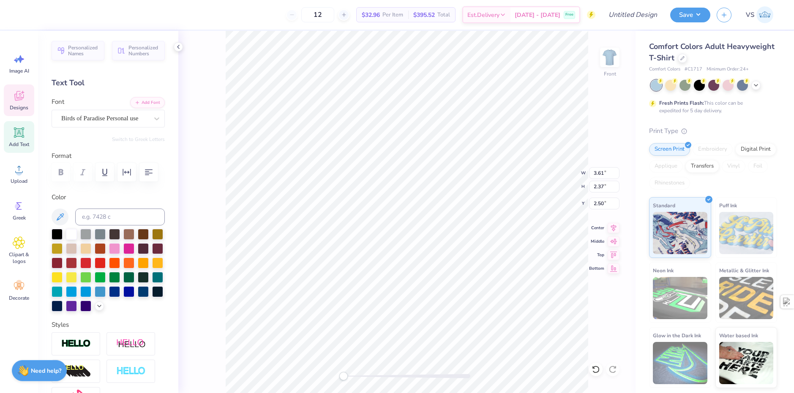
type input "2.50"
type input "7.05"
type input "3.50"
type input "0.75"
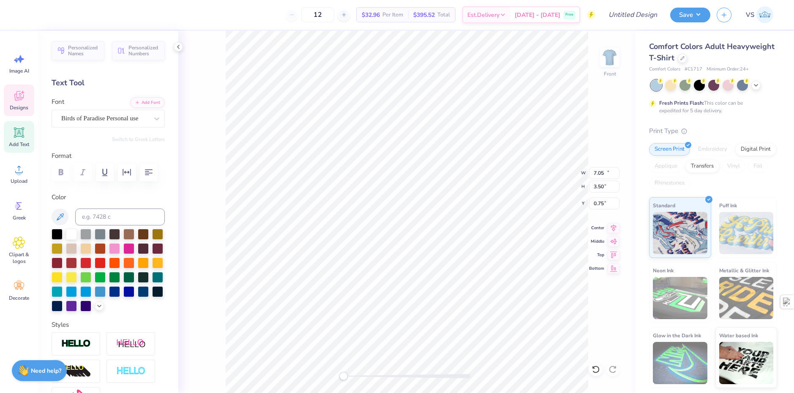
type input "10.68"
type input "4.05"
type input "4.87"
type textarea "Do"
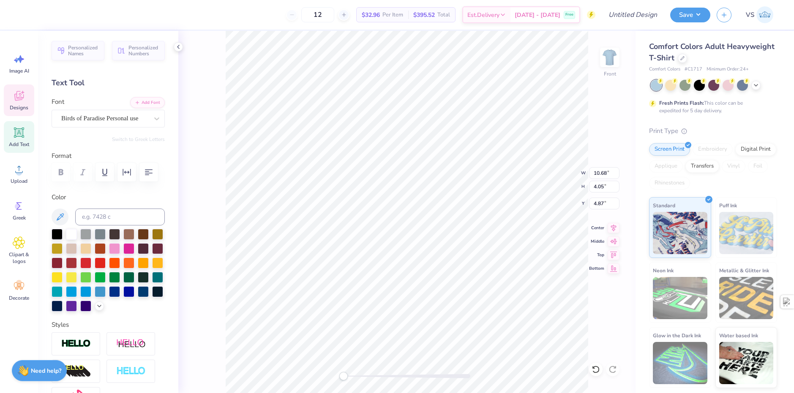
type input "5.21"
type input "2.89"
type input "8.21"
type textarea "Homecoming"
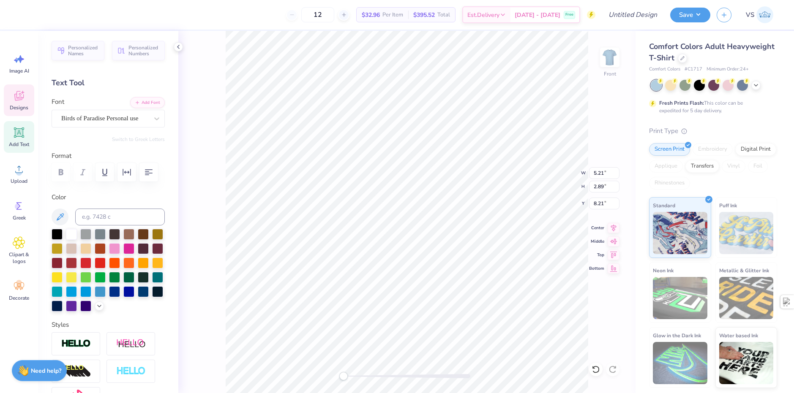
click at [198, 238] on div "Front W 5.21 5.21 " H 2.89 2.89 " Y 8.21 8.21 " Center Middle Top Bottom" at bounding box center [406, 212] width 457 height 363
type input "0.30"
type input "0.47"
type input "8.16"
type input "5.68"
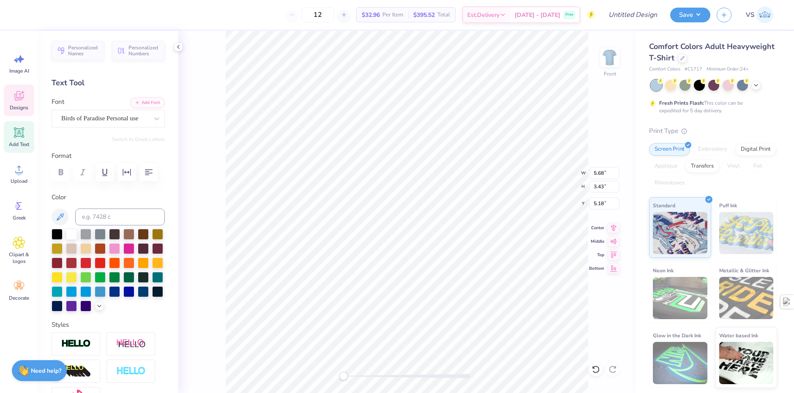
type input "3.43"
type input "5.18"
type input "7.05"
type input "3.50"
type input "2.01"
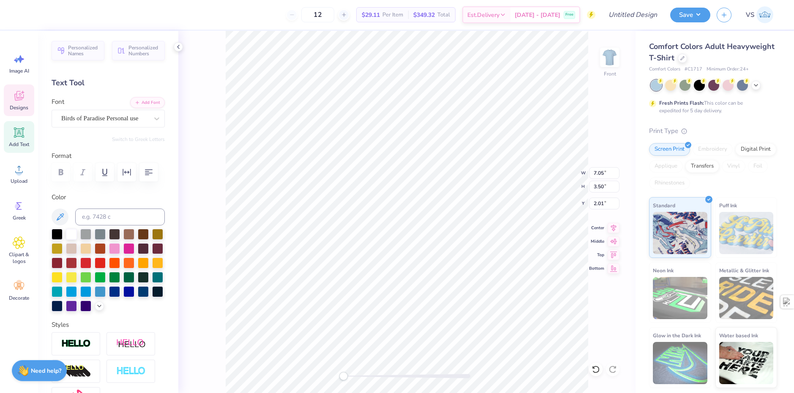
scroll to position [7, 1]
type textarea "Greeks"
type input "5.68"
type input "3.43"
type input "6.12"
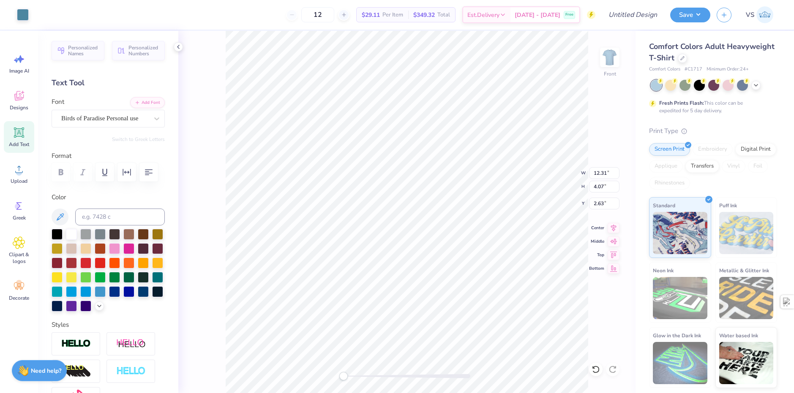
type input "2.16"
type input "10.34"
type input "6.03"
type input "3.00"
type input "11.10"
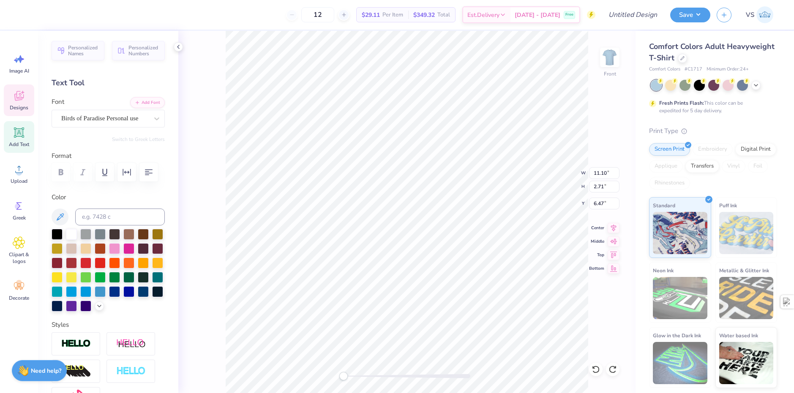
type input "2.71"
type input "6.47"
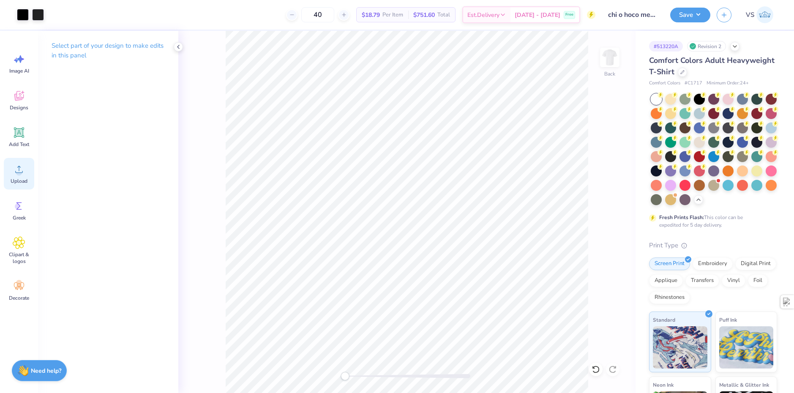
click at [21, 177] on div "Upload" at bounding box center [19, 174] width 30 height 32
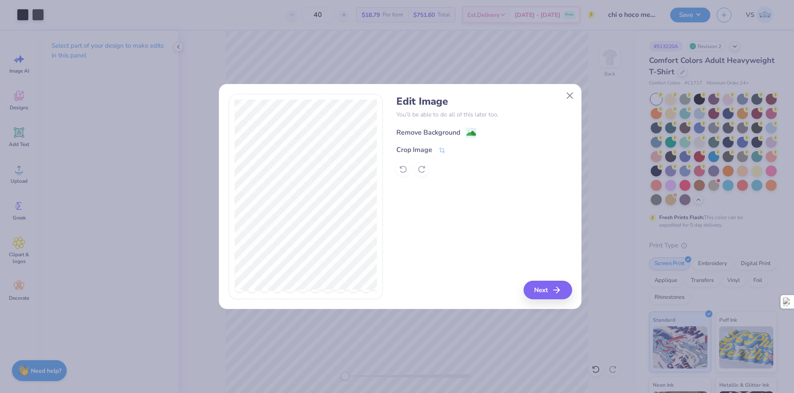
click at [429, 128] on div "Remove Background" at bounding box center [428, 133] width 64 height 10
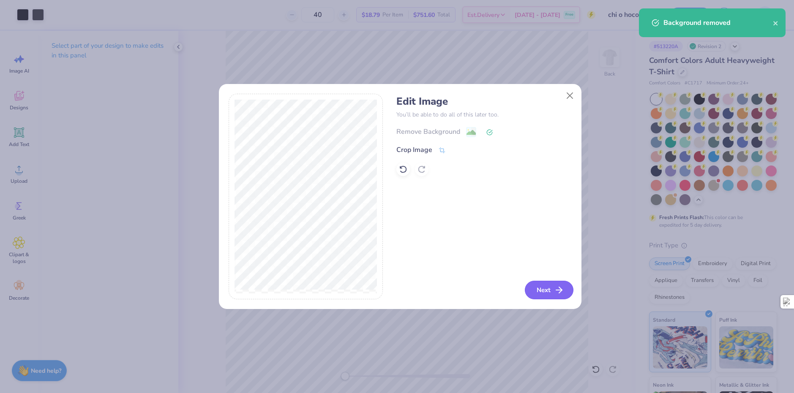
click at [559, 288] on polyline "button" at bounding box center [560, 290] width 3 height 6
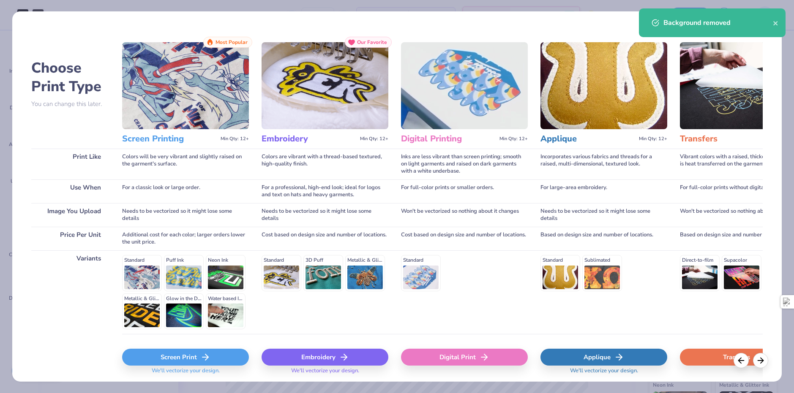
click at [223, 352] on div "Screen Print" at bounding box center [185, 357] width 127 height 17
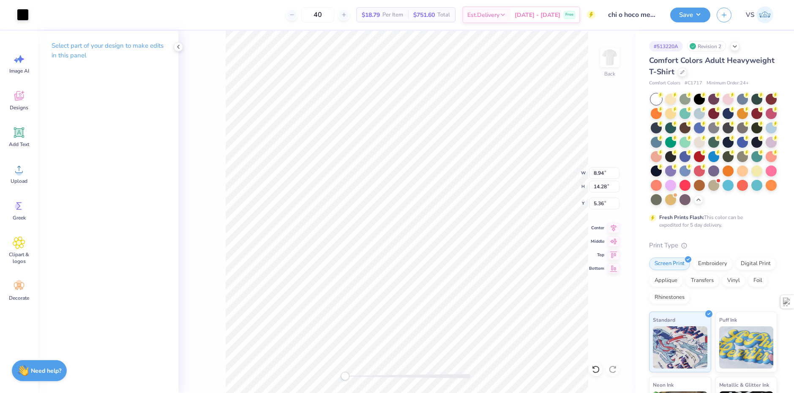
type input "2.94"
type input "2.29"
type input "7.39"
click at [32, 15] on div at bounding box center [38, 14] width 12 height 12
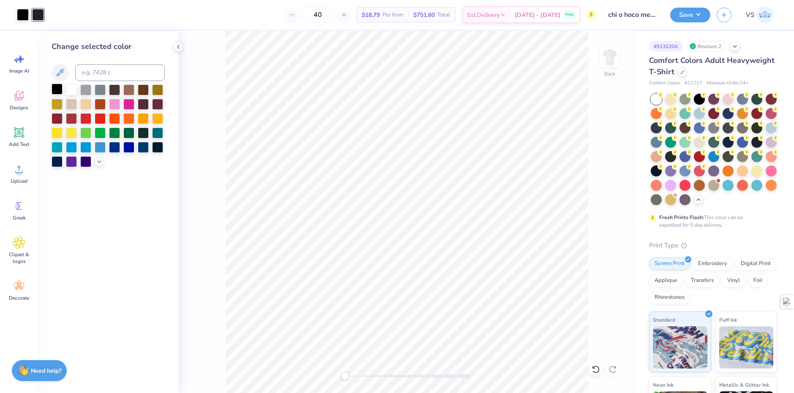
click at [57, 90] on div at bounding box center [57, 89] width 11 height 11
click at [207, 191] on div "Back" at bounding box center [406, 212] width 457 height 363
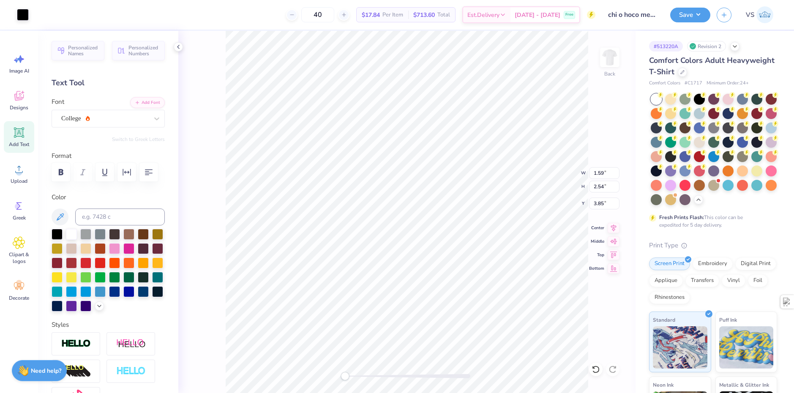
type input "7.78"
type input "1.08"
type input "4.25"
type input "9.13"
type input "1.27"
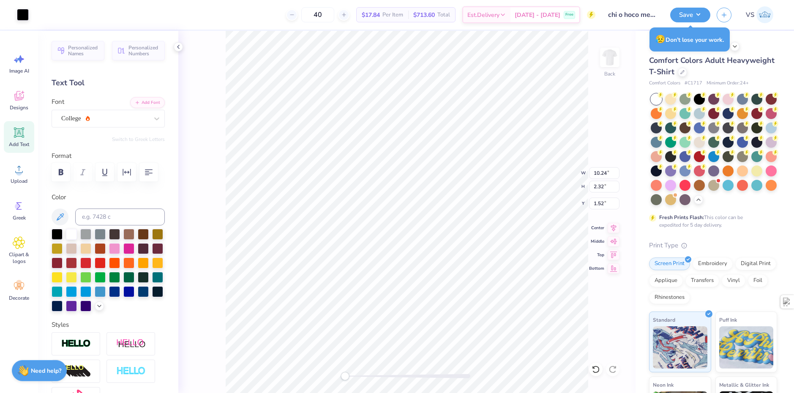
type input "4.22"
type input "10.24"
type input "3.96"
type input "1.52"
type input "2.32"
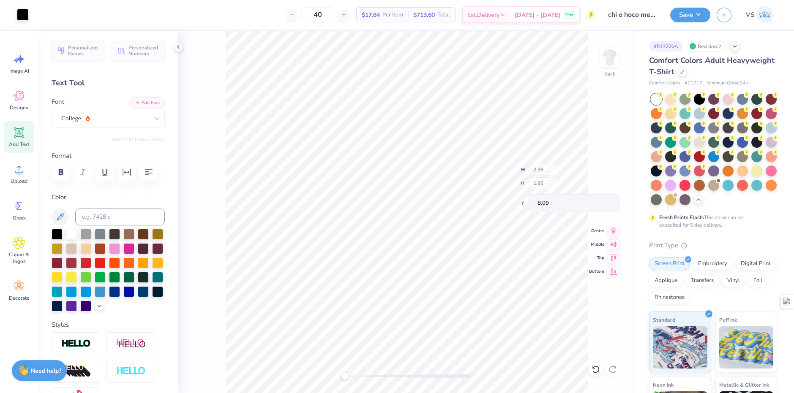
type input "4.66"
type input "5.21"
type input "13.35"
type input "3.48"
type input "11.34"
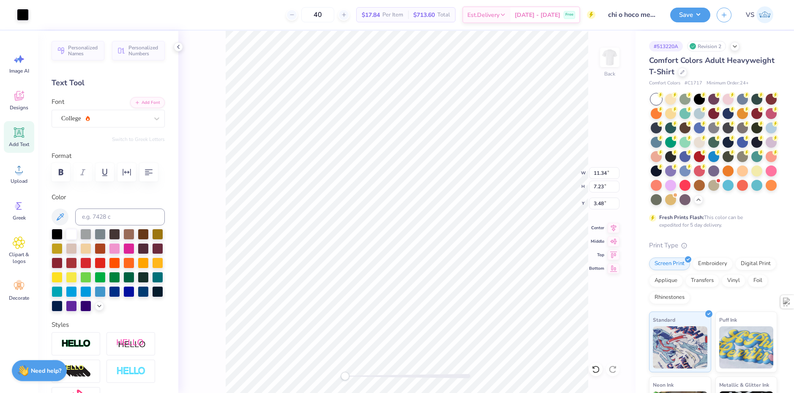
type input "7.23"
type input "3.00"
click at [16, 182] on span "Upload" at bounding box center [19, 181] width 17 height 7
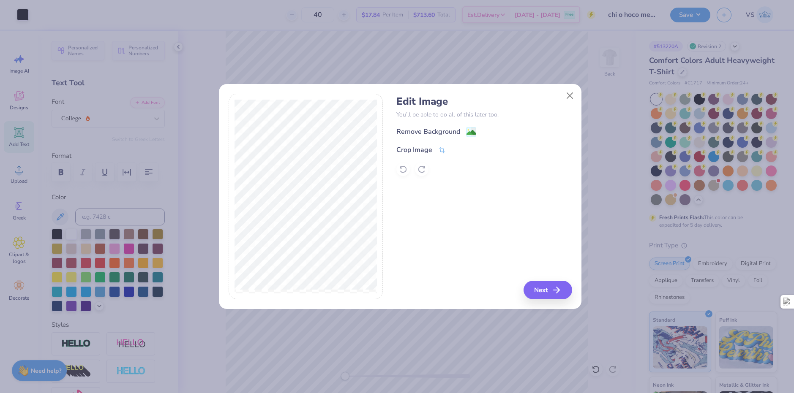
click at [460, 130] on div "Remove Background" at bounding box center [436, 132] width 80 height 11
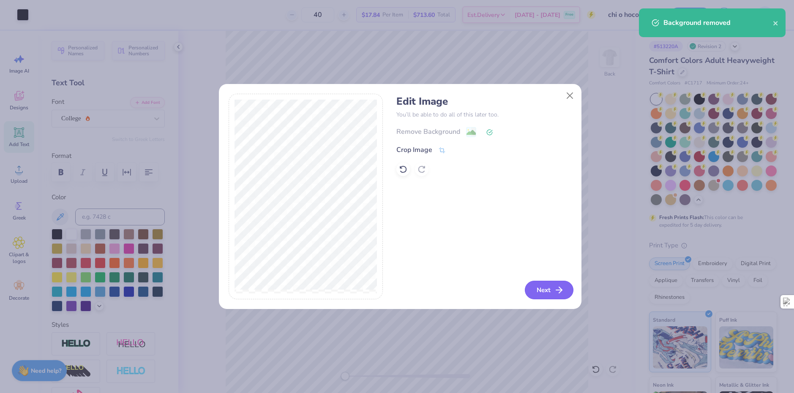
click at [535, 287] on button "Next" at bounding box center [549, 290] width 49 height 19
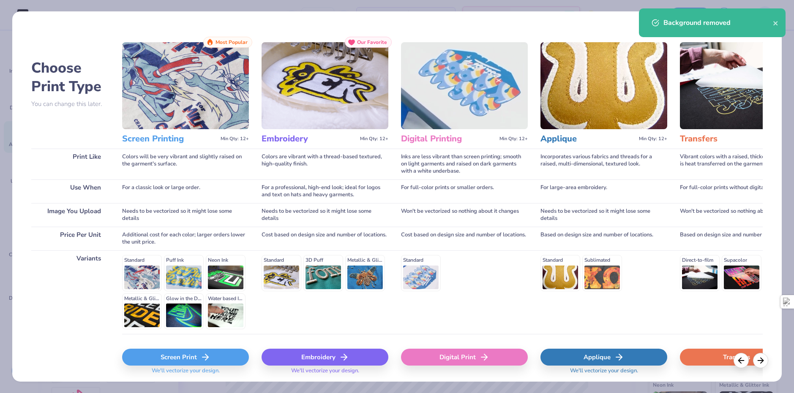
click at [208, 355] on icon at bounding box center [205, 357] width 10 height 10
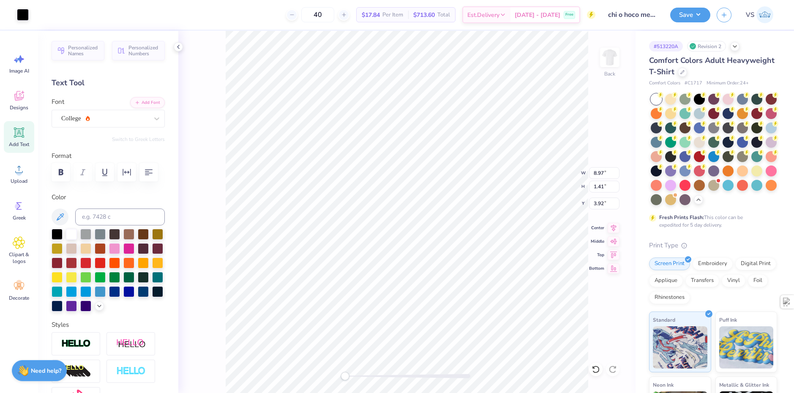
type input "8.97"
type input "1.41"
type input "3.92"
click at [12, 170] on div "Upload" at bounding box center [19, 174] width 30 height 32
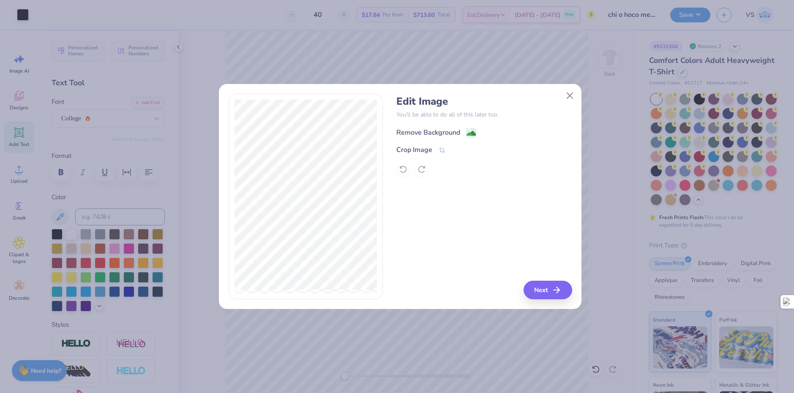
click at [435, 130] on div "Remove Background" at bounding box center [428, 133] width 64 height 10
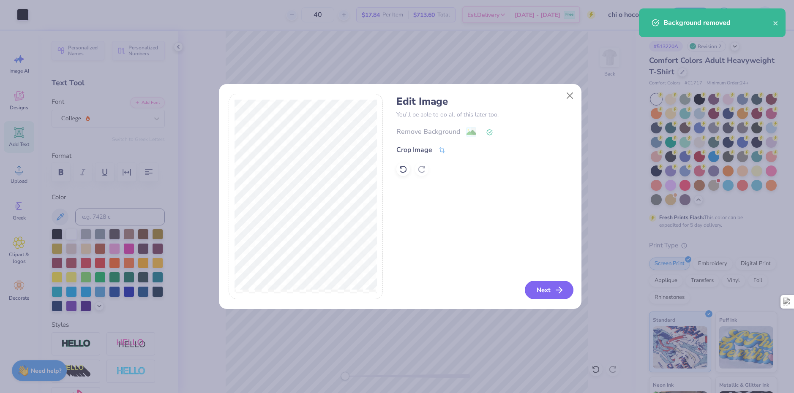
click at [547, 296] on button "Next" at bounding box center [549, 290] width 49 height 19
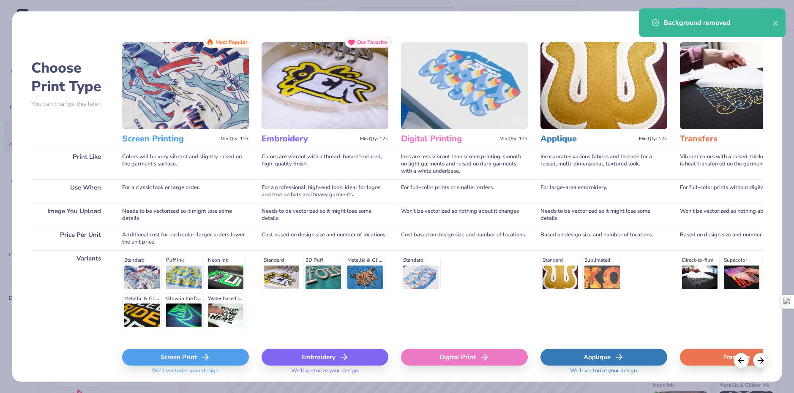
click at [233, 351] on div "Screen Print" at bounding box center [185, 357] width 127 height 17
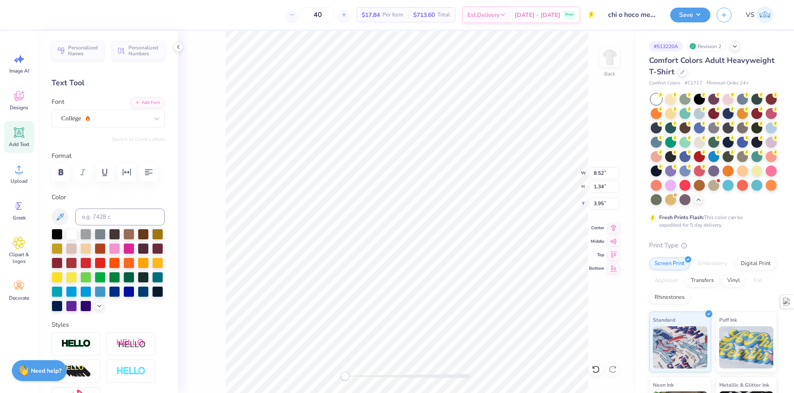
type input "12.83"
type input "3.16"
type input "1.75"
type input "7.38"
type input "1.16"
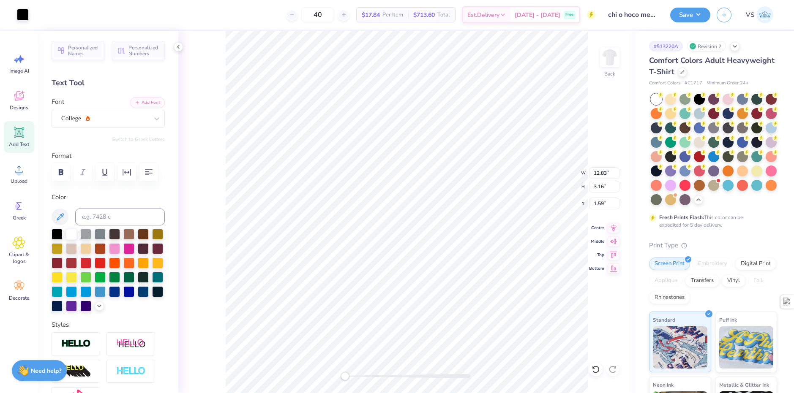
type input "3.95"
type input "4.18"
type textarea "H mecoming"
type input "1.67"
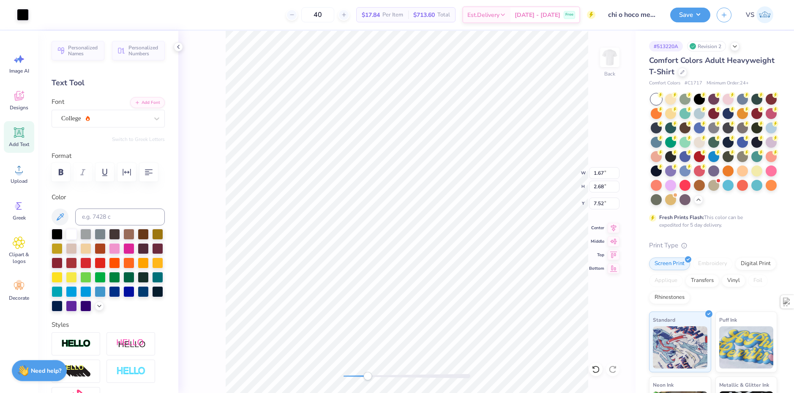
type input "2.68"
type input "7.52"
type input "12.83"
type input "3.16"
type input "13.75"
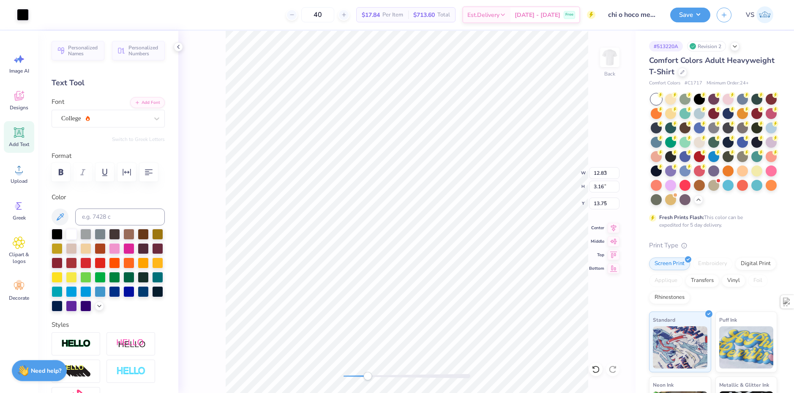
type input "1.67"
type input "2.68"
type input "7.52"
type input "5.19"
type input "11.43"
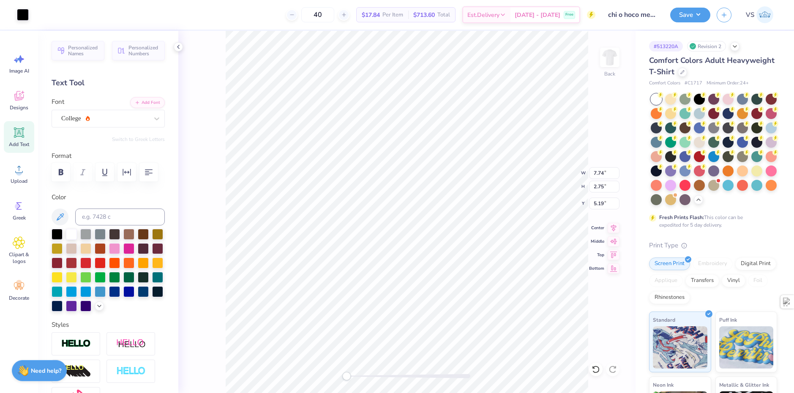
type input "3.69"
type input "5.24"
type input "9.40"
type input "3.35"
type input "5.19"
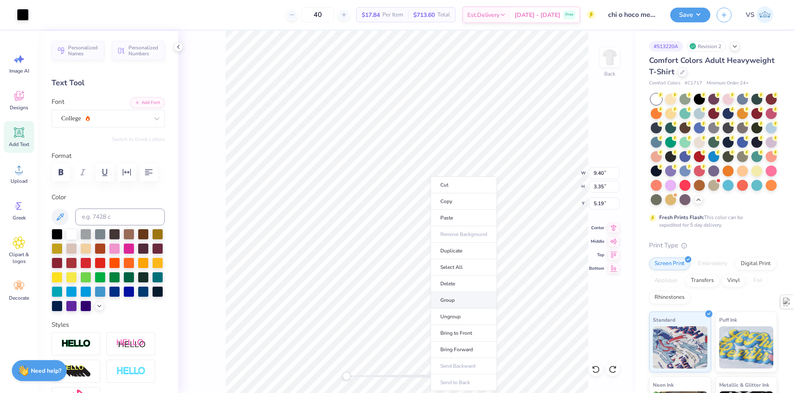
click at [456, 300] on li "Group" at bounding box center [464, 300] width 66 height 16
type input "12.83"
type input "11.72"
type textarea "H mecom ng"
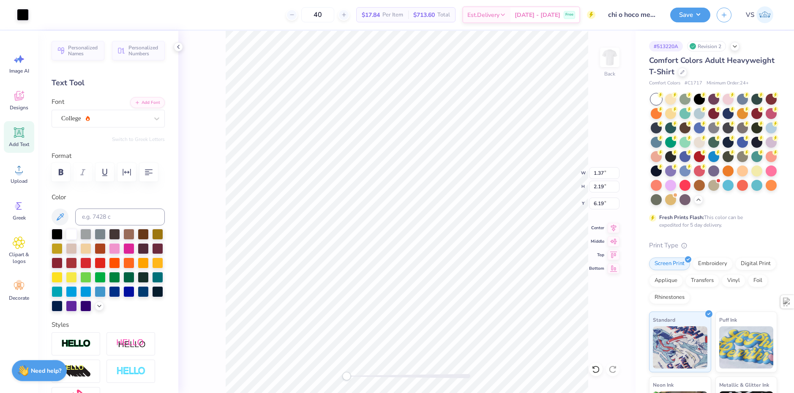
type input "1.37"
type input "2.19"
type input "6.19"
click at [27, 173] on div "Upload" at bounding box center [19, 174] width 30 height 32
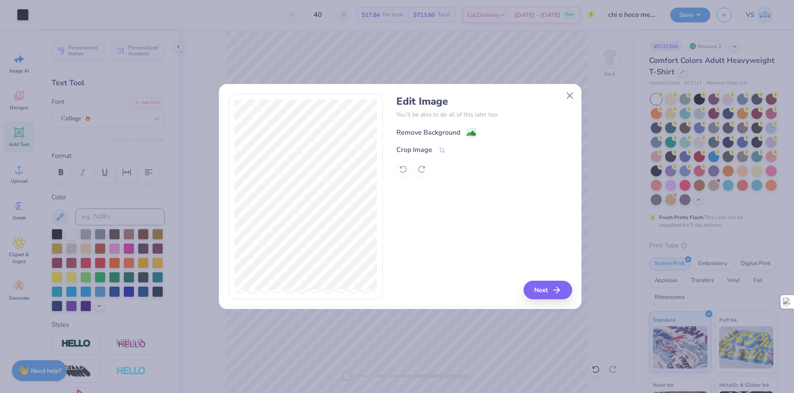
click at [474, 129] on image at bounding box center [471, 133] width 9 height 9
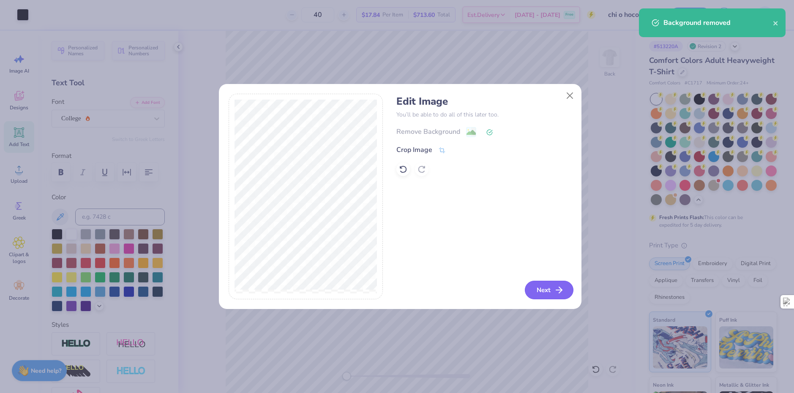
click at [536, 284] on button "Next" at bounding box center [549, 290] width 49 height 19
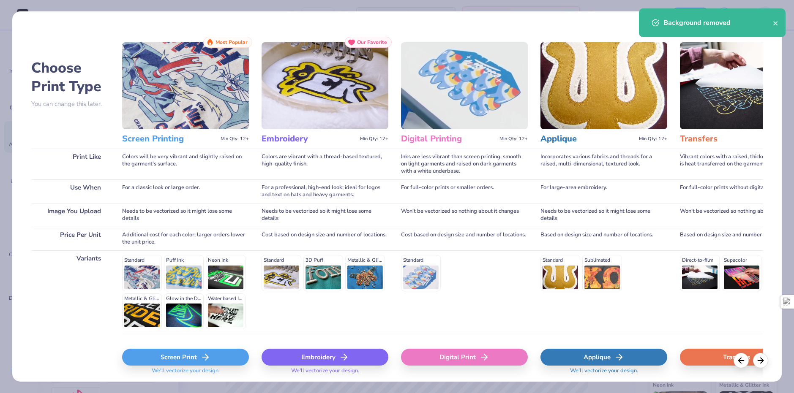
click at [213, 355] on div "Screen Print" at bounding box center [185, 357] width 127 height 17
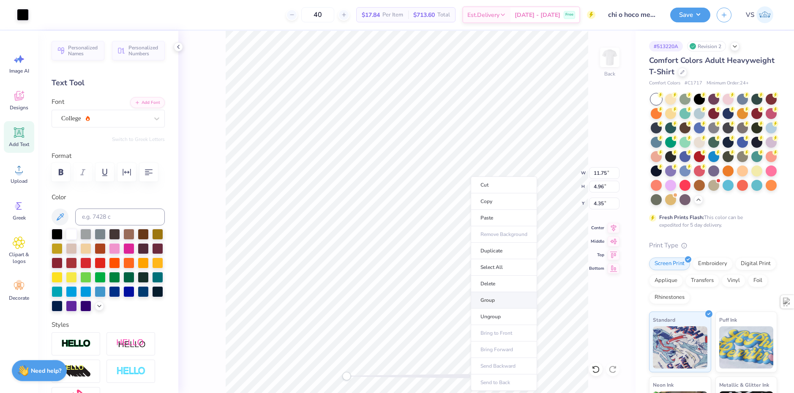
click at [497, 298] on li "Group" at bounding box center [504, 300] width 66 height 16
click at [680, 190] on div at bounding box center [685, 184] width 11 height 11
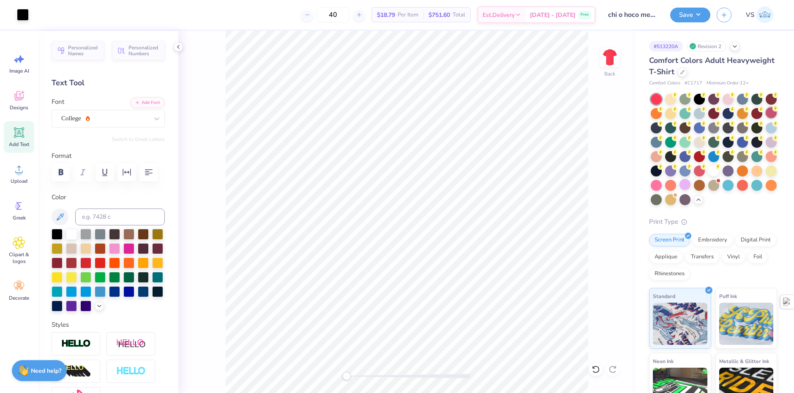
click at [773, 112] on icon at bounding box center [776, 109] width 6 height 6
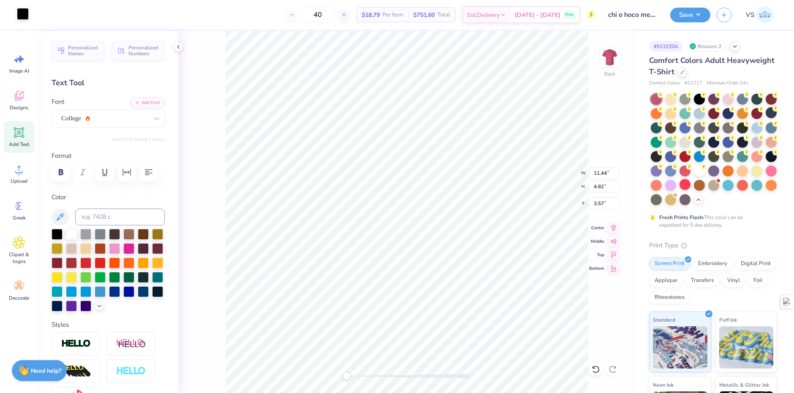
click at [22, 19] on div at bounding box center [23, 14] width 12 height 12
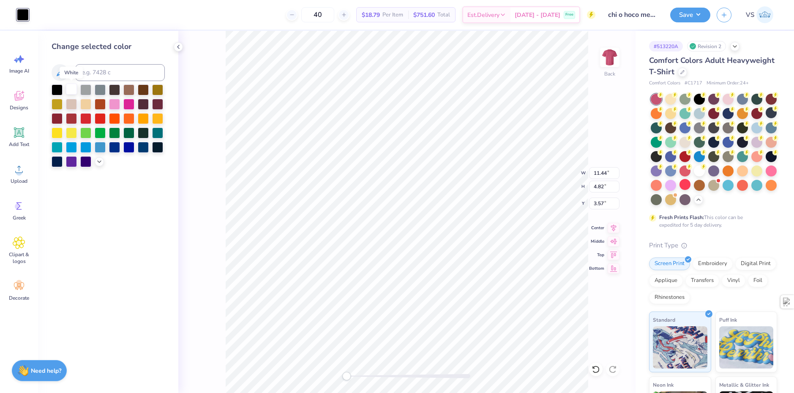
click at [73, 92] on div at bounding box center [71, 89] width 11 height 11
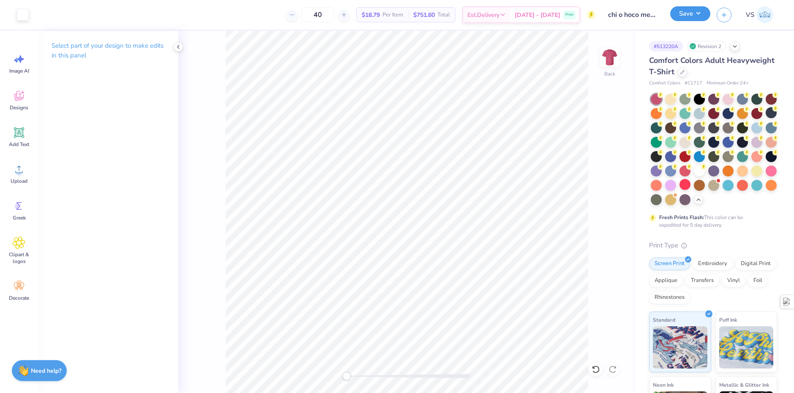
click at [685, 14] on button "Save" at bounding box center [690, 13] width 40 height 15
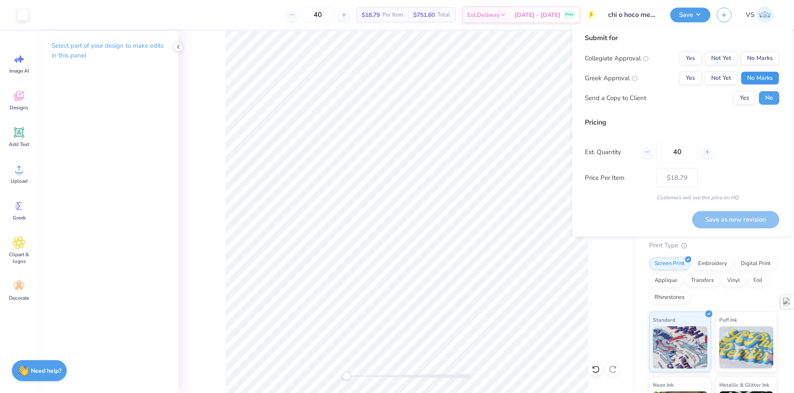
drag, startPoint x: 758, startPoint y: 72, endPoint x: 758, endPoint y: 66, distance: 6.4
click at [758, 72] on button "No Marks" at bounding box center [760, 78] width 38 height 14
click at [758, 63] on button "No Marks" at bounding box center [760, 59] width 38 height 14
click at [731, 216] on button "Save as new revision" at bounding box center [735, 219] width 87 height 17
type input "$18.79"
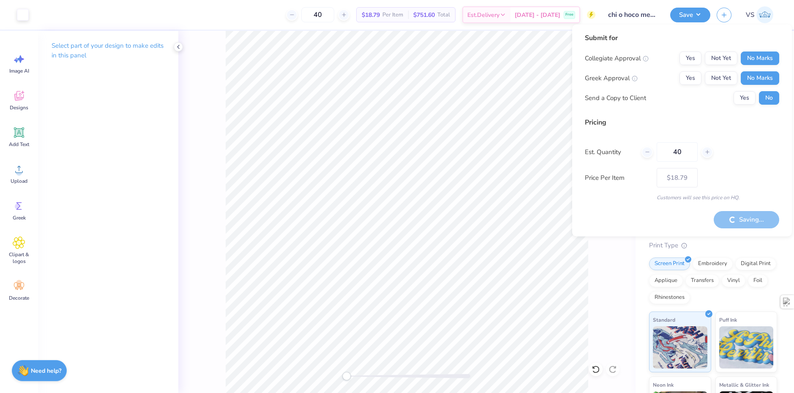
click at [746, 129] on div "Pricing Est. Quantity 40 Price Per Item $18.79 Customers will see this price on…" at bounding box center [682, 159] width 194 height 84
click at [752, 145] on div "Est. Quantity 40" at bounding box center [682, 151] width 194 height 19
click at [753, 147] on div "Est. Quantity 40" at bounding box center [682, 151] width 194 height 19
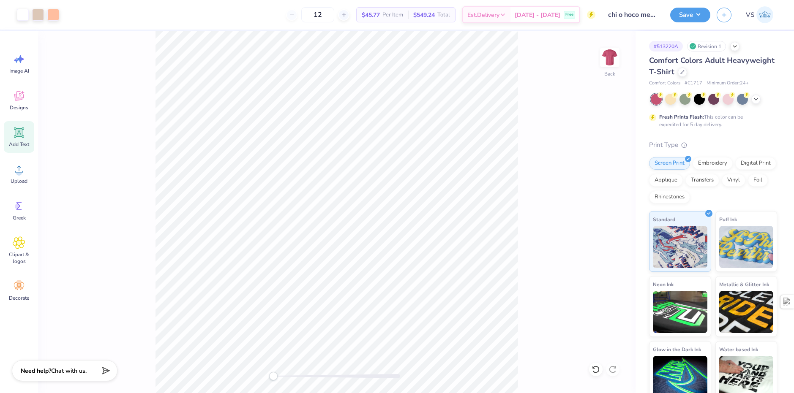
click at [22, 146] on span "Add Text" at bounding box center [19, 144] width 20 height 7
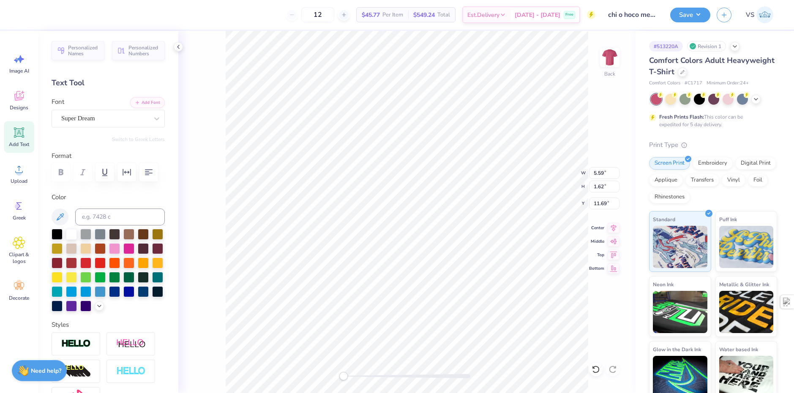
scroll to position [7, 1]
type textarea "[DEMOGRAPHIC_DATA] Do"
type input "7.14"
type input "1.77"
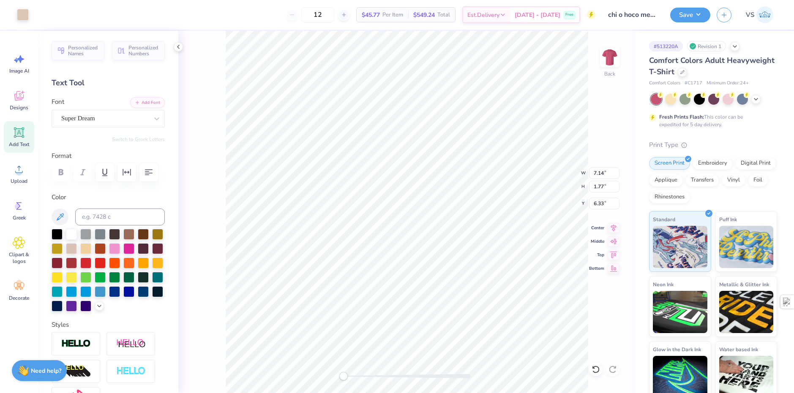
type input "6.33"
type input "14.31"
type input "10.98"
type input "1.62"
type input "4.00"
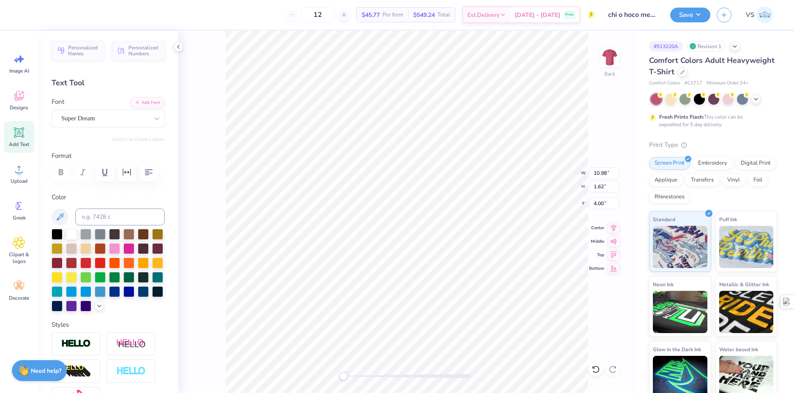
type input "0.21"
type input "0.20"
type input "6.09"
type input "10.98"
type input "1.62"
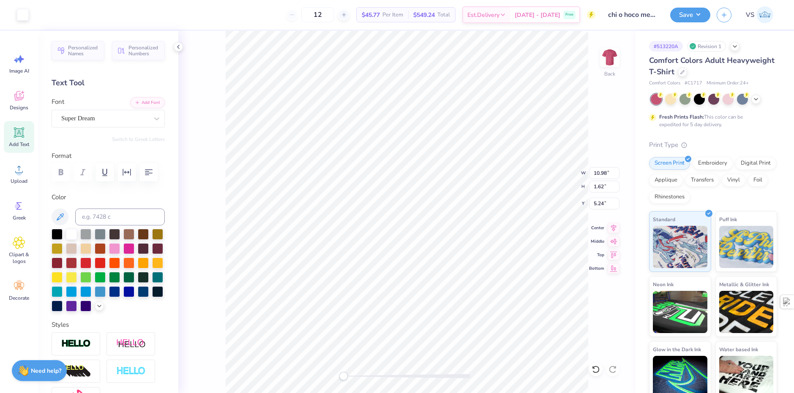
type input "5.24"
click at [98, 113] on div at bounding box center [104, 118] width 87 height 11
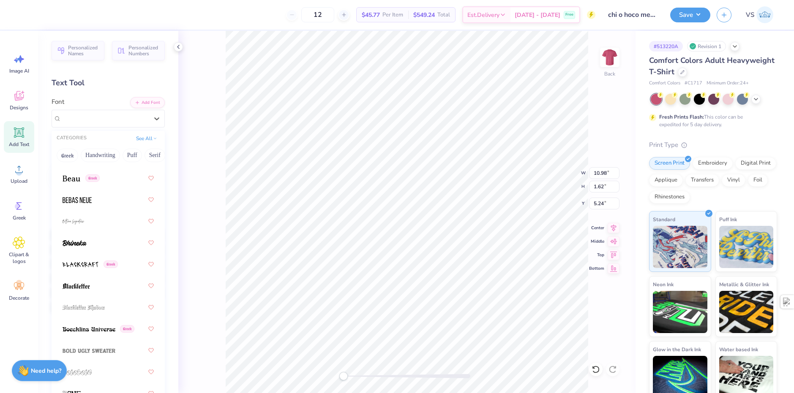
scroll to position [549, 0]
click at [88, 201] on img at bounding box center [77, 200] width 29 height 6
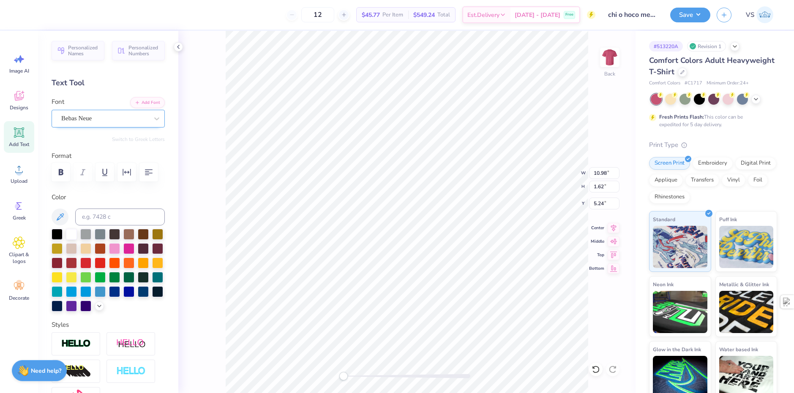
click at [94, 126] on div "Bebas Neue" at bounding box center [108, 119] width 113 height 18
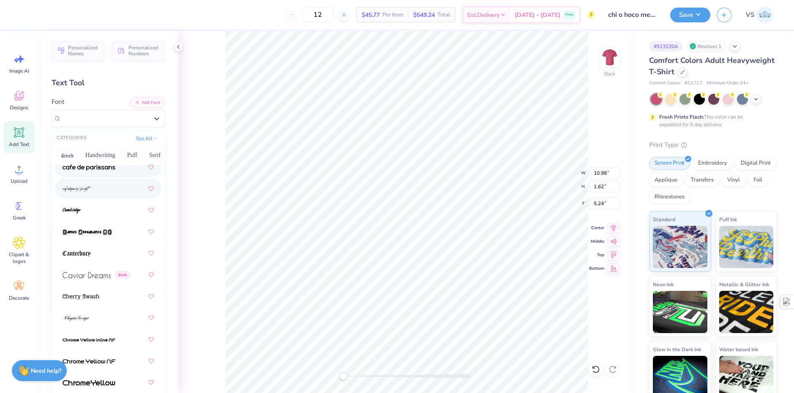
scroll to position [1226, 0]
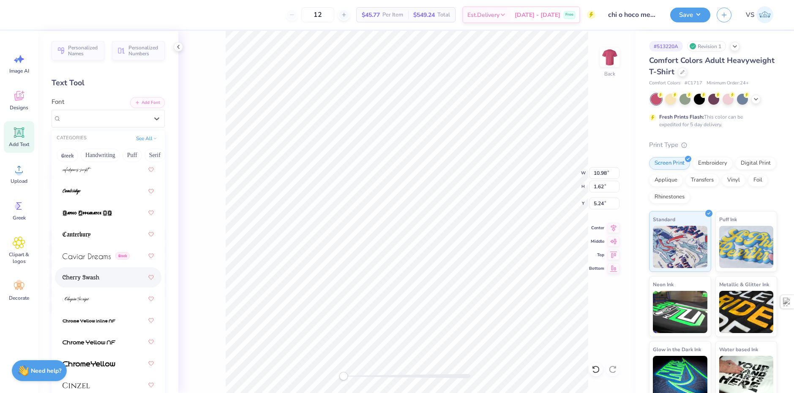
click at [90, 286] on div at bounding box center [108, 278] width 106 height 20
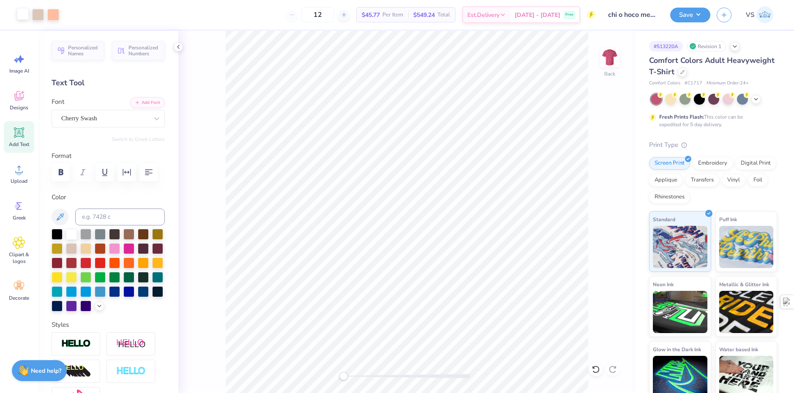
click at [25, 20] on div at bounding box center [23, 14] width 12 height 12
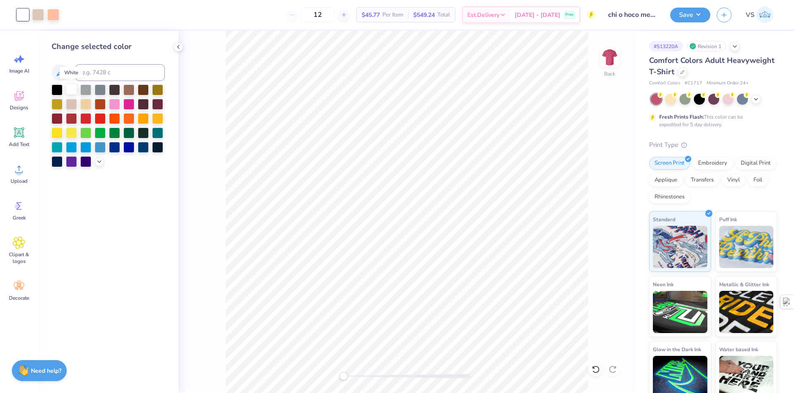
click at [72, 90] on div at bounding box center [71, 89] width 11 height 11
click at [39, 18] on div at bounding box center [38, 14] width 12 height 12
click at [71, 93] on div at bounding box center [71, 89] width 11 height 11
click at [37, 12] on div at bounding box center [38, 14] width 12 height 12
drag, startPoint x: 73, startPoint y: 86, endPoint x: 74, endPoint y: 90, distance: 4.3
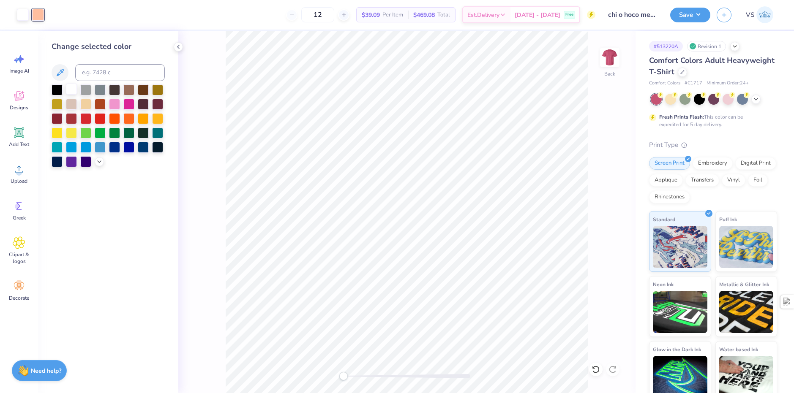
click at [73, 88] on div at bounding box center [71, 89] width 11 height 11
click at [39, 16] on div at bounding box center [38, 14] width 12 height 12
click at [71, 91] on div at bounding box center [71, 89] width 11 height 11
click at [206, 72] on div "Back" at bounding box center [406, 212] width 457 height 363
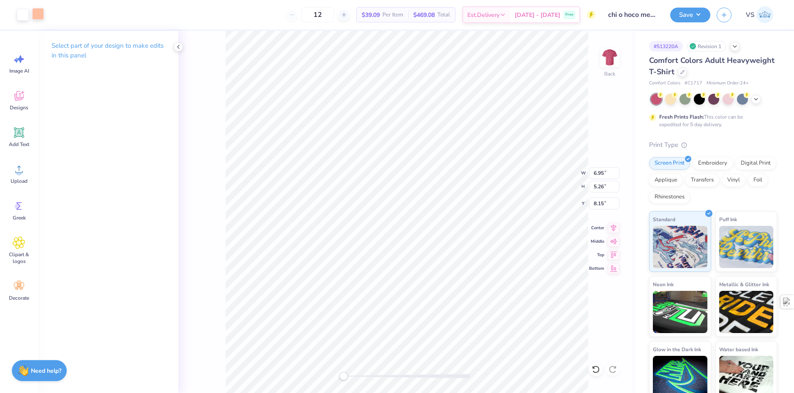
click at [37, 13] on div at bounding box center [38, 14] width 12 height 12
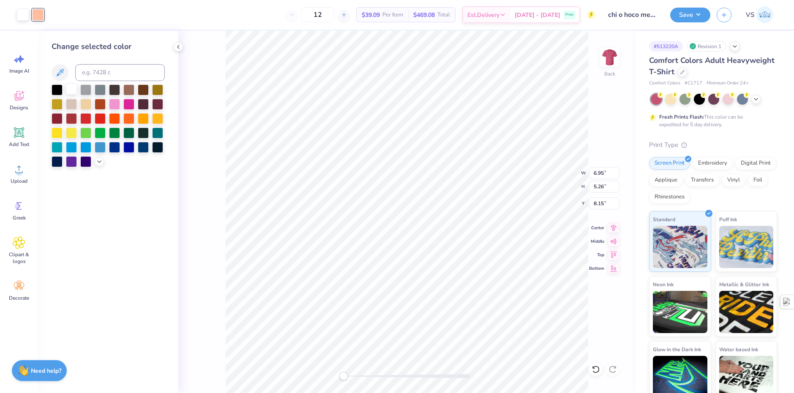
click at [71, 92] on div at bounding box center [71, 89] width 11 height 11
click at [210, 106] on div "Back W 6.95 6.95 " H 5.26 5.26 " Y 8.15 8.15 " Center Middle Top Bottom" at bounding box center [406, 212] width 457 height 363
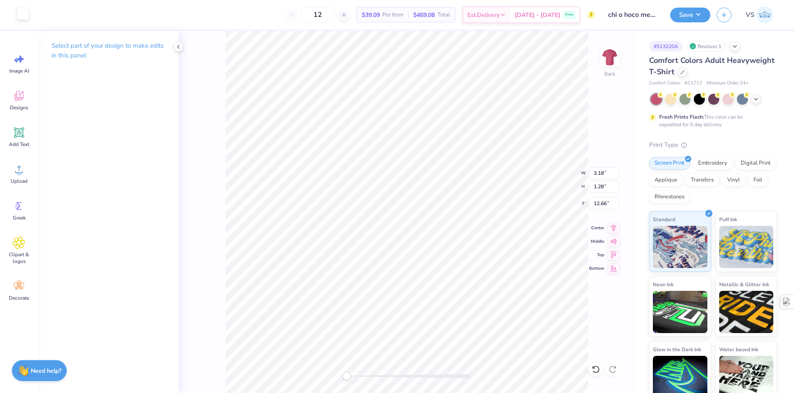
click at [23, 20] on div at bounding box center [23, 14] width 12 height 12
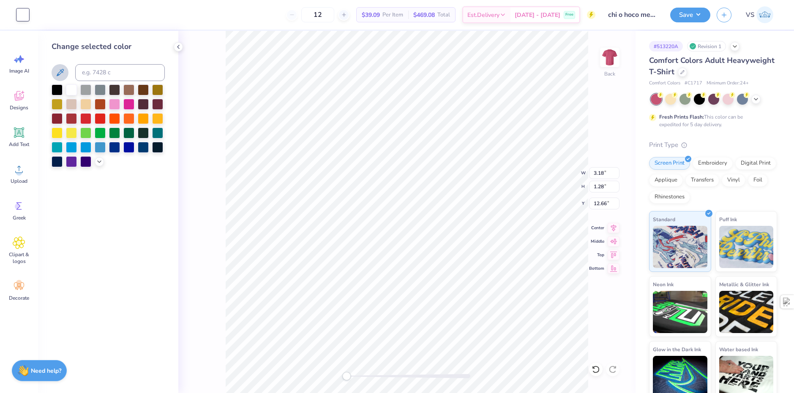
click at [63, 72] on icon at bounding box center [60, 73] width 10 height 10
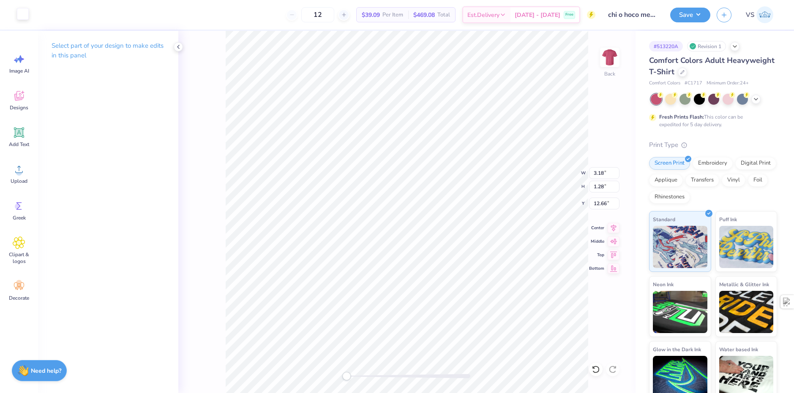
click at [27, 18] on div at bounding box center [23, 14] width 12 height 12
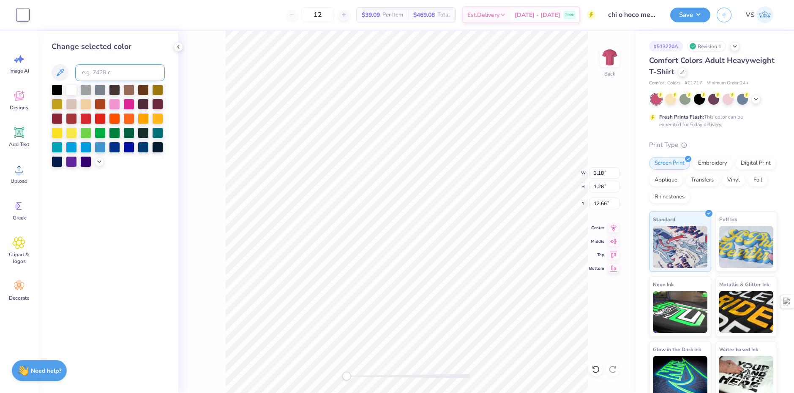
click at [112, 77] on input at bounding box center [120, 72] width 90 height 17
type input "162"
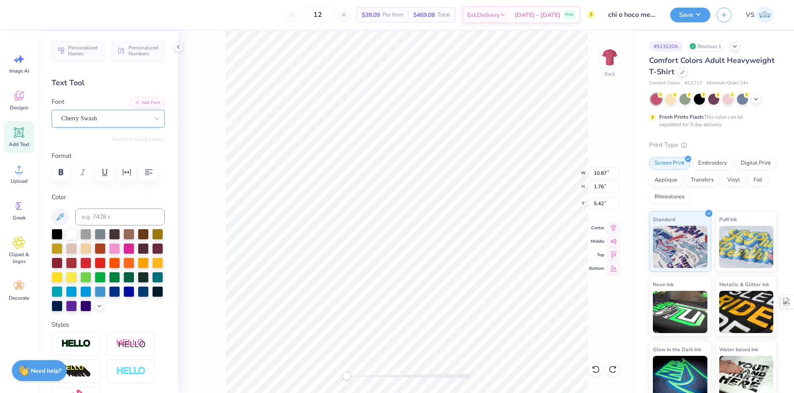
click at [73, 119] on div "Cherry Swash" at bounding box center [104, 118] width 89 height 13
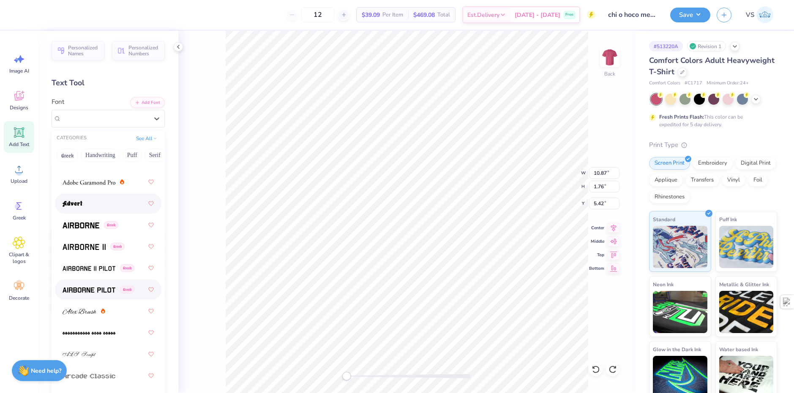
scroll to position [169, 0]
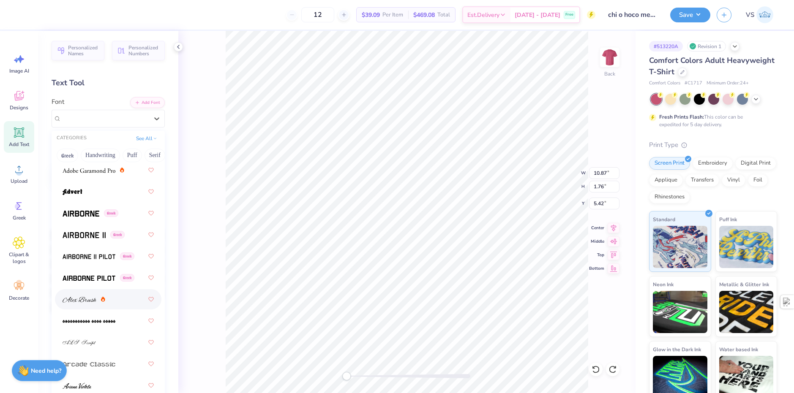
click at [79, 308] on div at bounding box center [108, 299] width 106 height 20
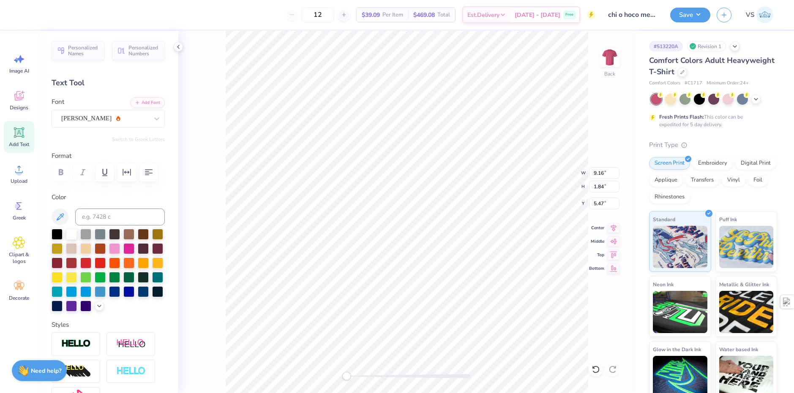
scroll to position [7, 1]
type textarea "Homecoming"
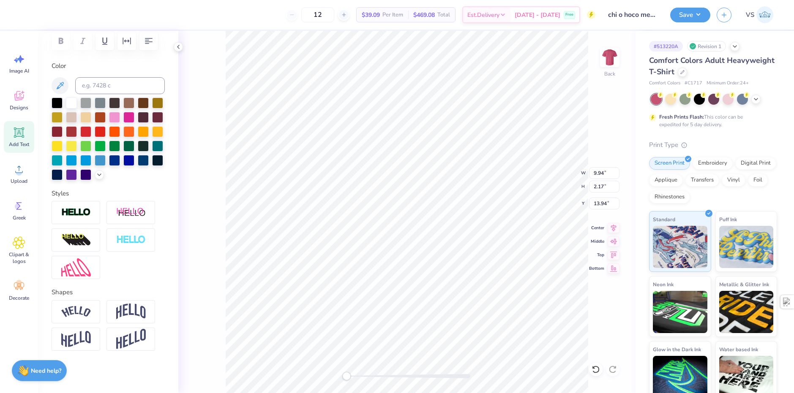
scroll to position [146, 0]
click at [125, 339] on img at bounding box center [131, 339] width 30 height 21
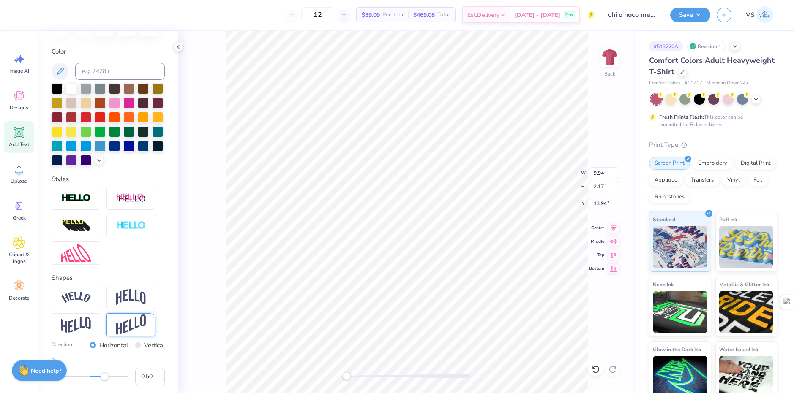
type input "9.16"
type input "1.84"
type input "5.47"
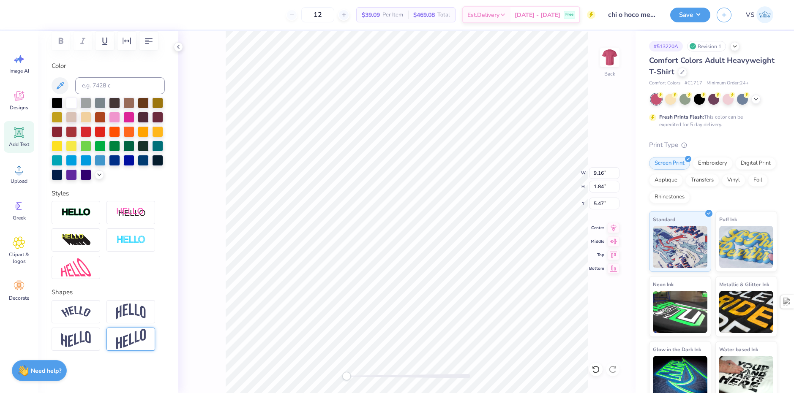
click at [144, 330] on img at bounding box center [131, 339] width 30 height 21
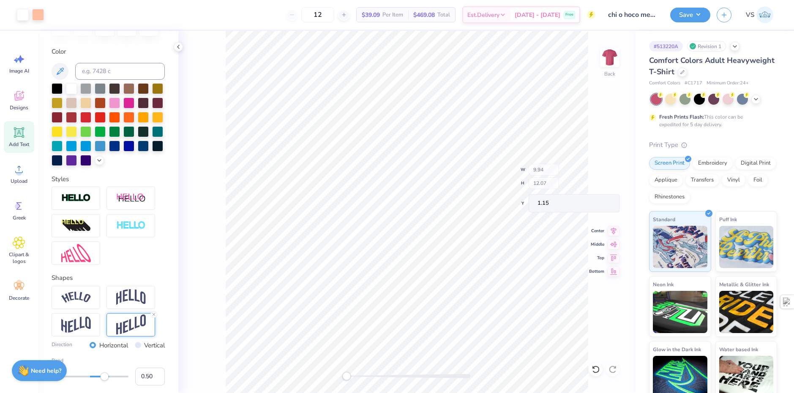
type input "1.15"
click at [757, 103] on div at bounding box center [755, 98] width 9 height 9
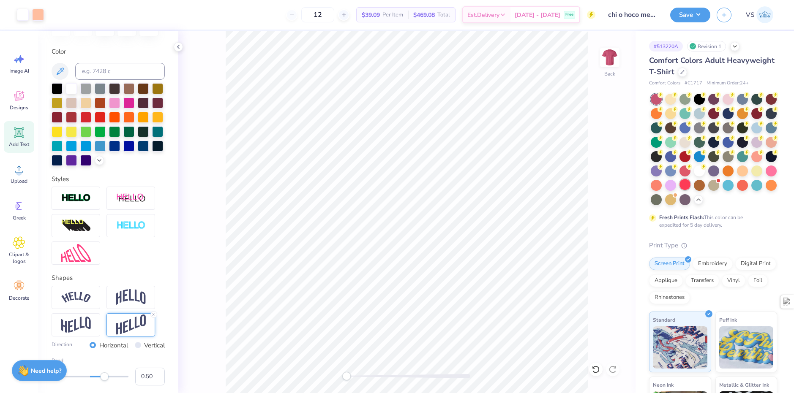
click at [680, 190] on div at bounding box center [685, 184] width 11 height 11
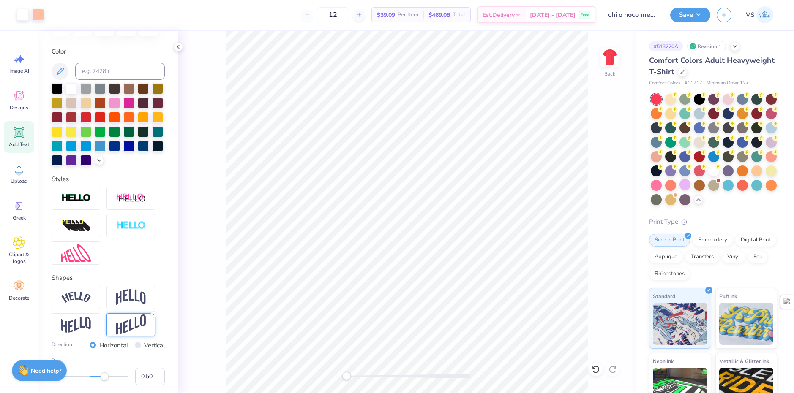
click at [654, 191] on div at bounding box center [714, 150] width 126 height 112
click at [694, 176] on div at bounding box center [699, 170] width 11 height 11
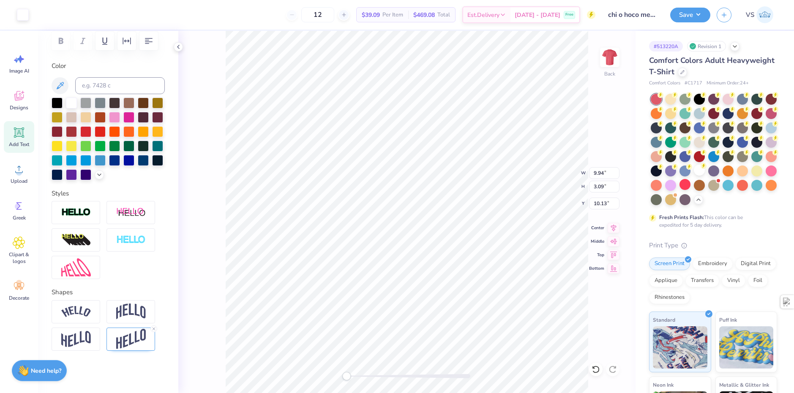
scroll to position [7, 1]
type textarea "Homecoming!"
type input "4.73"
click at [459, 296] on li "Group" at bounding box center [459, 300] width 66 height 16
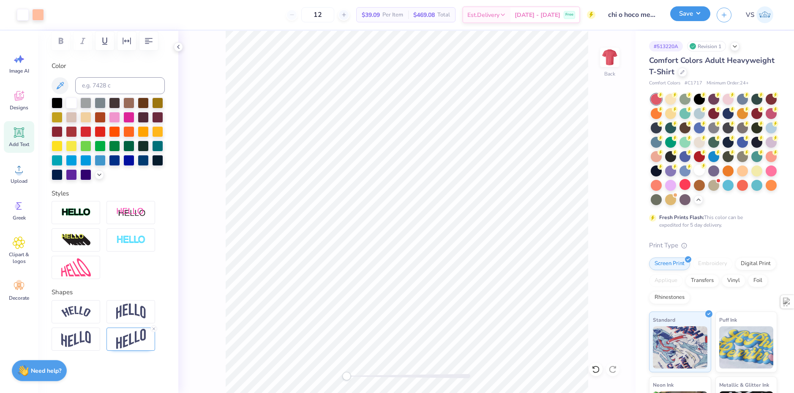
click at [683, 13] on button "Save" at bounding box center [690, 13] width 40 height 15
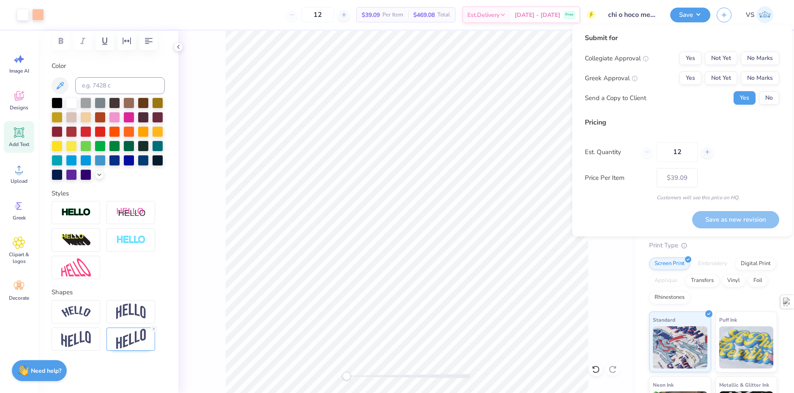
click at [750, 70] on div "Collegiate Approval Yes Not Yet No Marks Greek Approval Yes Not Yet No Marks Se…" at bounding box center [682, 78] width 194 height 53
click at [746, 58] on button "No Marks" at bounding box center [760, 59] width 38 height 14
click at [750, 75] on button "No Marks" at bounding box center [760, 78] width 38 height 14
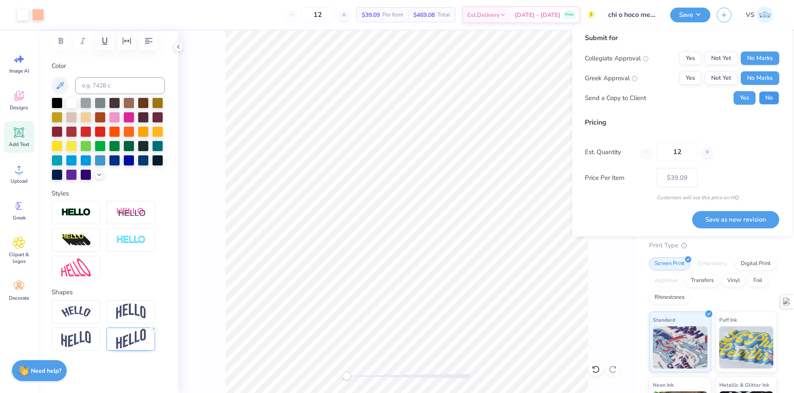
click at [763, 96] on button "No" at bounding box center [769, 98] width 20 height 14
drag, startPoint x: 680, startPoint y: 147, endPoint x: 645, endPoint y: 150, distance: 34.3
click at [645, 150] on div "12" at bounding box center [677, 151] width 71 height 19
type input "40"
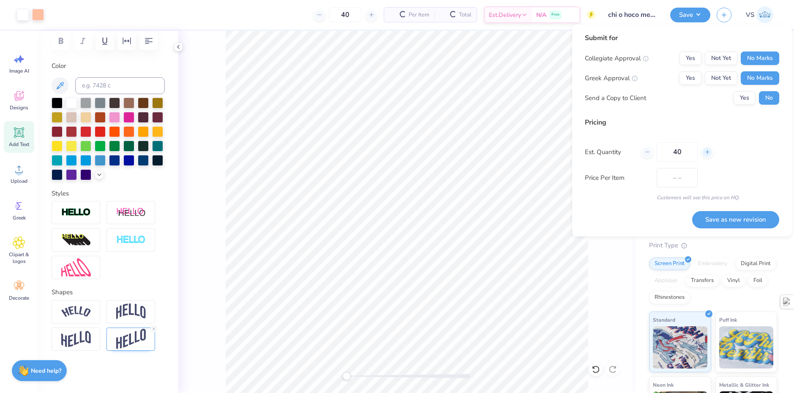
type input "$23.52"
type input "40"
click at [700, 124] on div "Pricing" at bounding box center [682, 122] width 194 height 10
click at [733, 219] on button "Save as new revision" at bounding box center [735, 219] width 87 height 17
type input "– –"
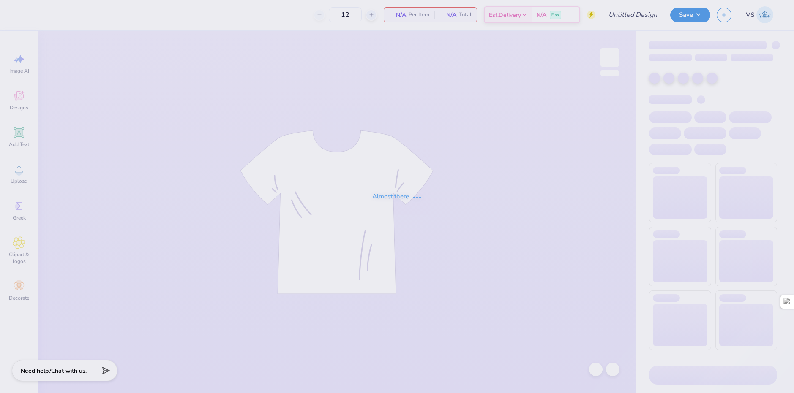
type input "ZBT Frat House proof"
type input "24"
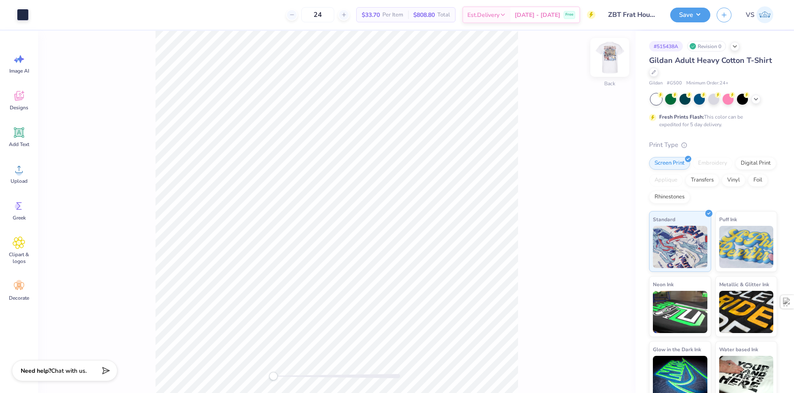
click at [607, 70] on div at bounding box center [609, 57] width 39 height 39
click at [26, 20] on div at bounding box center [23, 14] width 12 height 12
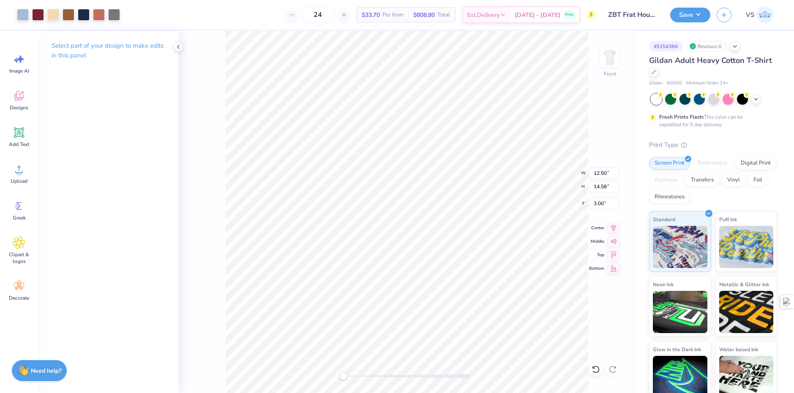
click at [217, 243] on div "Front W 12.50 12.50 " H 14.58 14.58 " Y 3.00 3.00 " Center Middle Top Bottom" at bounding box center [406, 212] width 457 height 363
click at [23, 19] on div at bounding box center [23, 14] width 12 height 12
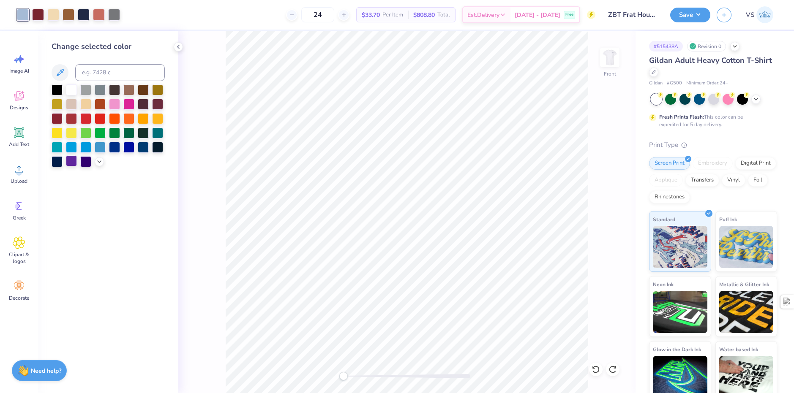
click at [71, 159] on div at bounding box center [71, 161] width 11 height 11
